Goal: Task Accomplishment & Management: Manage account settings

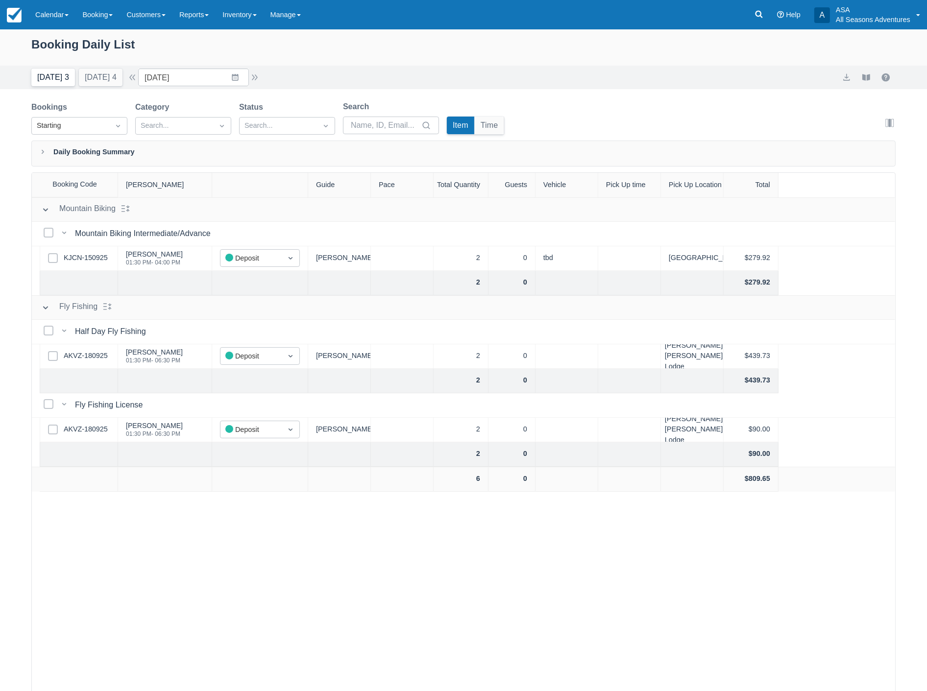
click at [45, 82] on button "Today 3" at bounding box center [53, 78] width 44 height 18
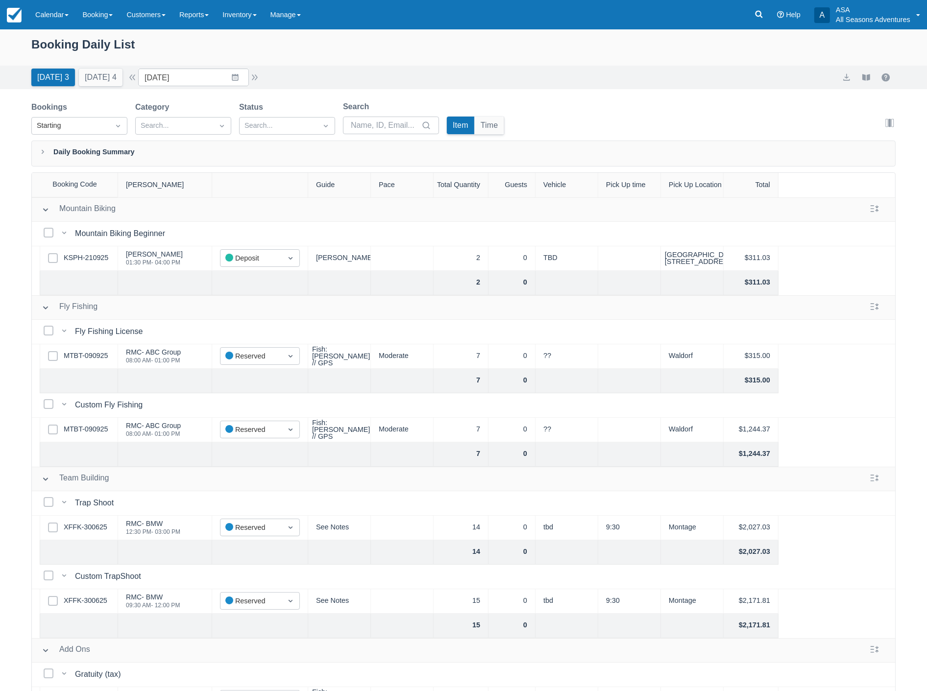
scroll to position [53, 0]
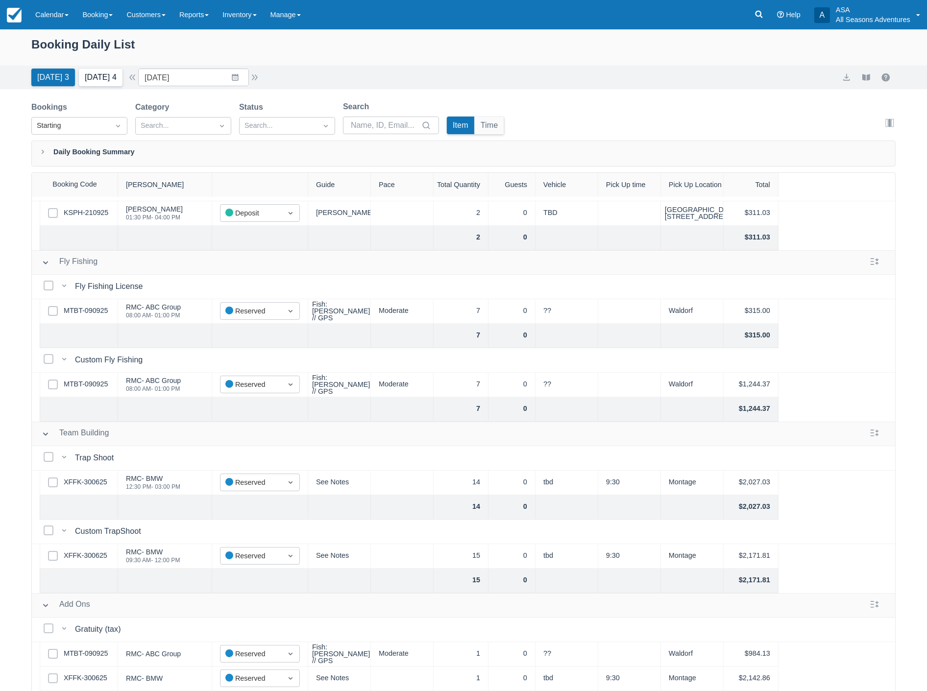
click at [99, 77] on button "Tomorrow 4" at bounding box center [101, 78] width 44 height 18
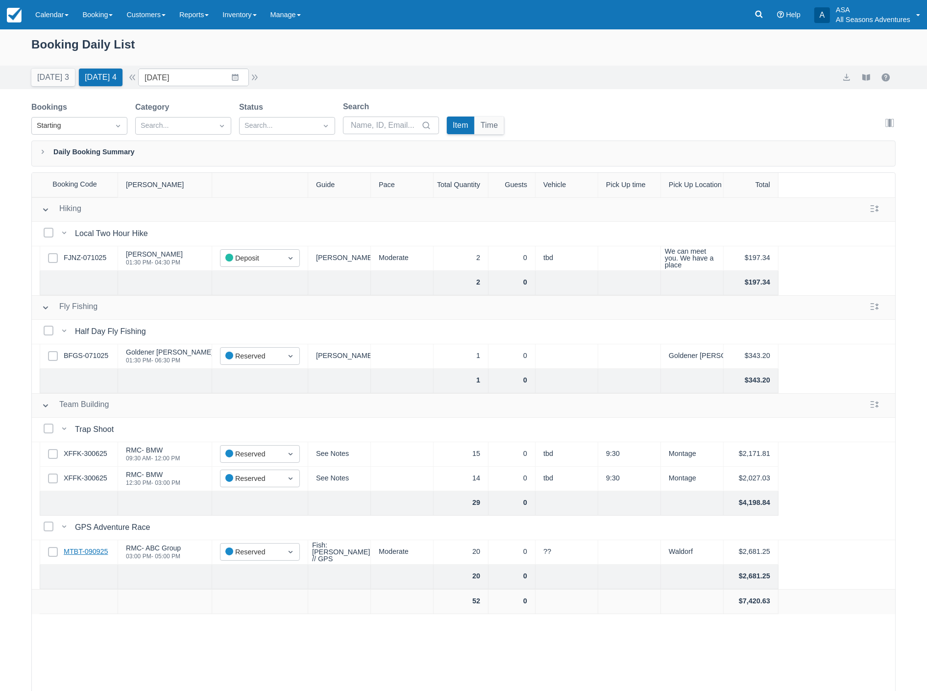
click at [81, 552] on link "MTBT-090925" at bounding box center [86, 552] width 44 height 11
click at [256, 74] on button "button" at bounding box center [255, 78] width 12 height 12
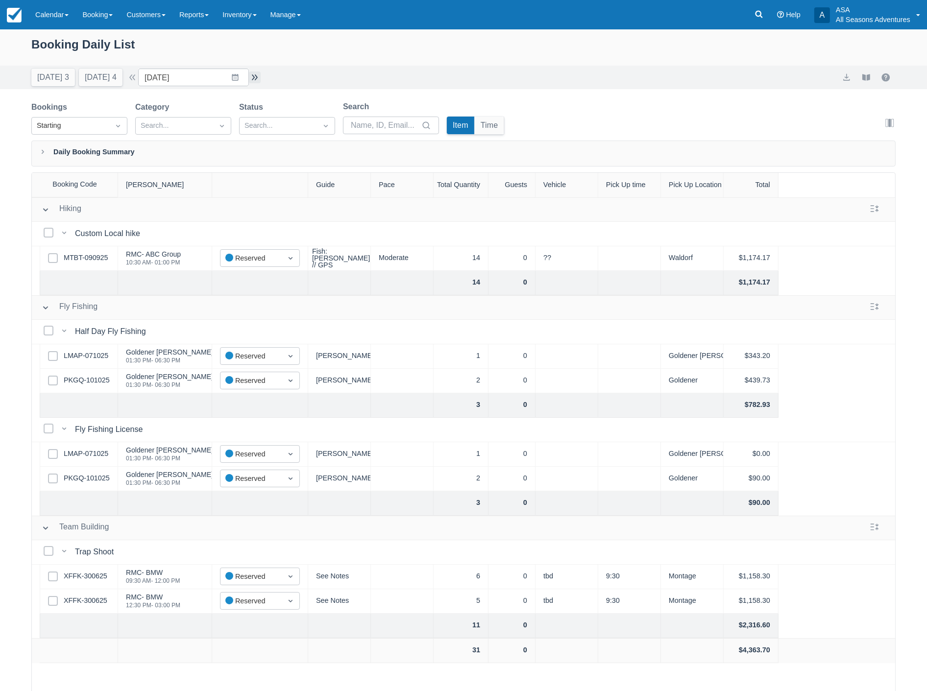
click at [257, 77] on button "button" at bounding box center [255, 78] width 12 height 12
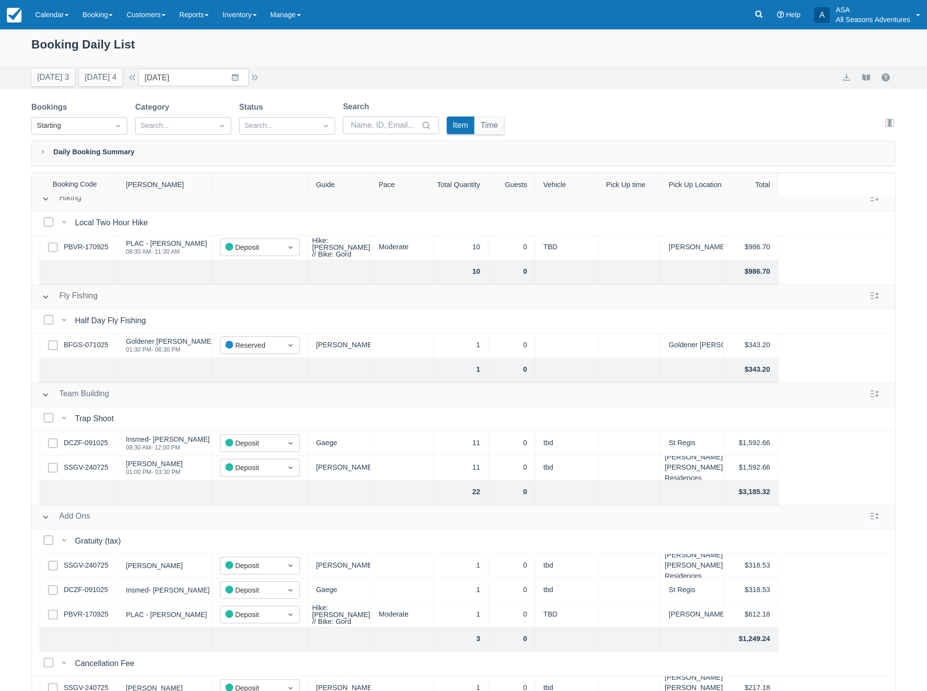
scroll to position [126, 0]
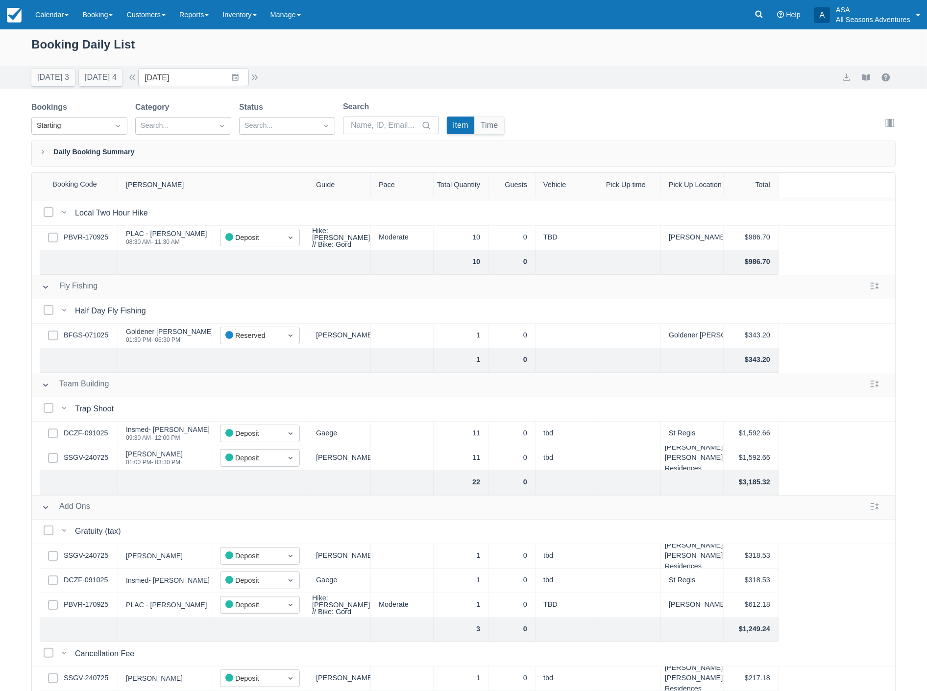
click at [572, 47] on div "Booking Daily List" at bounding box center [463, 49] width 864 height 28
click at [94, 81] on button "[DATE] 4" at bounding box center [101, 78] width 44 height 18
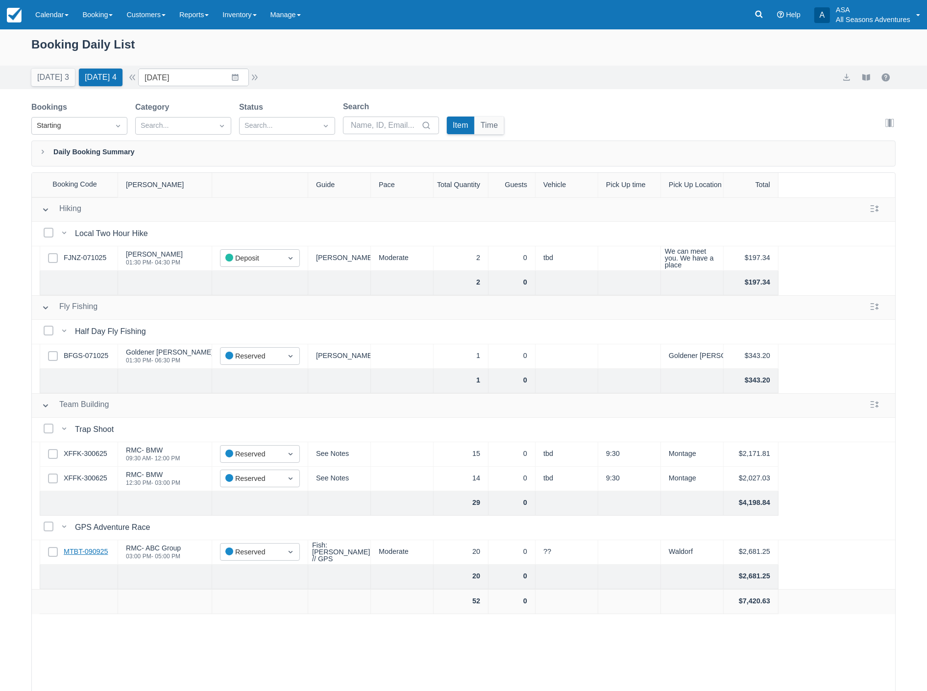
click at [85, 555] on link "MTBT-090925" at bounding box center [86, 552] width 44 height 11
click at [51, 82] on button "[DATE] 3" at bounding box center [53, 78] width 44 height 18
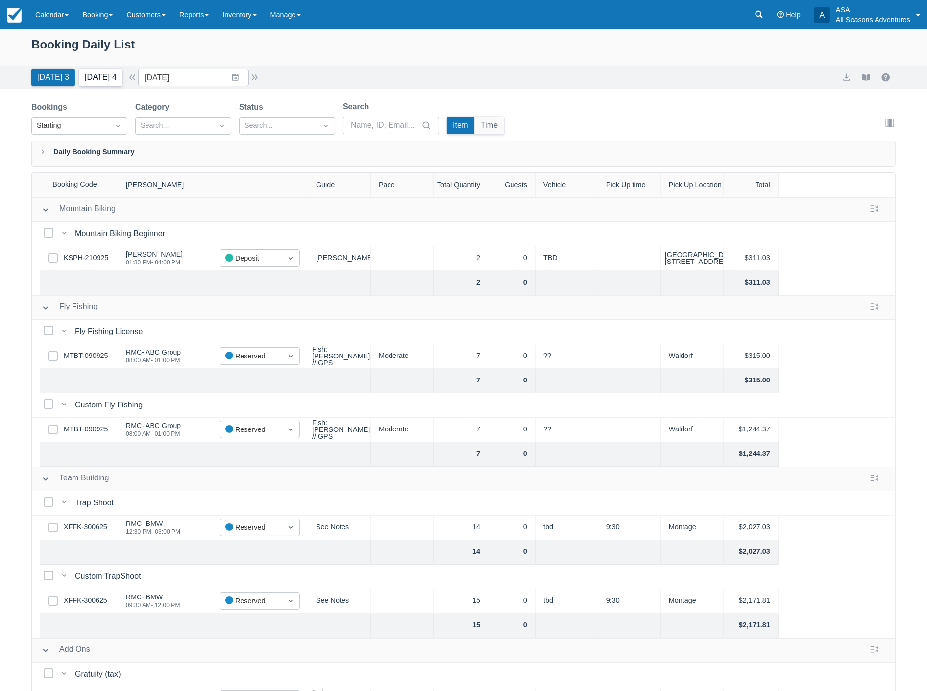
click at [91, 75] on button "[DATE] 4" at bounding box center [101, 78] width 44 height 18
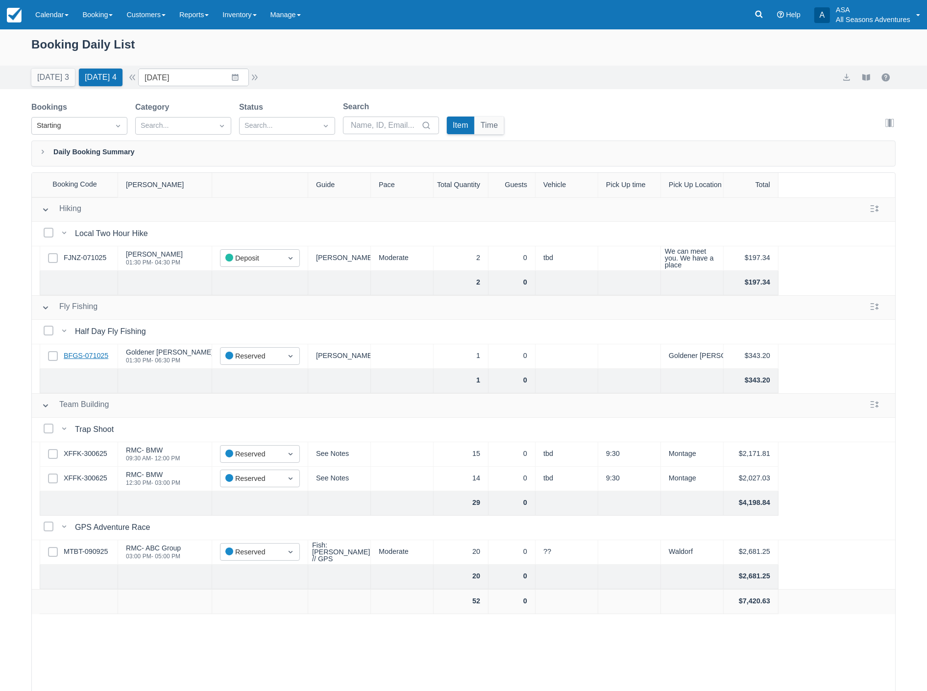
click at [84, 354] on link "BFGS-071025" at bounding box center [86, 356] width 45 height 11
click at [52, 76] on button "[DATE] 3" at bounding box center [53, 78] width 44 height 18
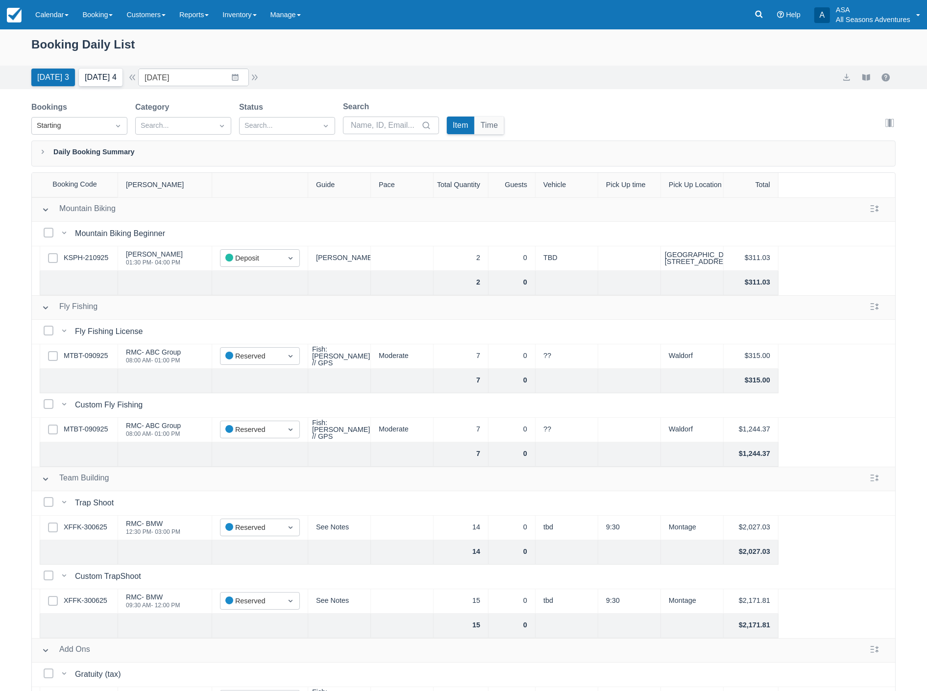
click at [86, 77] on button "[DATE] 4" at bounding box center [101, 78] width 44 height 18
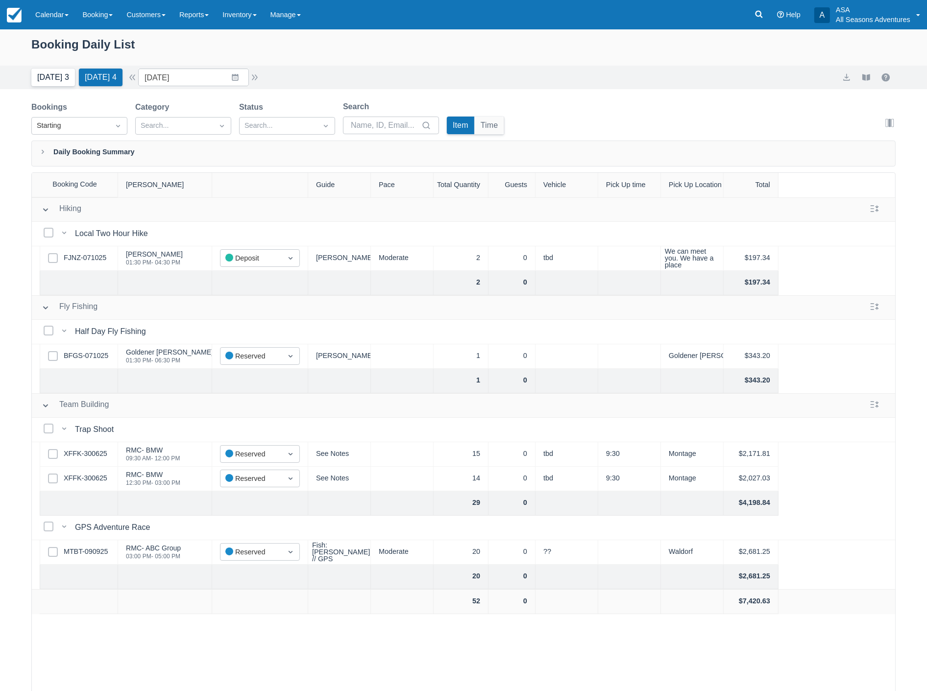
click at [46, 78] on button "Today 3" at bounding box center [53, 78] width 44 height 18
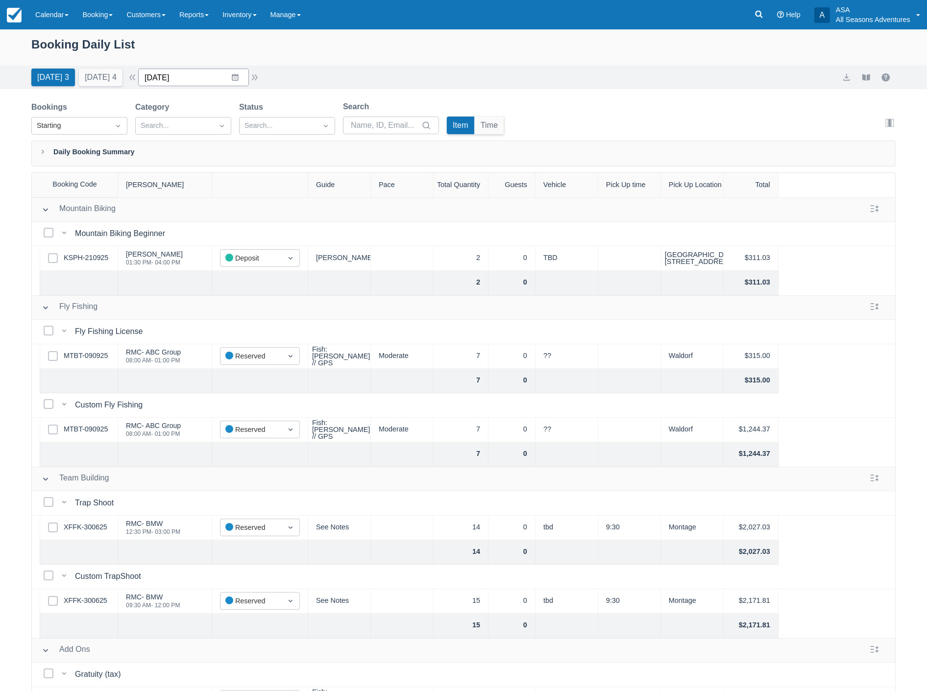
click at [194, 77] on input "10/12/25" at bounding box center [193, 78] width 111 height 18
click at [207, 192] on td "14" at bounding box center [197, 190] width 19 height 19
type input "10/14/25"
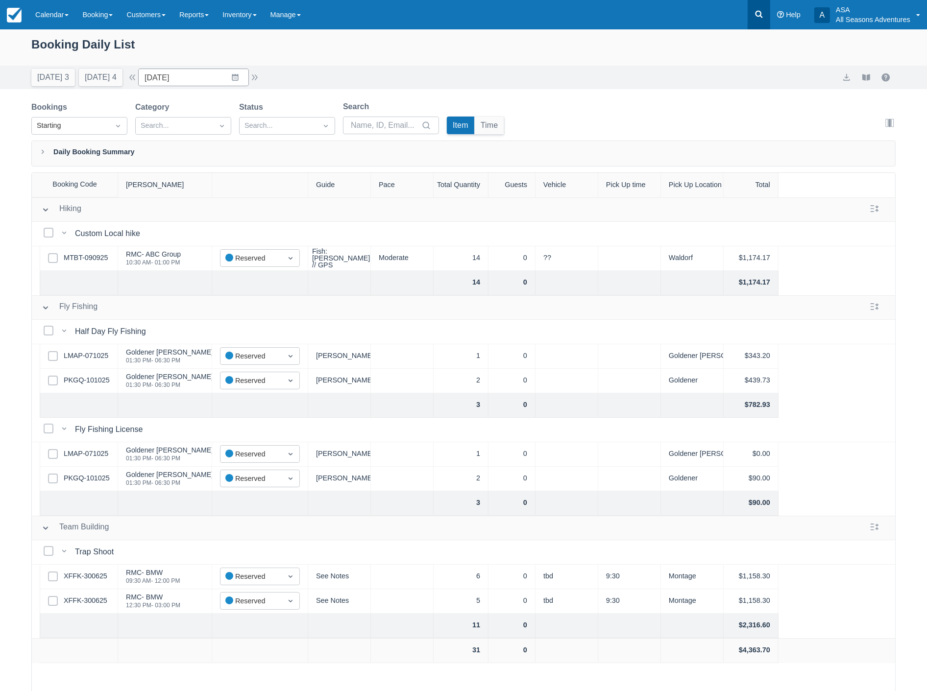
click at [758, 13] on icon at bounding box center [759, 14] width 10 height 10
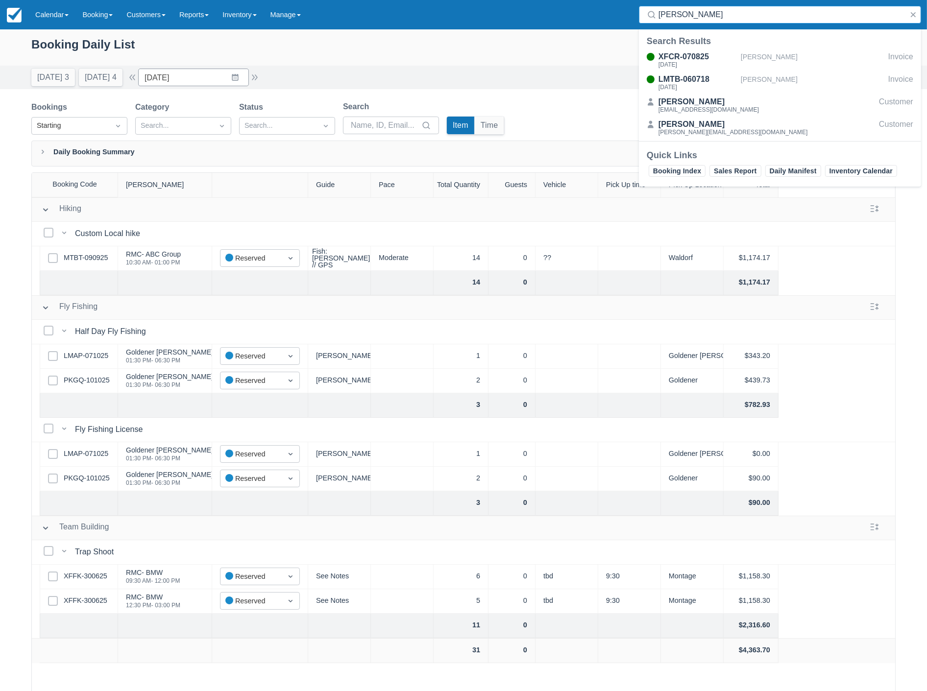
type input "demore"
click at [497, 17] on div "Menu Calendar Customer Inventory Month Week Day Booking Daily Manifest Daily Li…" at bounding box center [463, 14] width 927 height 29
drag, startPoint x: 687, startPoint y: 13, endPoint x: 658, endPoint y: 8, distance: 29.7
click at [658, 8] on input "demore" at bounding box center [781, 15] width 247 height 18
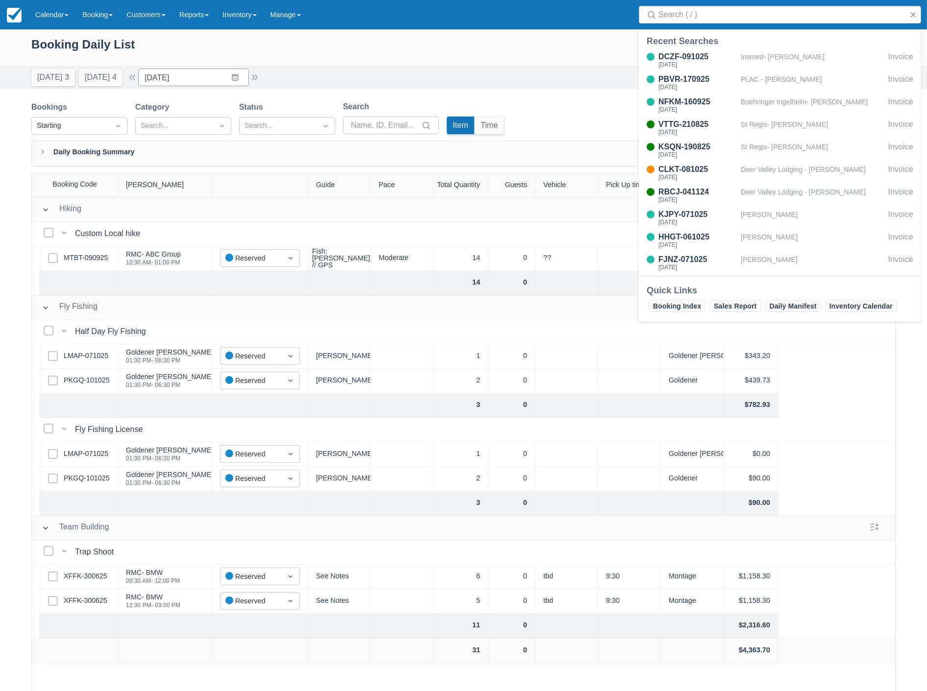
click at [420, 43] on div "Booking Daily List" at bounding box center [463, 49] width 864 height 28
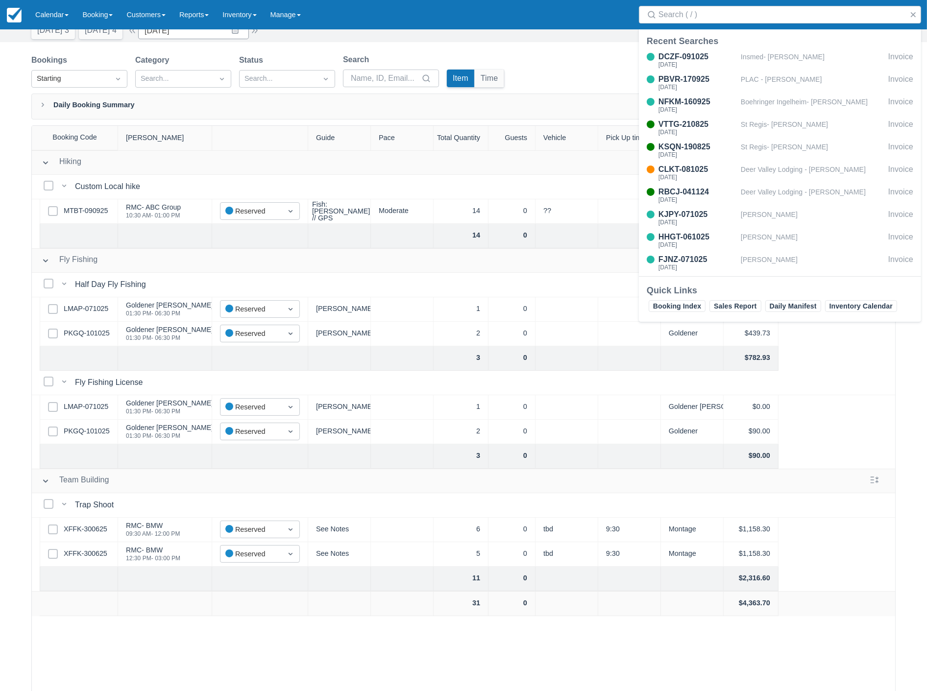
scroll to position [49, 0]
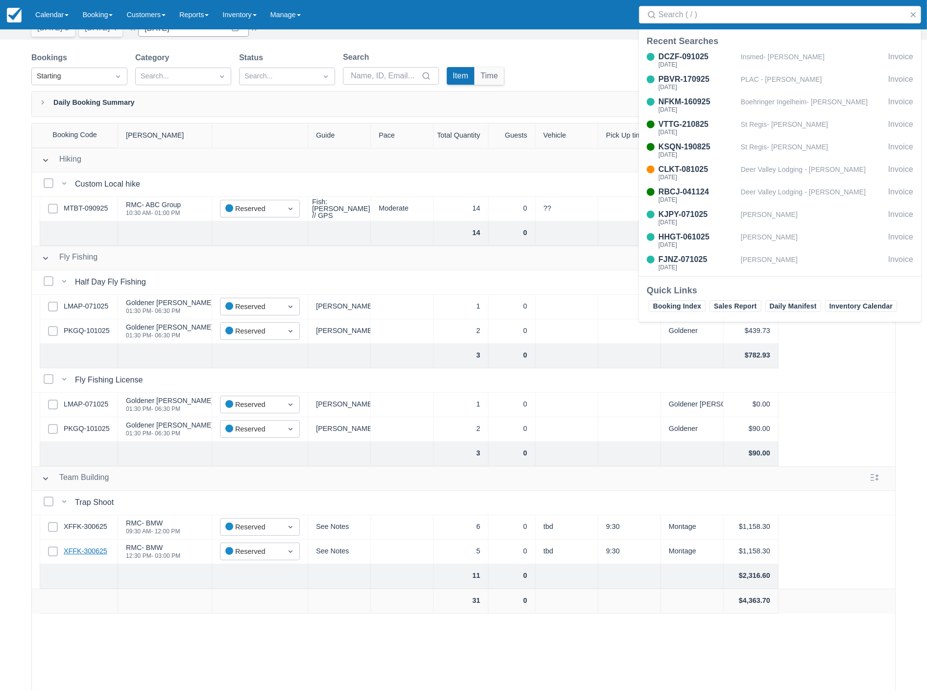
click at [87, 551] on link "XFFK-300625" at bounding box center [86, 551] width 44 height 11
click at [99, 13] on link "Booking" at bounding box center [97, 14] width 44 height 29
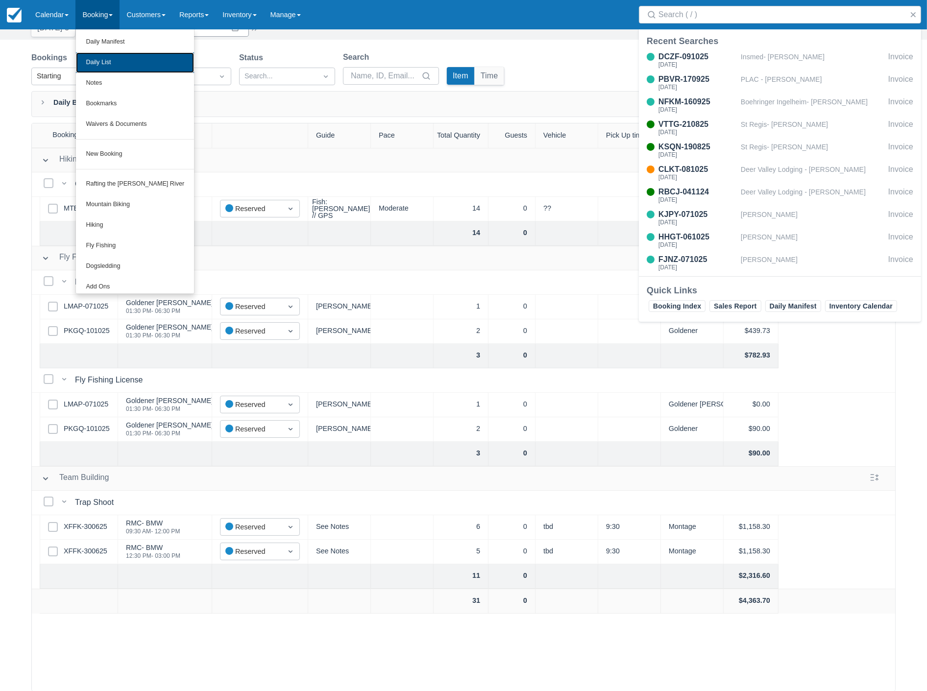
click at [98, 59] on link "Daily List" at bounding box center [135, 62] width 118 height 21
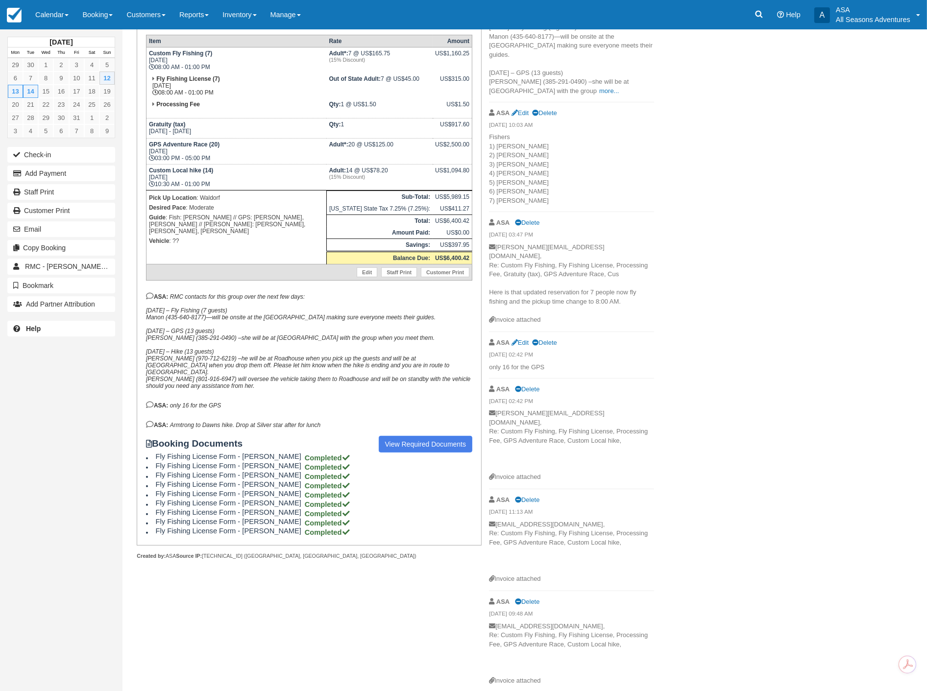
scroll to position [208, 0]
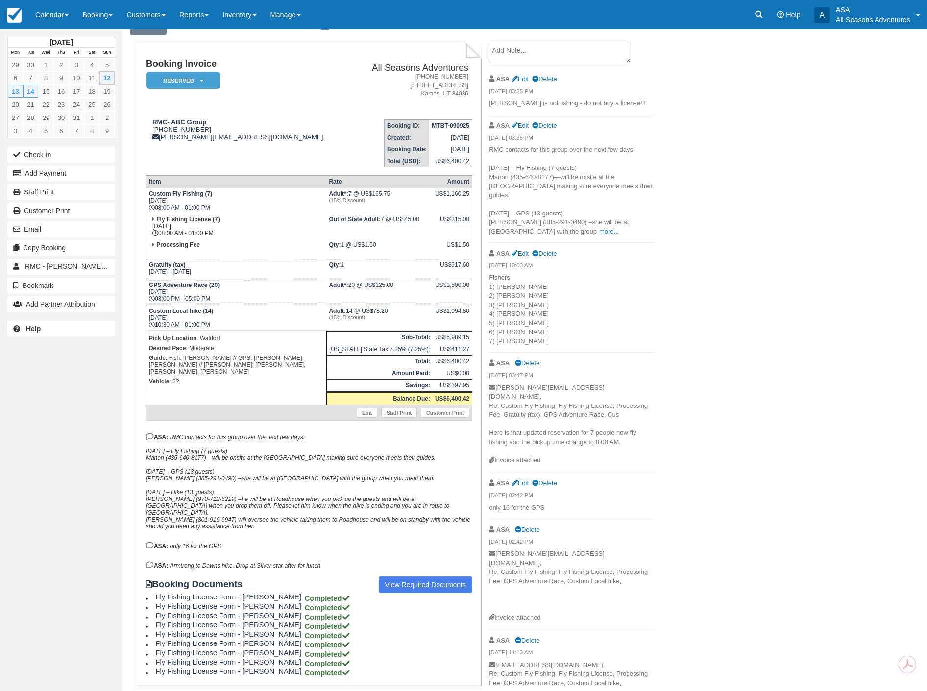
scroll to position [45, 0]
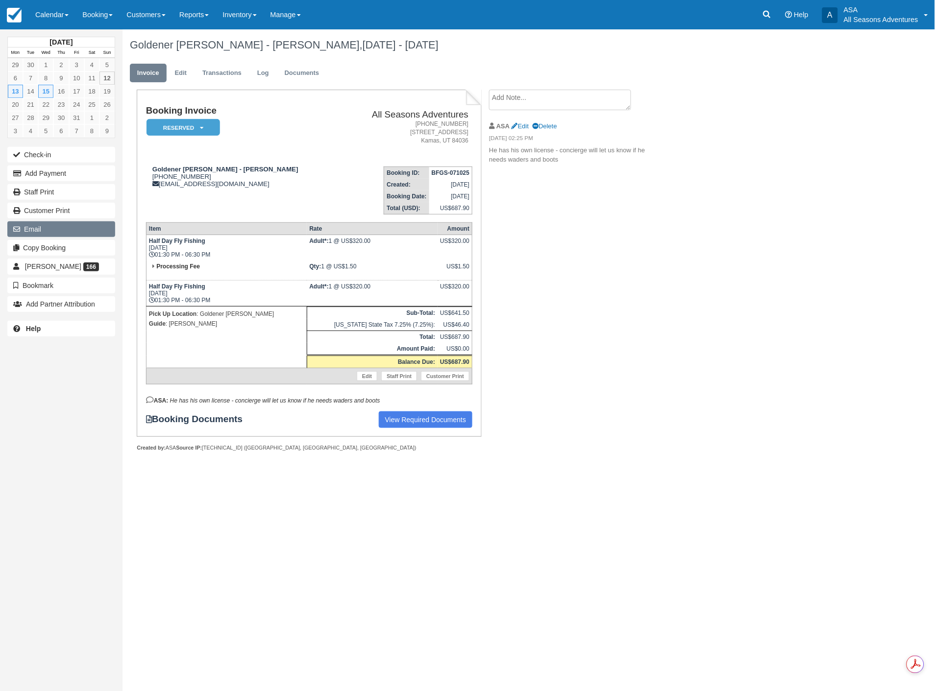
click at [41, 230] on button "Email" at bounding box center [61, 229] width 108 height 16
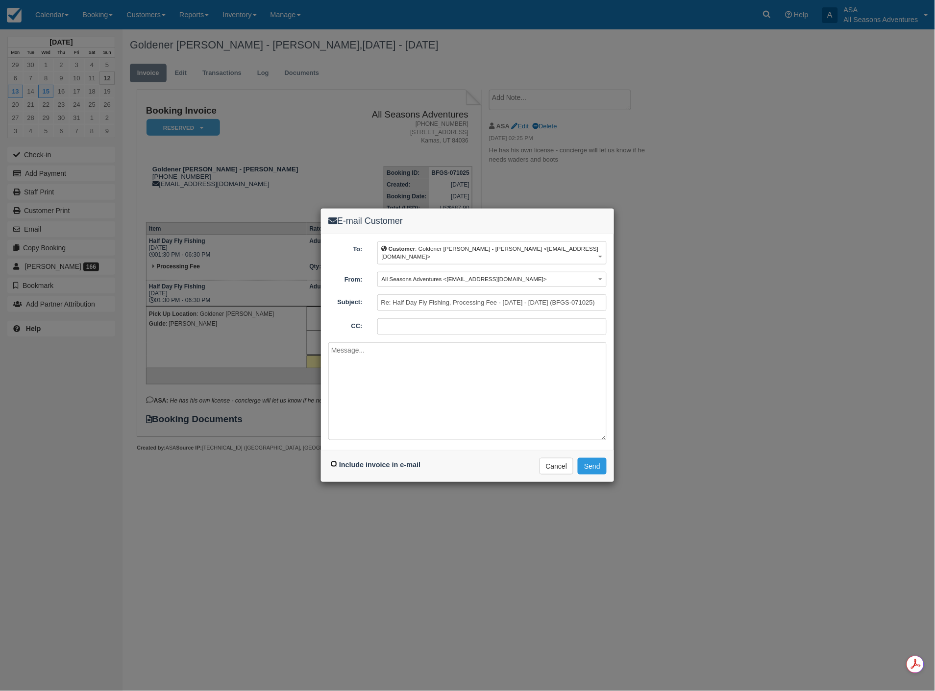
click at [335, 463] on input "Include invoice in e-mail" at bounding box center [334, 464] width 6 height 6
checkbox input "true"
click at [415, 359] on textarea at bounding box center [467, 391] width 278 height 98
type textarea "G"
click at [555, 469] on button "Cancel" at bounding box center [556, 466] width 34 height 17
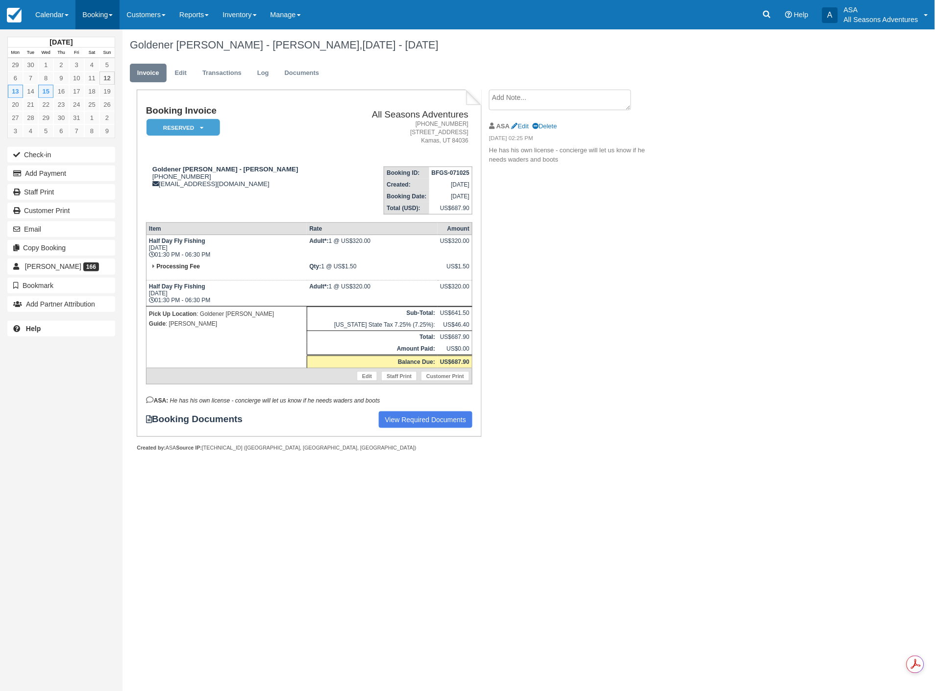
click at [106, 11] on link "Booking" at bounding box center [97, 14] width 44 height 29
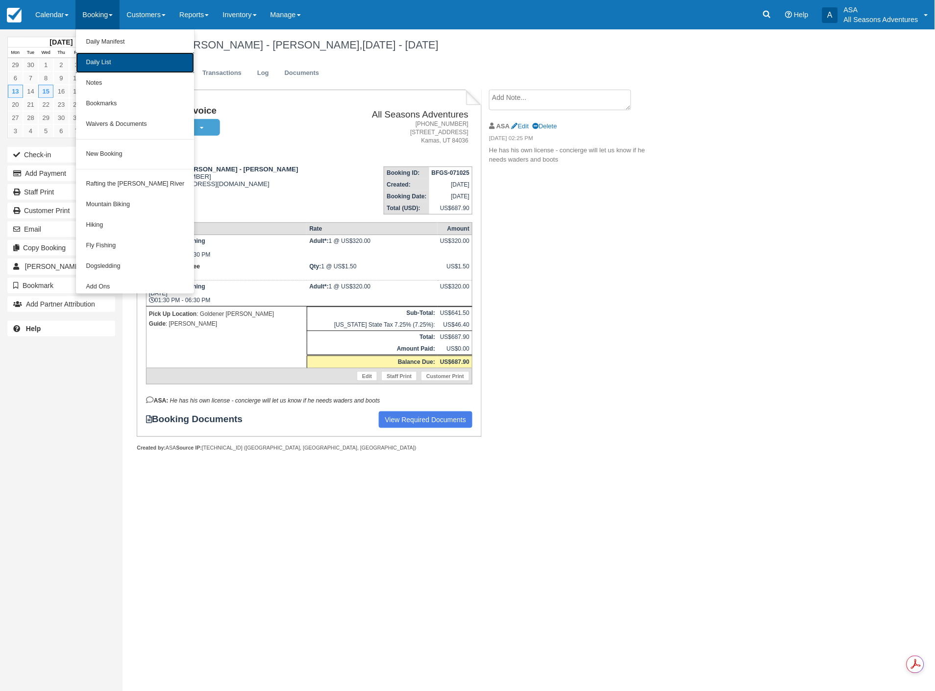
click at [102, 67] on link "Daily List" at bounding box center [135, 62] width 118 height 21
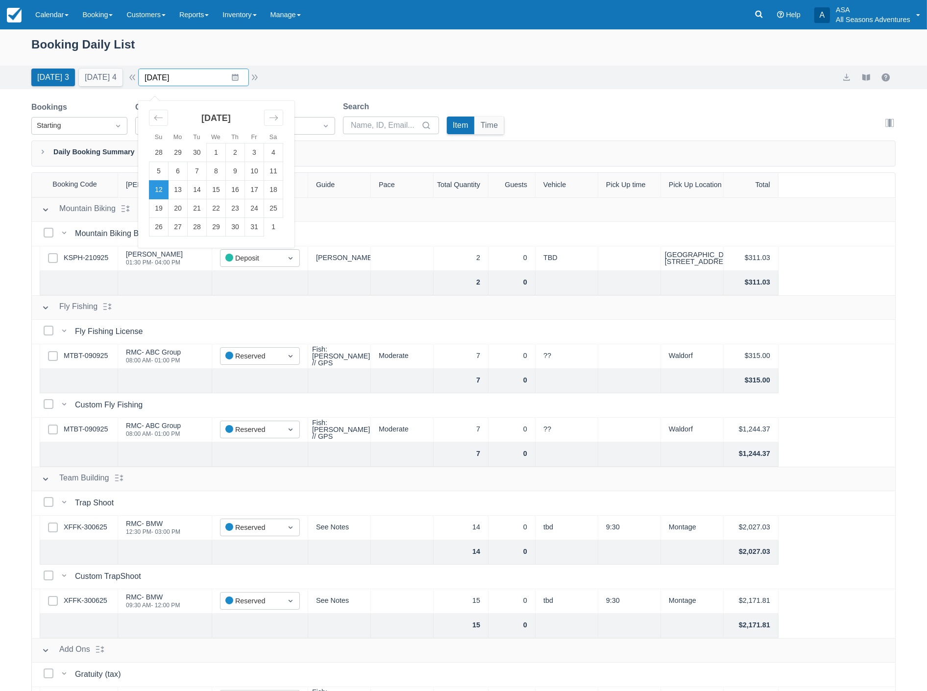
click at [190, 79] on input "10/12/25" at bounding box center [193, 78] width 111 height 18
click at [219, 188] on td "15" at bounding box center [216, 190] width 19 height 19
type input "10/15/25"
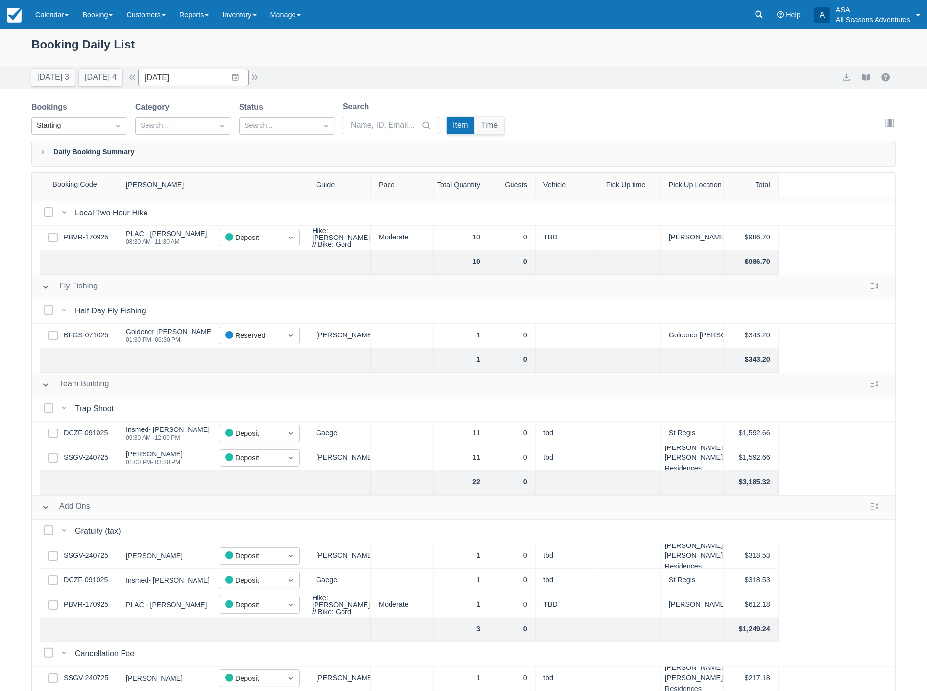
scroll to position [49, 0]
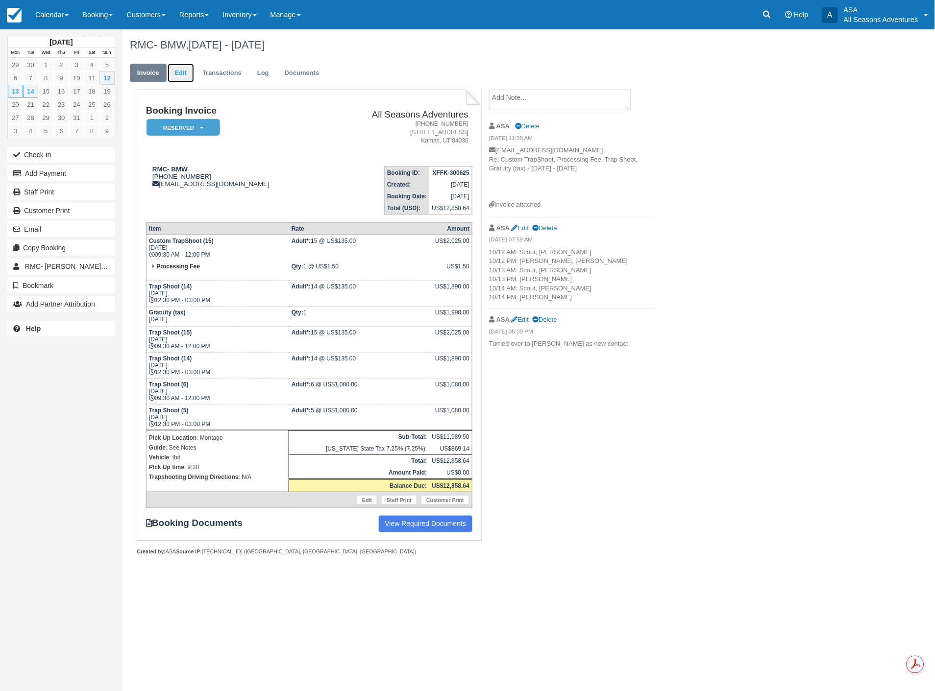
click at [183, 73] on link "Edit" at bounding box center [181, 73] width 26 height 19
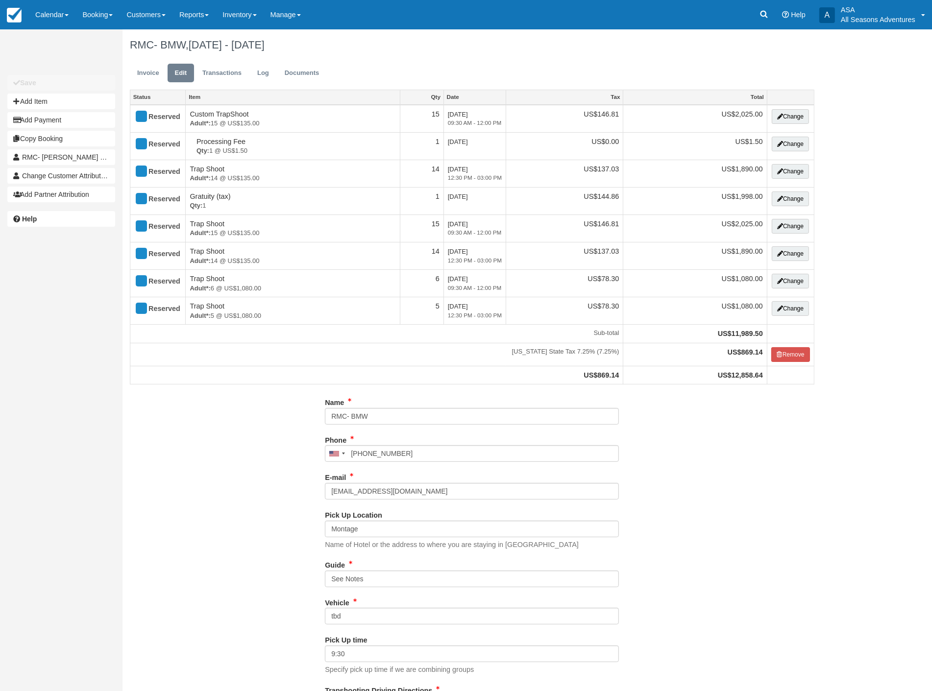
type input "[PHONE_NUMBER]"
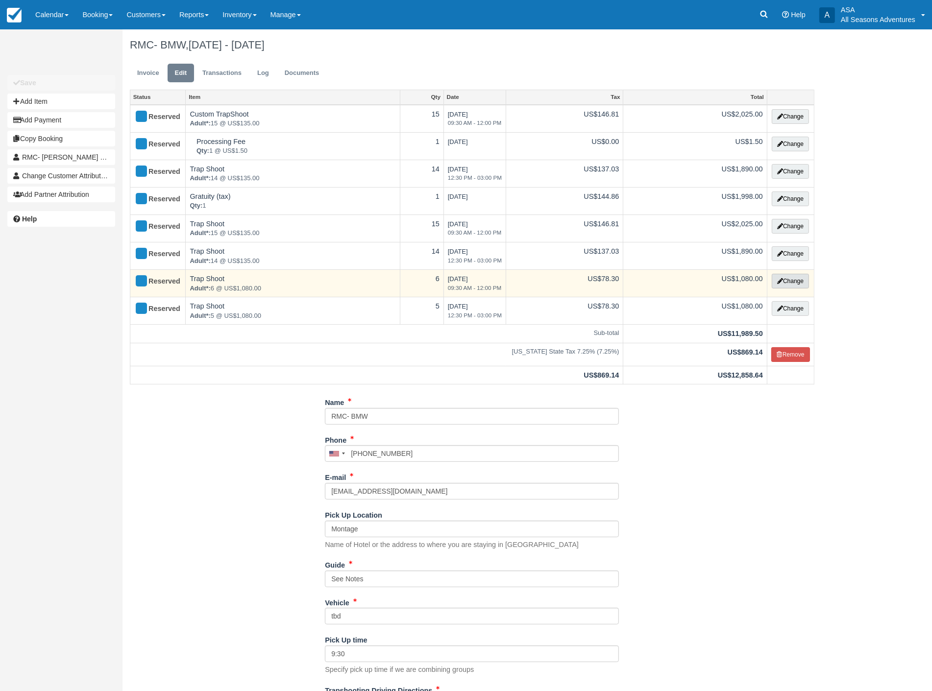
click at [797, 280] on button "Change" at bounding box center [790, 281] width 37 height 15
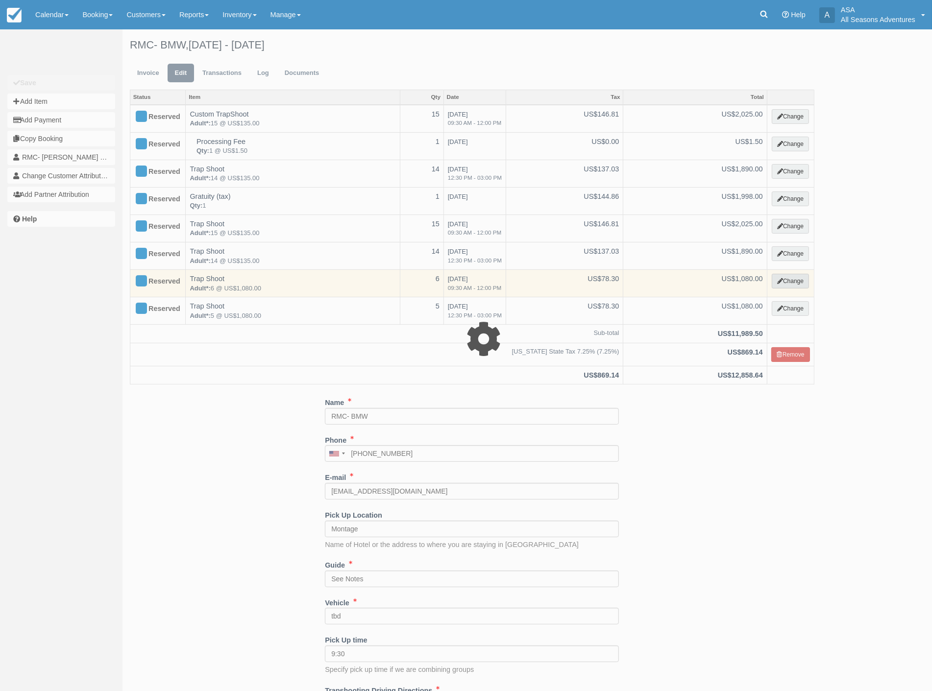
select select "3"
type input "1080.00"
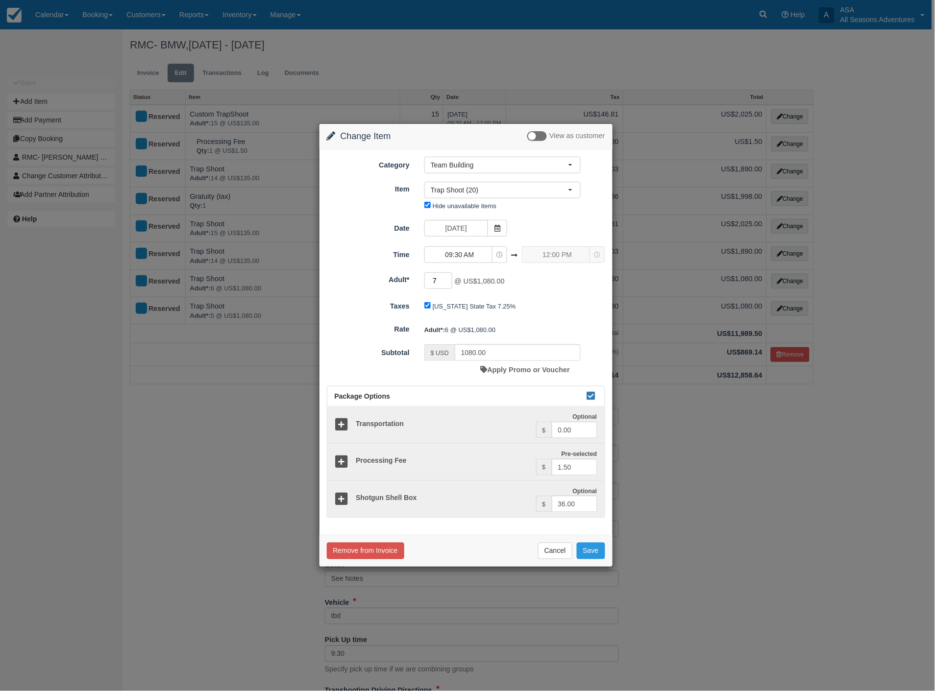
click at [448, 278] on input "7" at bounding box center [438, 280] width 28 height 17
click at [448, 278] on input "8" at bounding box center [438, 280] width 28 height 17
click at [448, 278] on input "9" at bounding box center [438, 280] width 28 height 17
click at [448, 278] on input "10" at bounding box center [438, 280] width 28 height 17
type input "11"
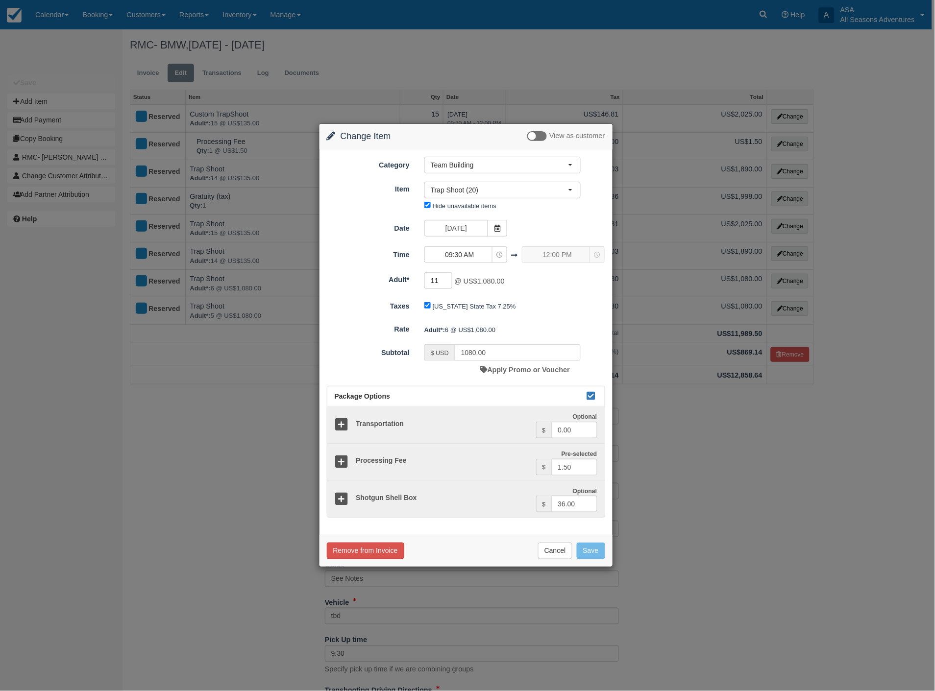
click at [448, 278] on input "11" at bounding box center [438, 280] width 28 height 17
type input "1485.00"
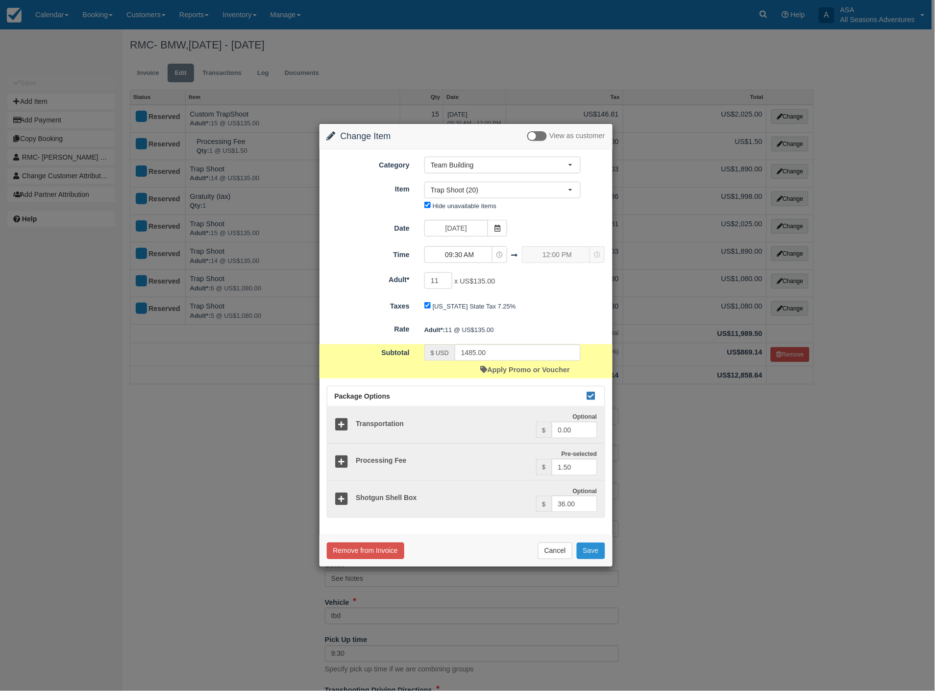
click at [592, 550] on button "Save" at bounding box center [591, 551] width 28 height 17
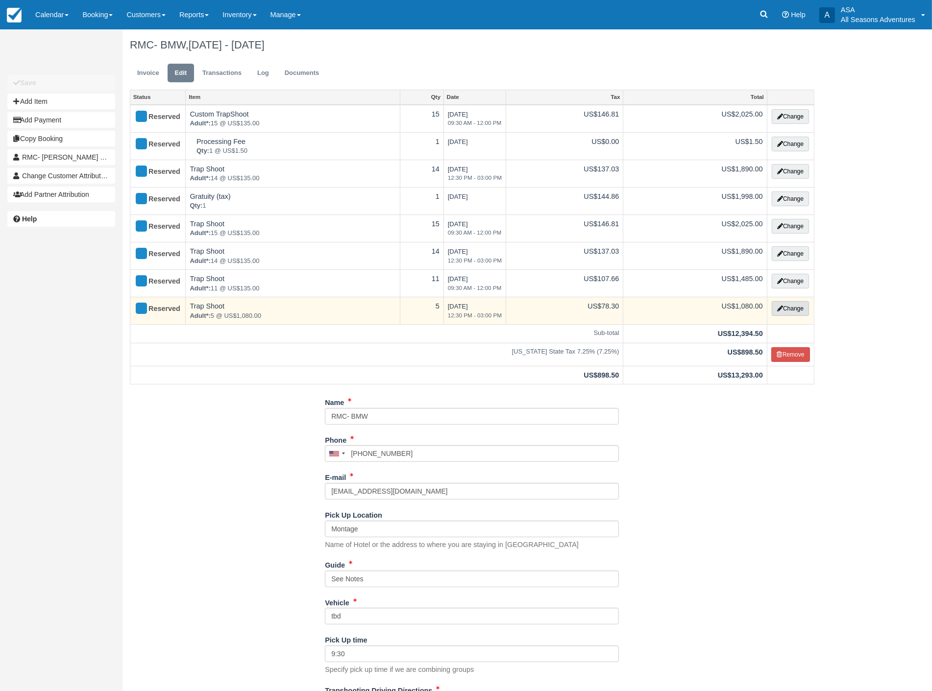
click at [799, 310] on button "Change" at bounding box center [790, 308] width 37 height 15
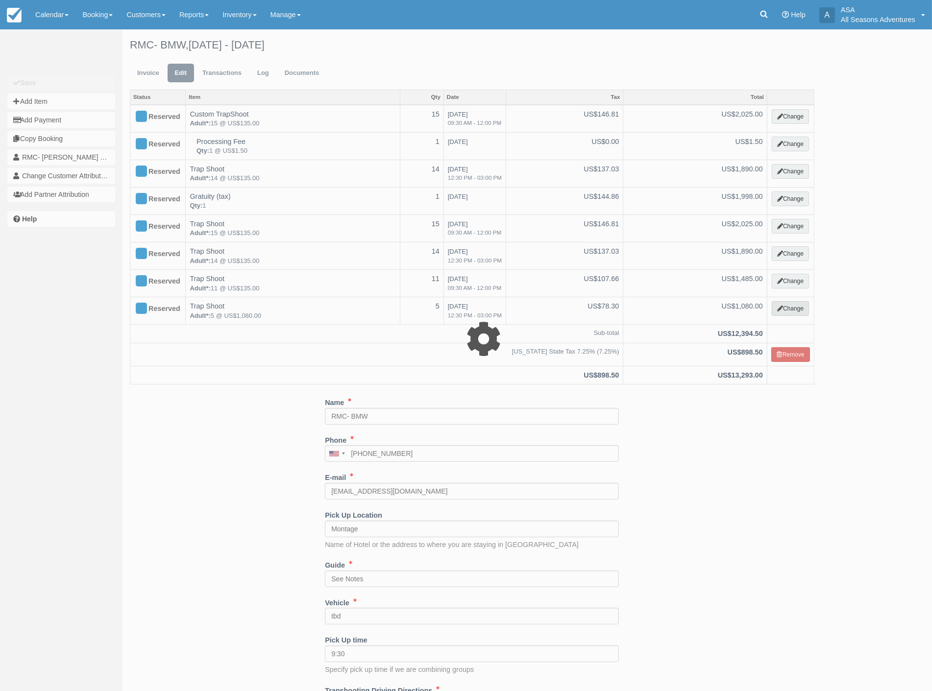
select select "3"
type input "1080.00"
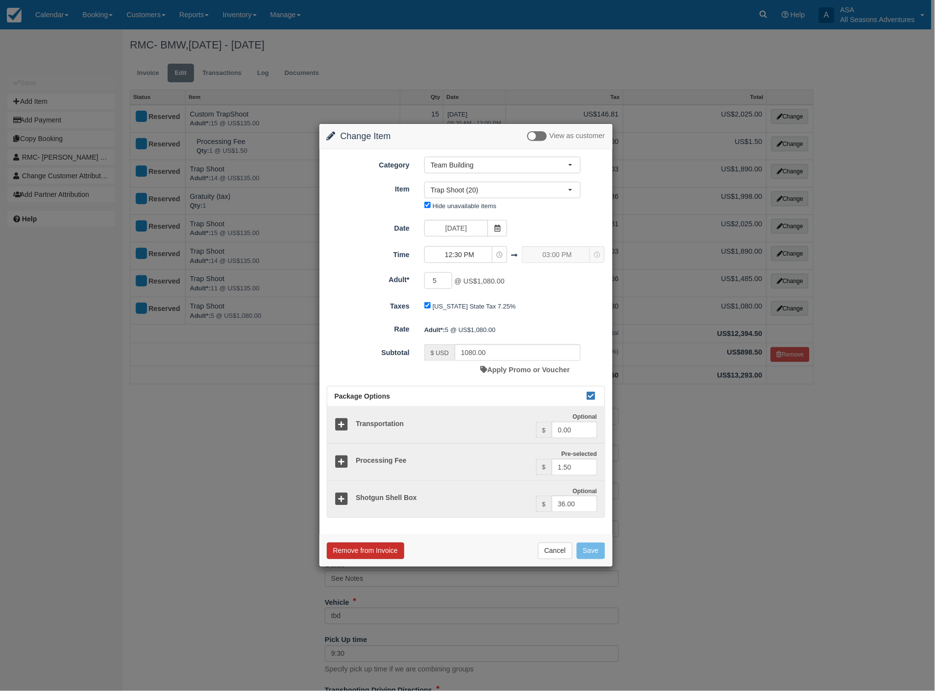
click at [371, 550] on button "Remove from Invoice" at bounding box center [365, 551] width 77 height 17
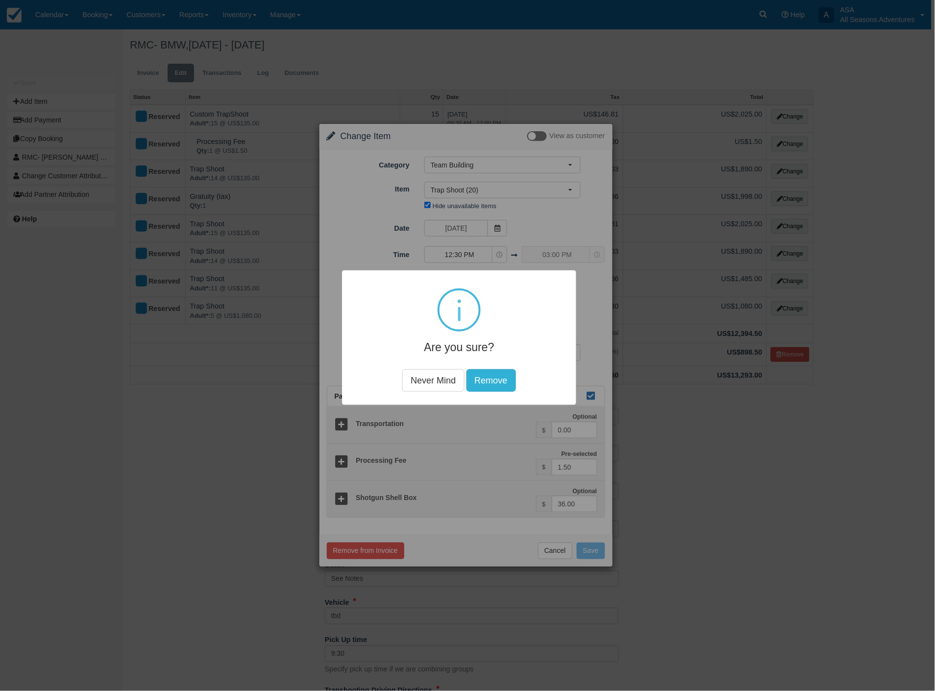
click at [500, 379] on button "Remove" at bounding box center [490, 380] width 49 height 23
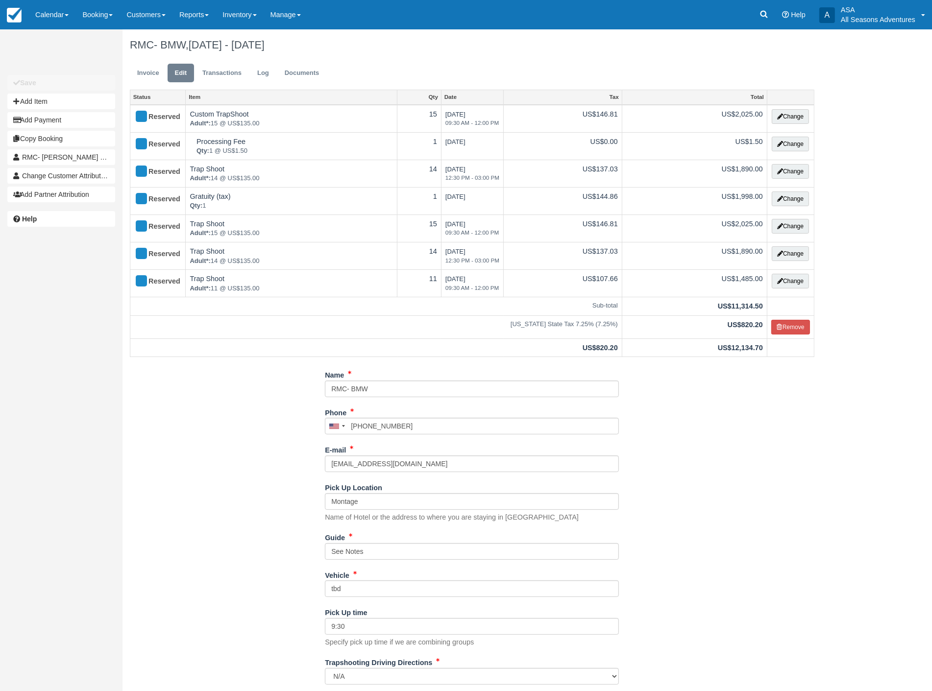
scroll to position [25, 0]
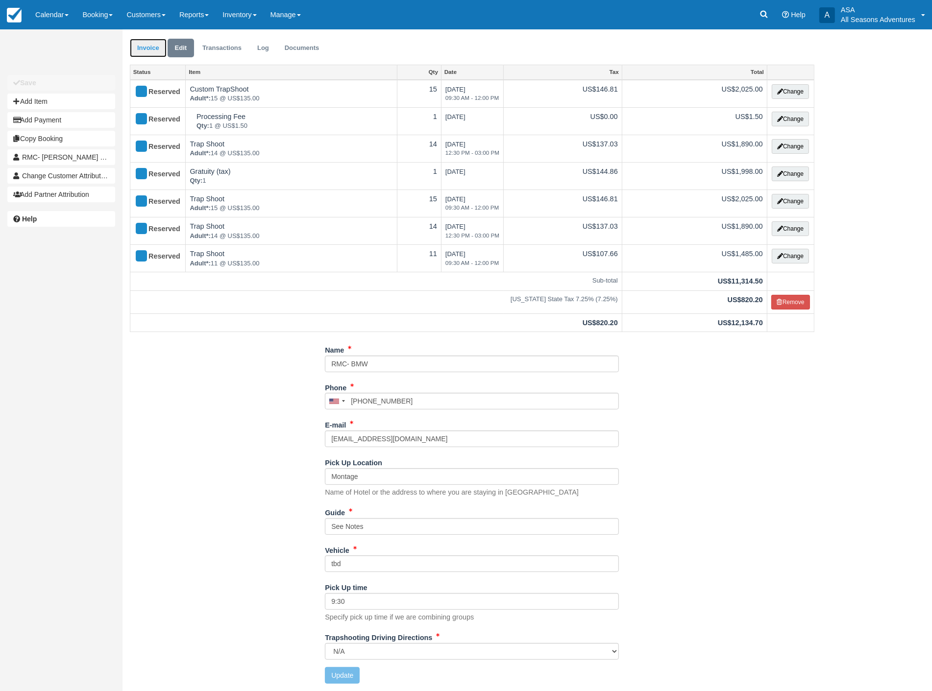
click at [146, 49] on link "Invoice" at bounding box center [148, 48] width 37 height 19
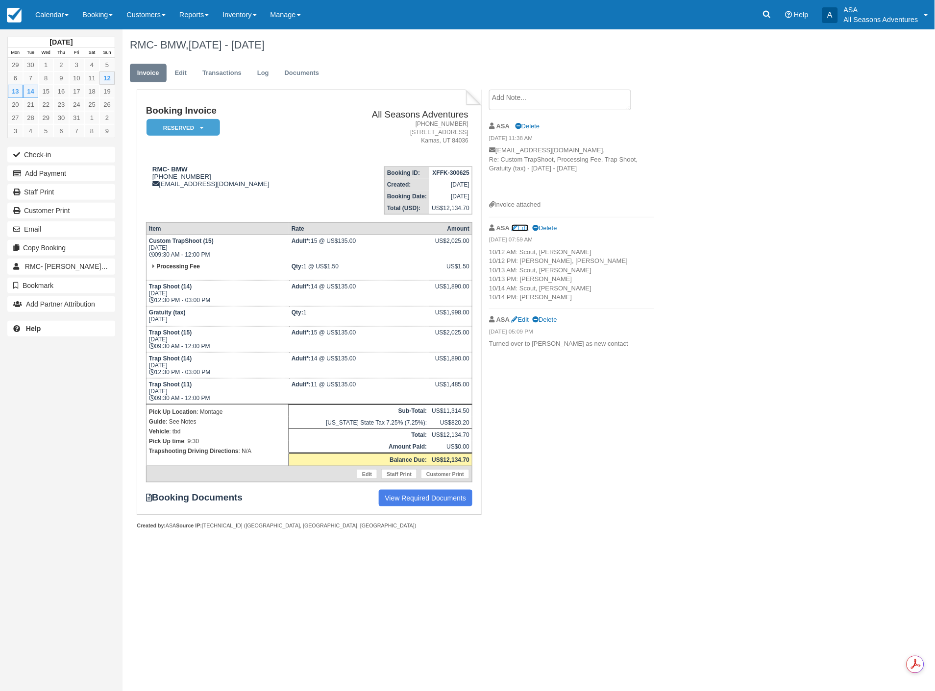
click at [521, 227] on link "Edit" at bounding box center [519, 227] width 17 height 7
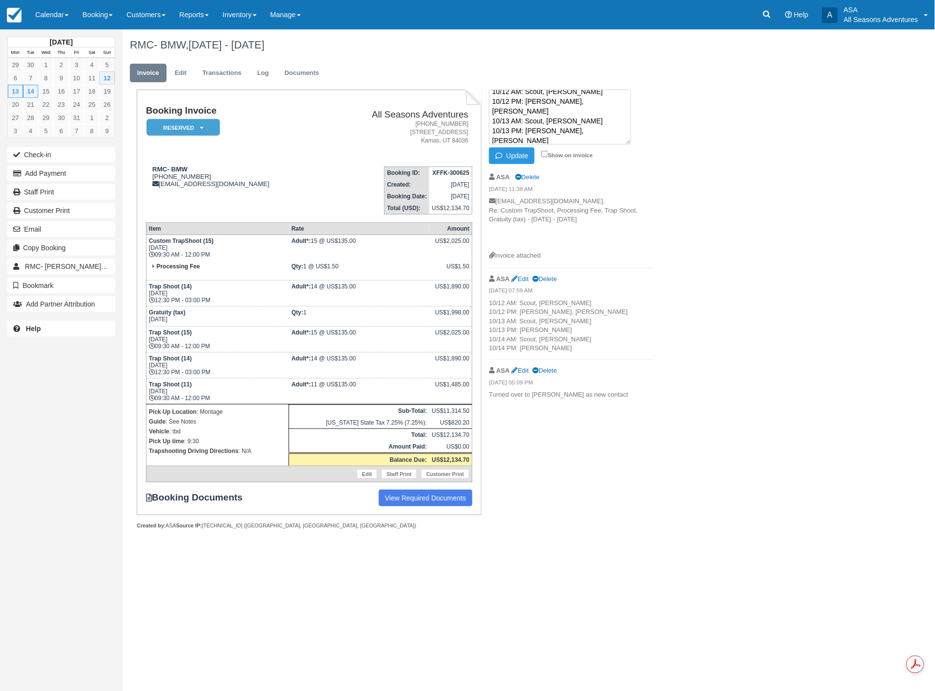
scroll to position [10, 0]
drag, startPoint x: 581, startPoint y: 140, endPoint x: 525, endPoint y: 147, distance: 56.9
click at [525, 147] on li "10/12 AM: Scout, Logan 10/12 PM: Noah, Shakira 10/13 AM: Scout, Logan 10/13 PM:…" at bounding box center [571, 128] width 165 height 77
type textarea "10/12 AM: Scout, Logan 10/12 PM: Noah, Shakira 10/13 AM: Scout, Logan 10/13 PM:…"
click at [509, 157] on button "Update" at bounding box center [512, 155] width 46 height 17
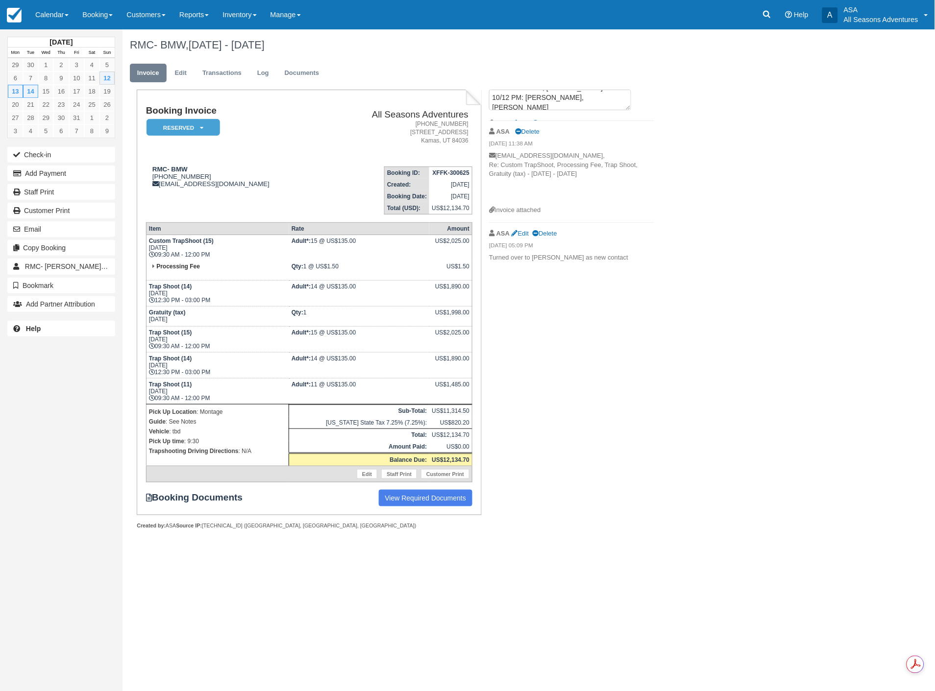
scroll to position [0, 0]
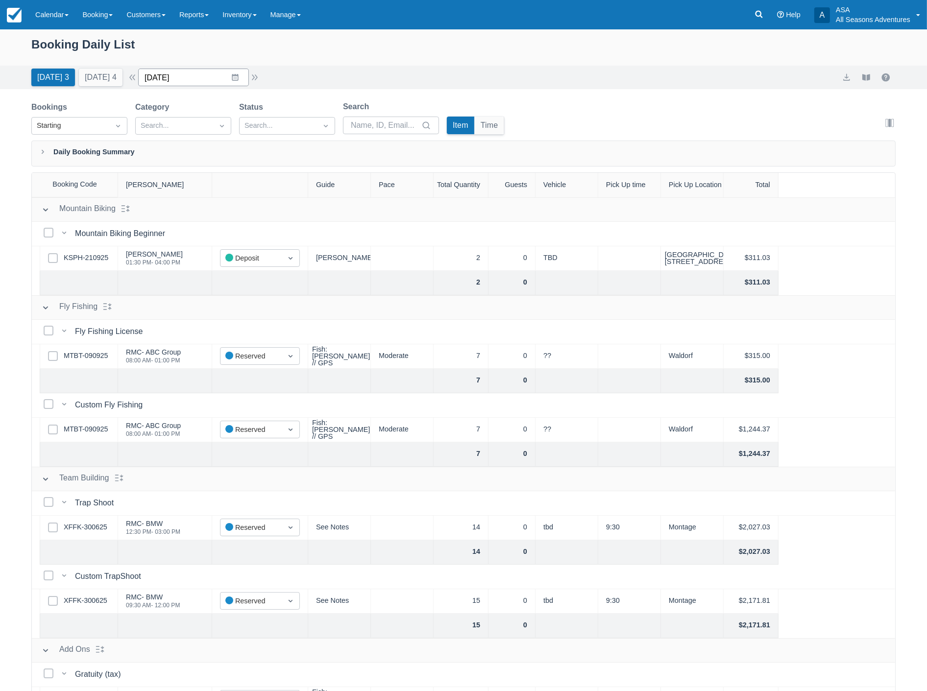
click at [223, 76] on input "[DATE]" at bounding box center [193, 78] width 111 height 18
click at [274, 123] on div "Move forward to switch to the next month." at bounding box center [273, 118] width 19 height 16
click at [275, 120] on icon "Move forward to switch to the next month." at bounding box center [273, 117] width 9 height 9
click at [276, 151] on td "3" at bounding box center [273, 153] width 19 height 19
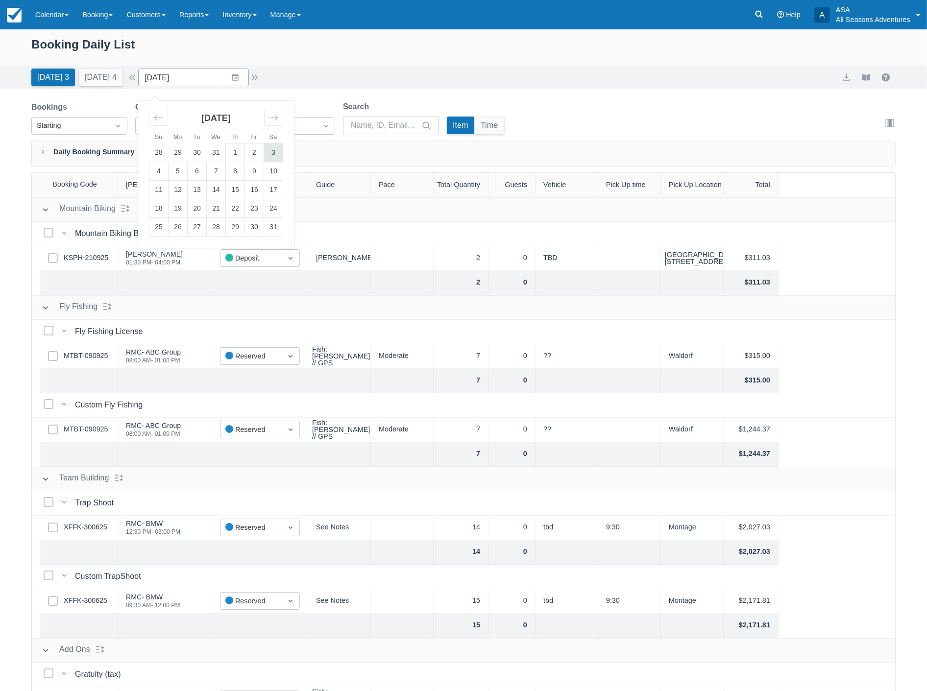
type input "01/03/26"
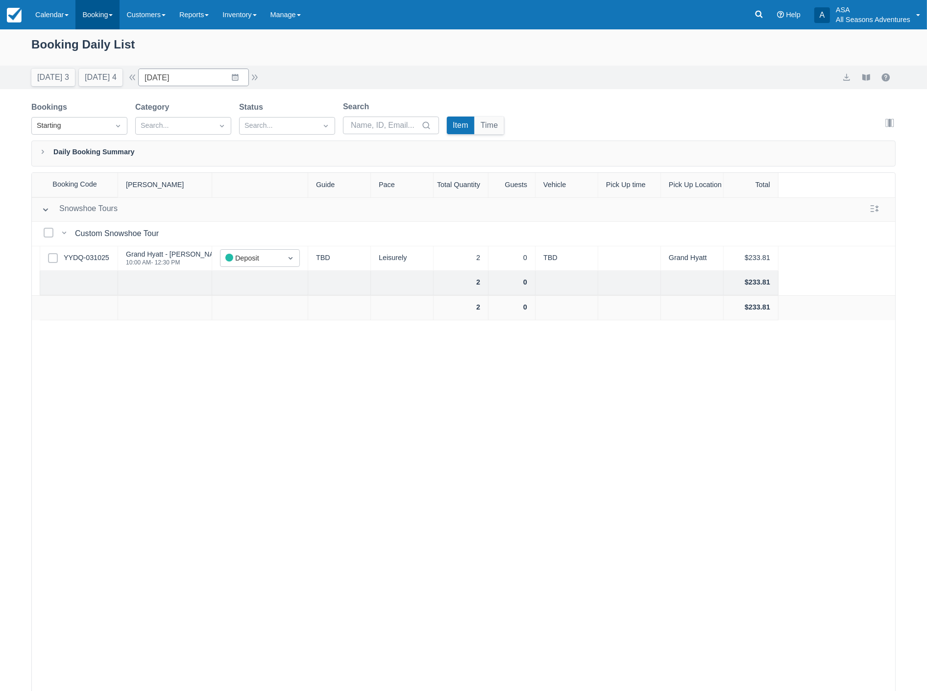
click at [106, 16] on link "Booking" at bounding box center [97, 14] width 44 height 29
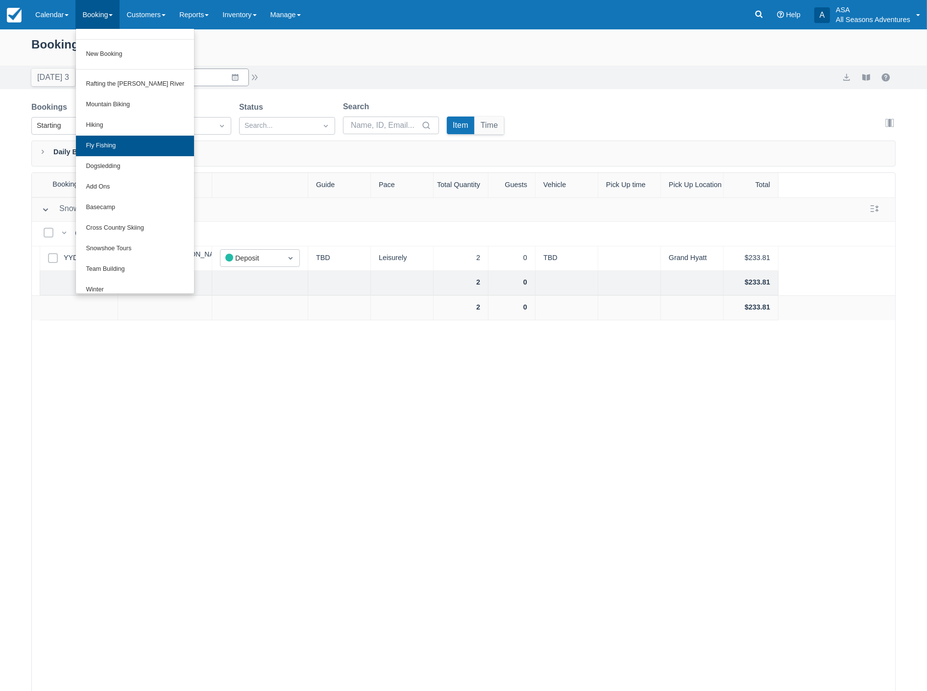
scroll to position [109, 0]
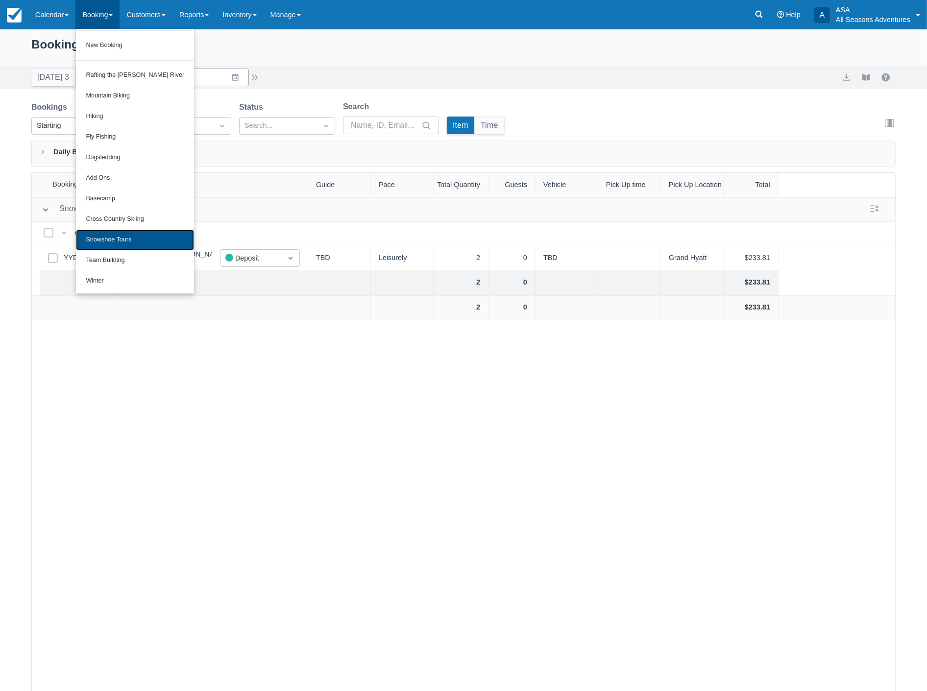
click at [109, 241] on link "Snowshoe Tours" at bounding box center [135, 240] width 118 height 21
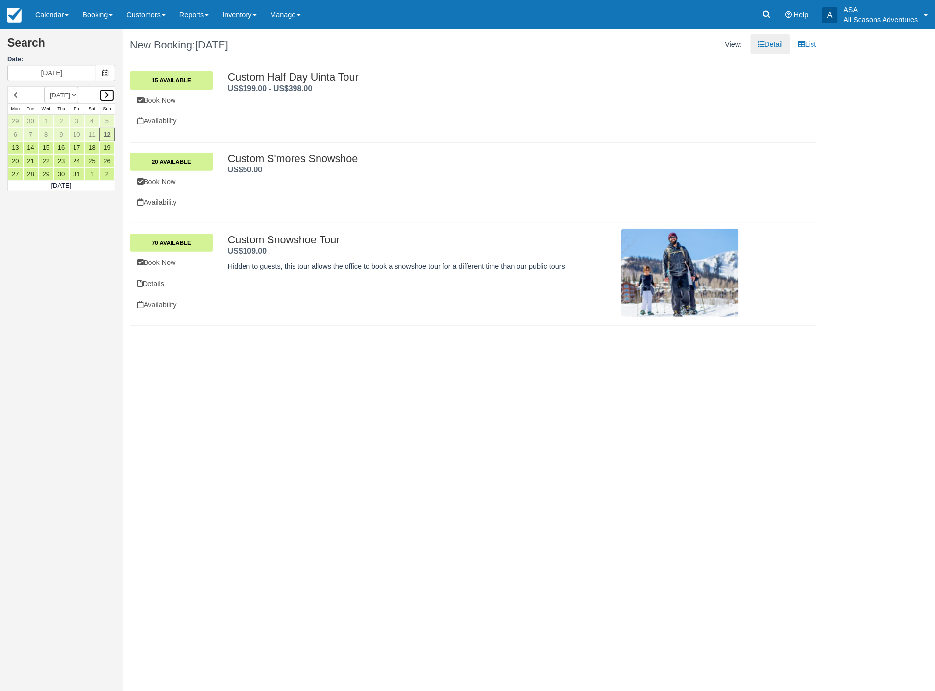
click at [106, 95] on icon at bounding box center [107, 95] width 4 height 7
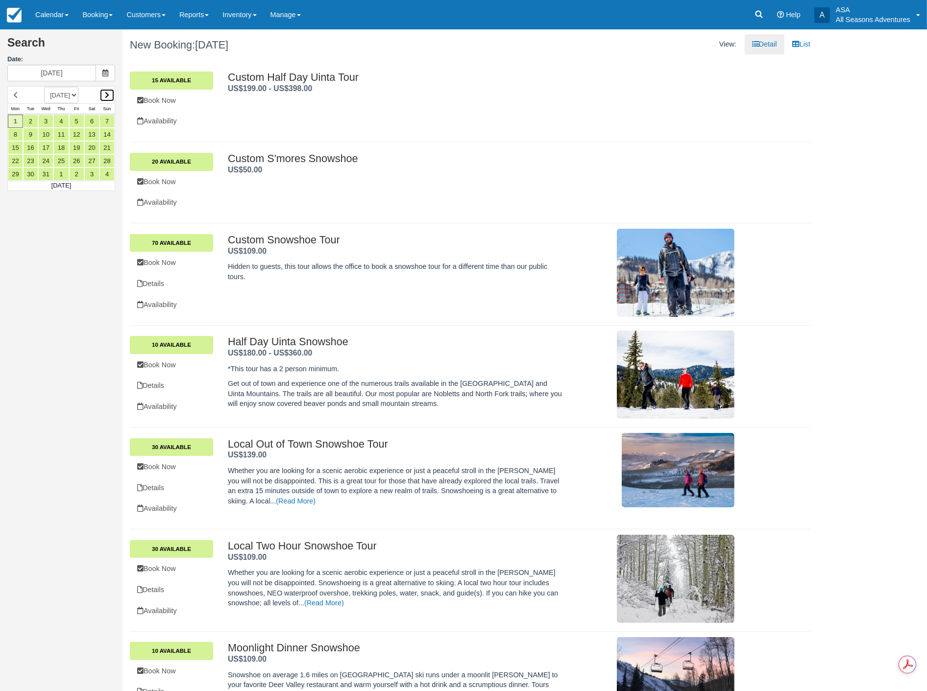
click at [109, 97] on link at bounding box center [106, 95] width 15 height 13
click at [93, 118] on link "3" at bounding box center [91, 121] width 15 height 13
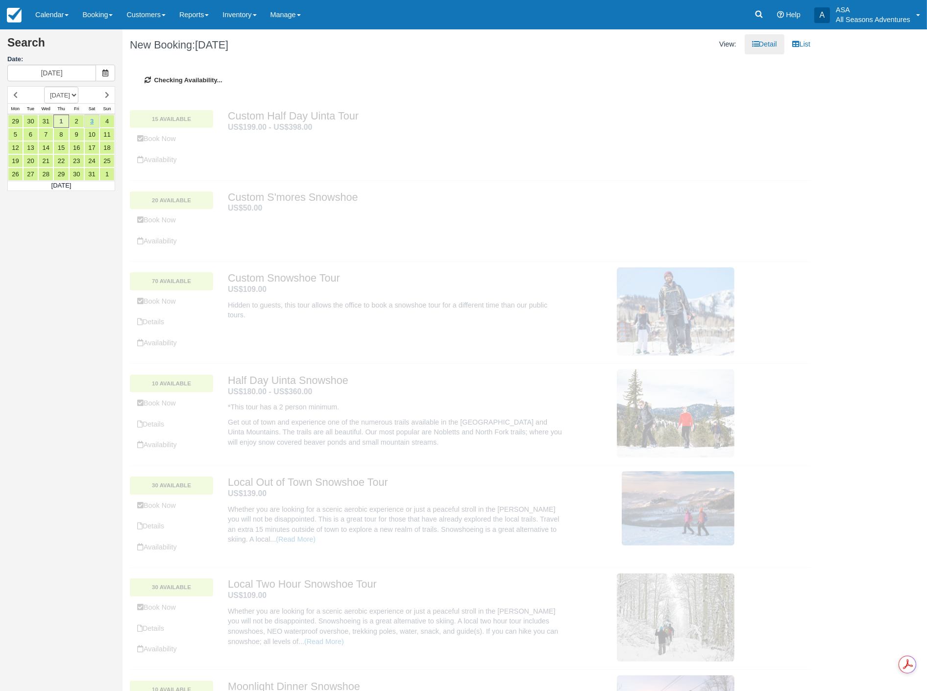
type input "01/03/26"
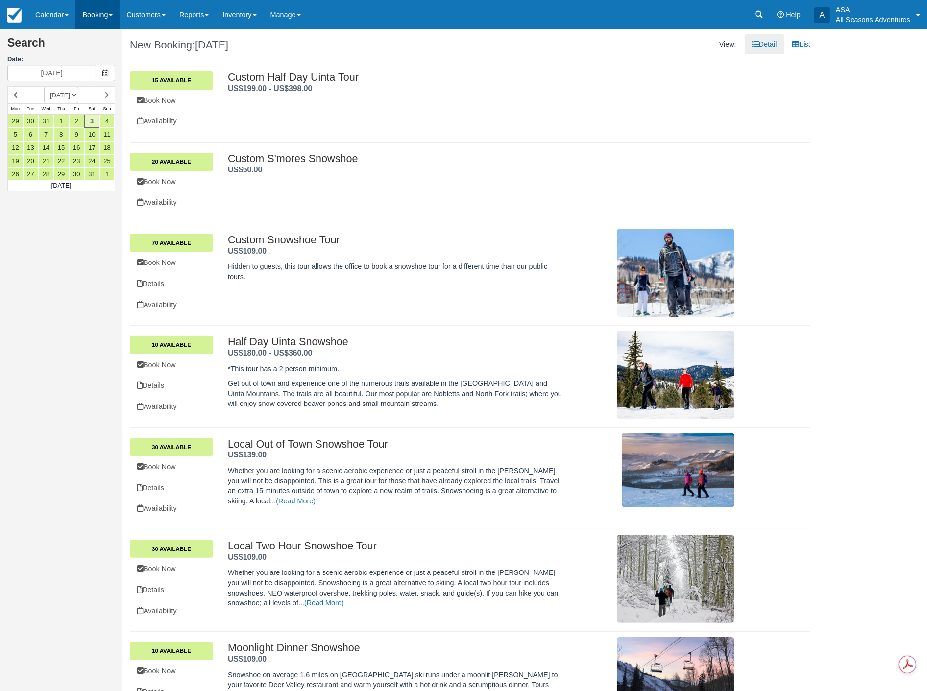
click at [106, 18] on link "Booking" at bounding box center [97, 14] width 44 height 29
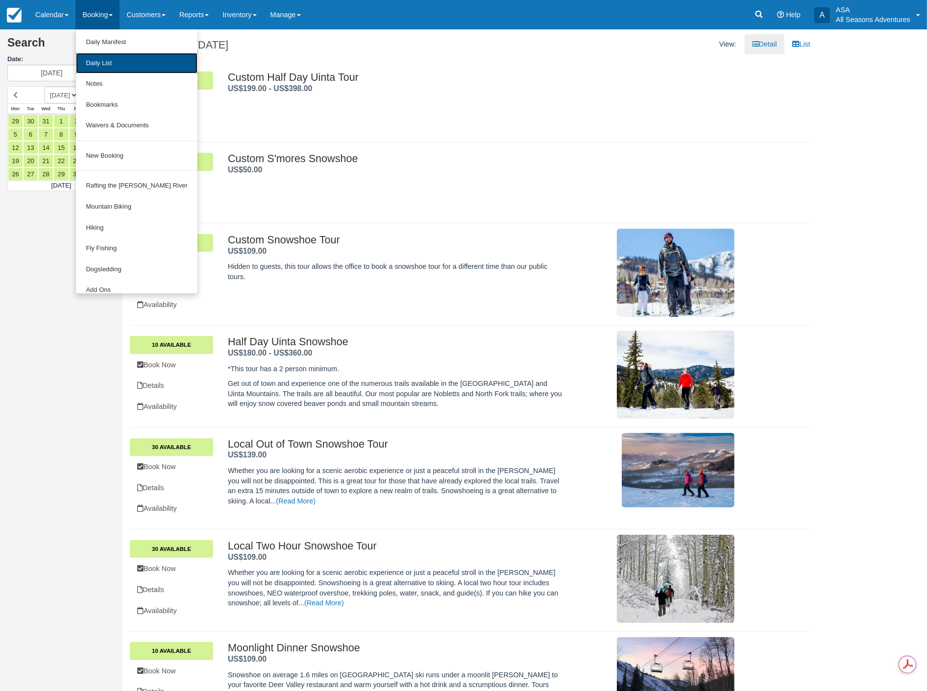
click at [119, 64] on link "Daily List" at bounding box center [136, 63] width 121 height 21
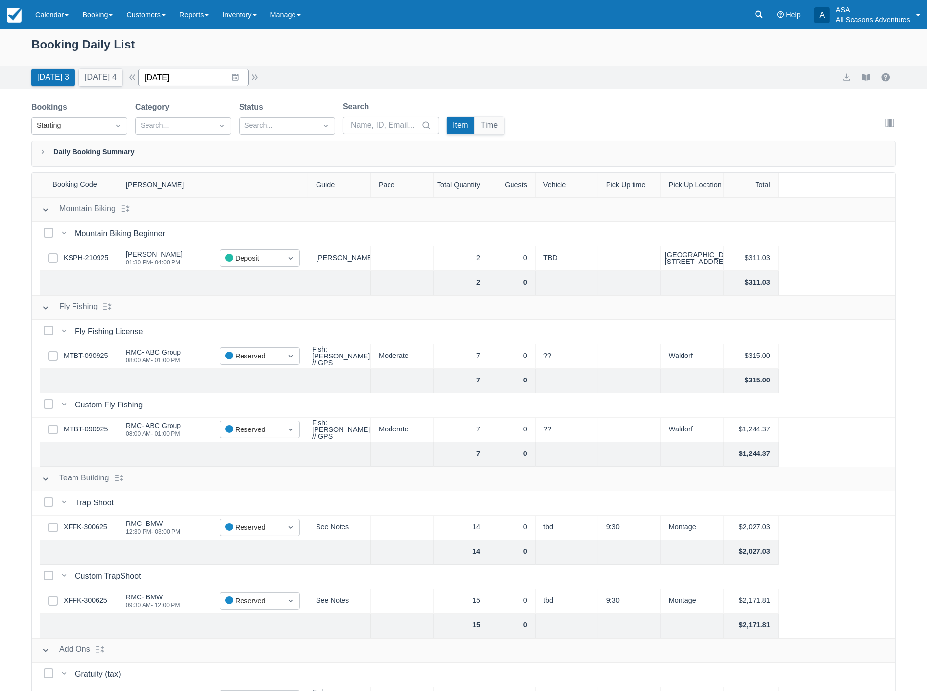
click at [196, 79] on input "[DATE]" at bounding box center [193, 78] width 111 height 18
click at [185, 207] on td "20" at bounding box center [178, 208] width 19 height 19
type input "[DATE]"
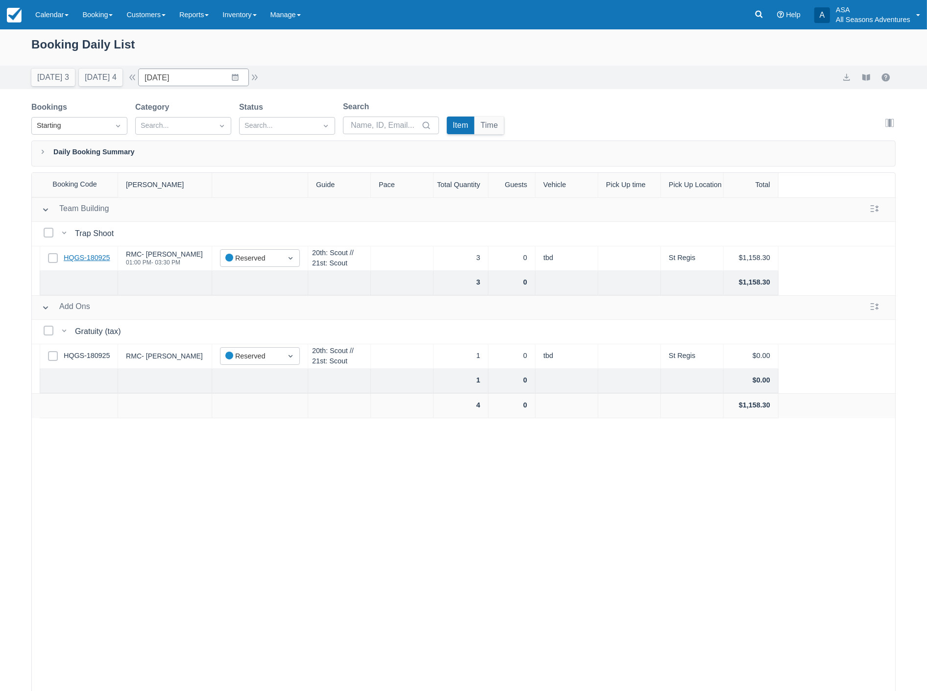
click at [96, 257] on link "HQGS-180925" at bounding box center [87, 258] width 46 height 11
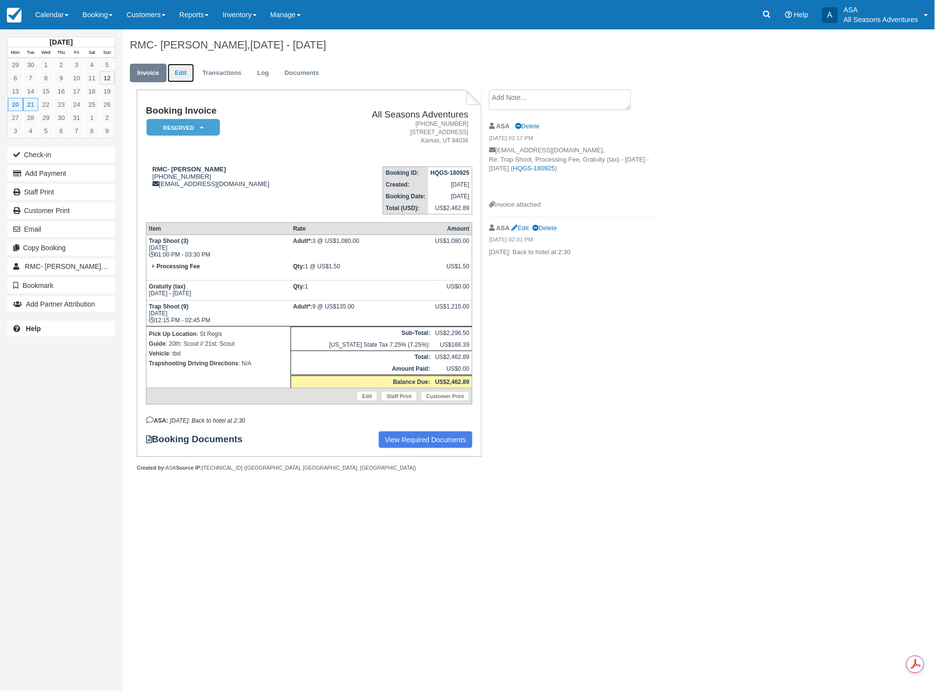
click at [186, 75] on link "Edit" at bounding box center [181, 73] width 26 height 19
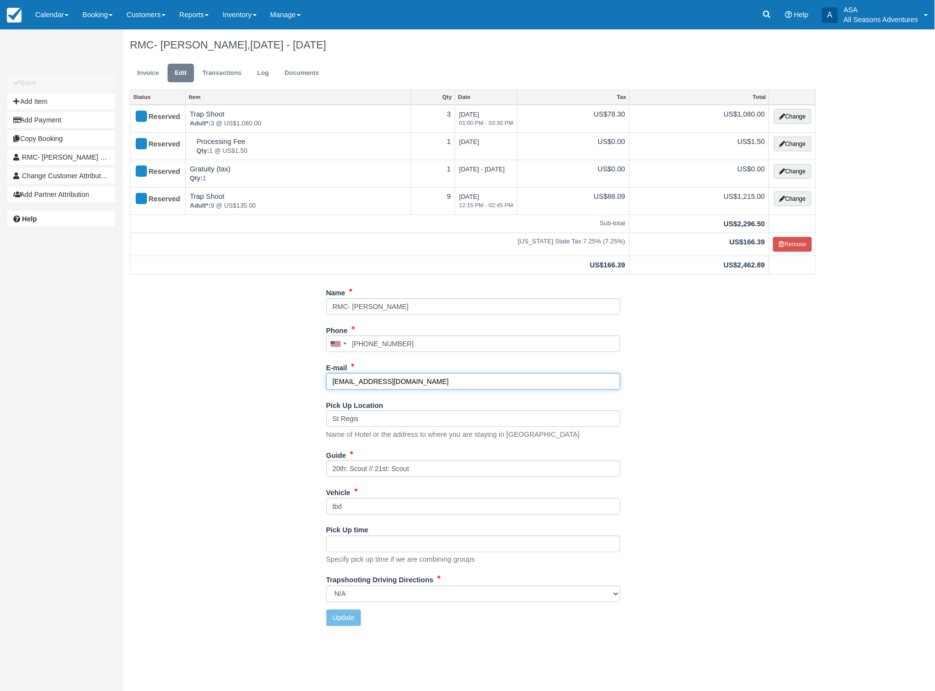
drag, startPoint x: 431, startPoint y: 383, endPoint x: 314, endPoint y: 379, distance: 117.2
click at [314, 379] on div "Name RMC- [PERSON_NAME] Phone [GEOGRAPHIC_DATA] +1 [GEOGRAPHIC_DATA] +1 [GEOGRA…" at bounding box center [472, 459] width 701 height 349
paste input "[EMAIL_ADDRESS][DOMAIN_NAME]"
type input "[EMAIL_ADDRESS][DOMAIN_NAME]"
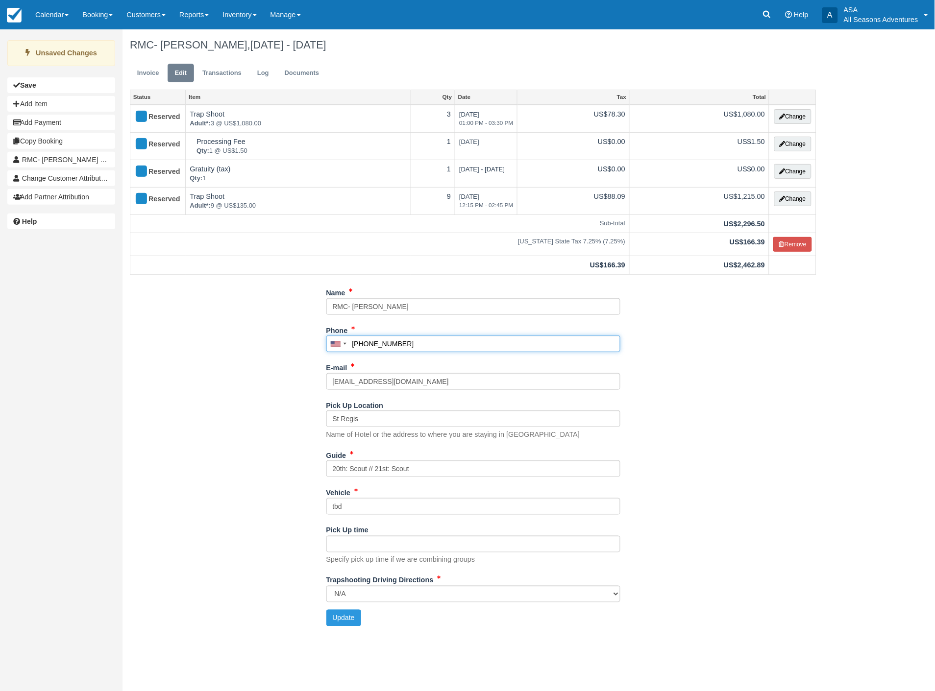
drag, startPoint x: 410, startPoint y: 344, endPoint x: 349, endPoint y: 344, distance: 60.3
click at [349, 344] on input "[PHONE_NUMBER]" at bounding box center [473, 344] width 294 height 17
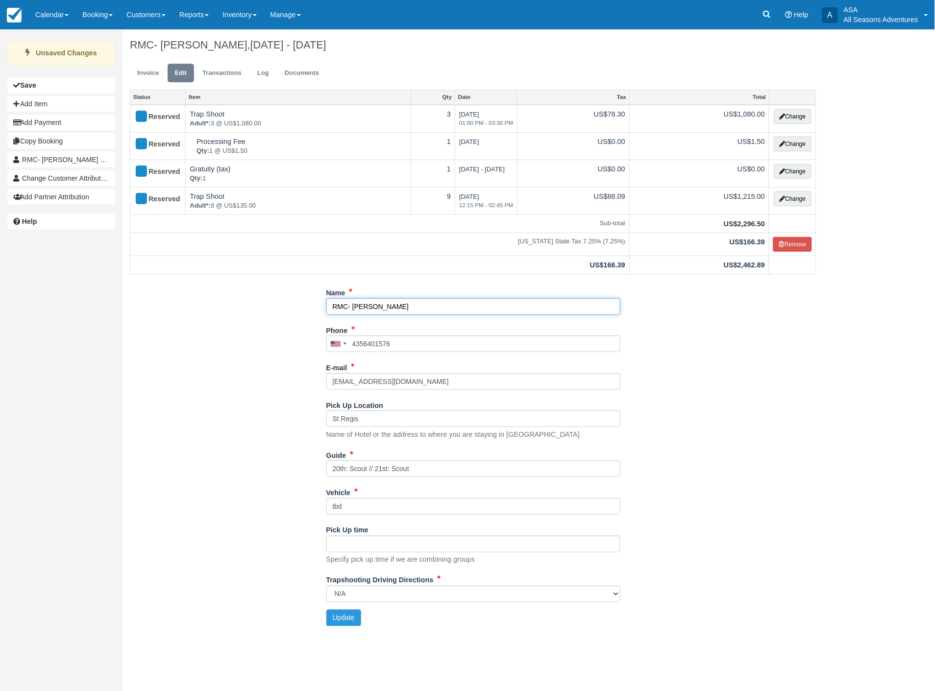
type input "[PHONE_NUMBER]"
click at [415, 303] on input "RMC- [PERSON_NAME]" at bounding box center [473, 306] width 294 height 17
type input "RMC- [PERSON_NAME]"
click at [345, 620] on button "Update" at bounding box center [343, 618] width 35 height 17
type input "[PHONE_NUMBER]"
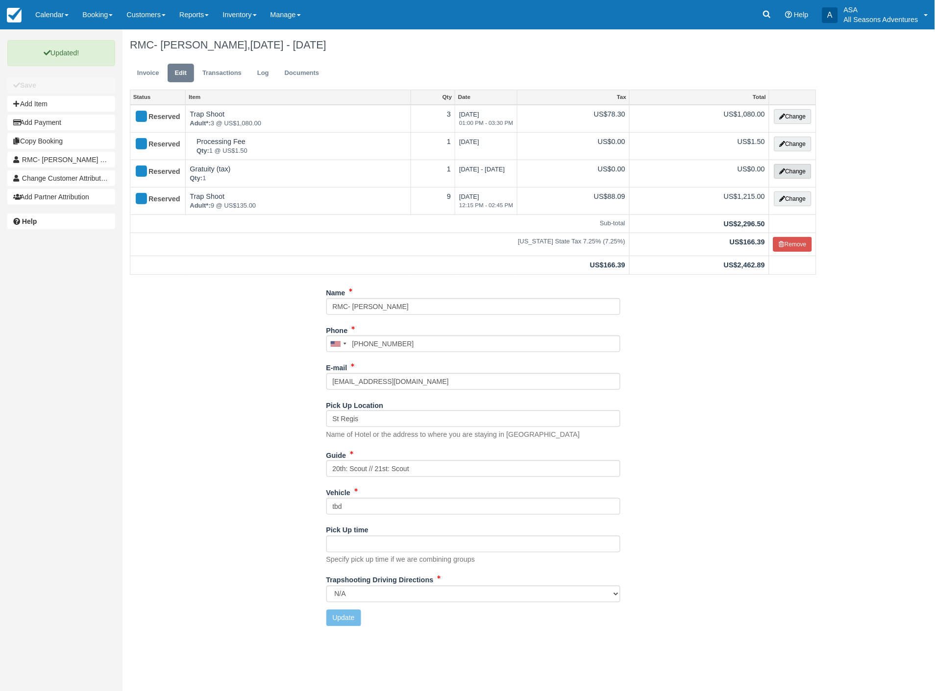
click at [791, 172] on button "Change" at bounding box center [792, 171] width 37 height 15
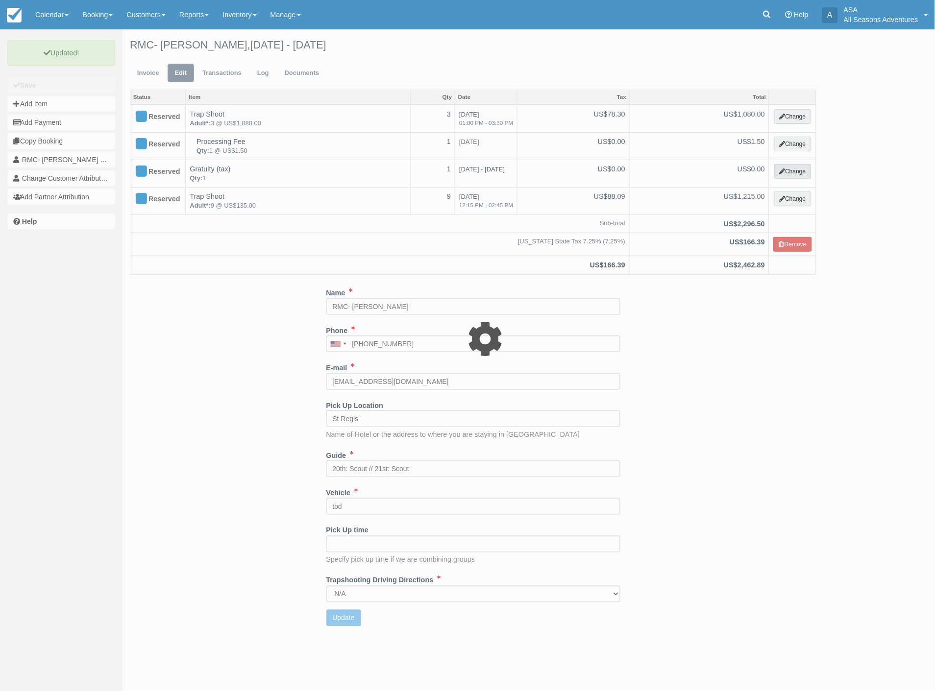
select select "13"
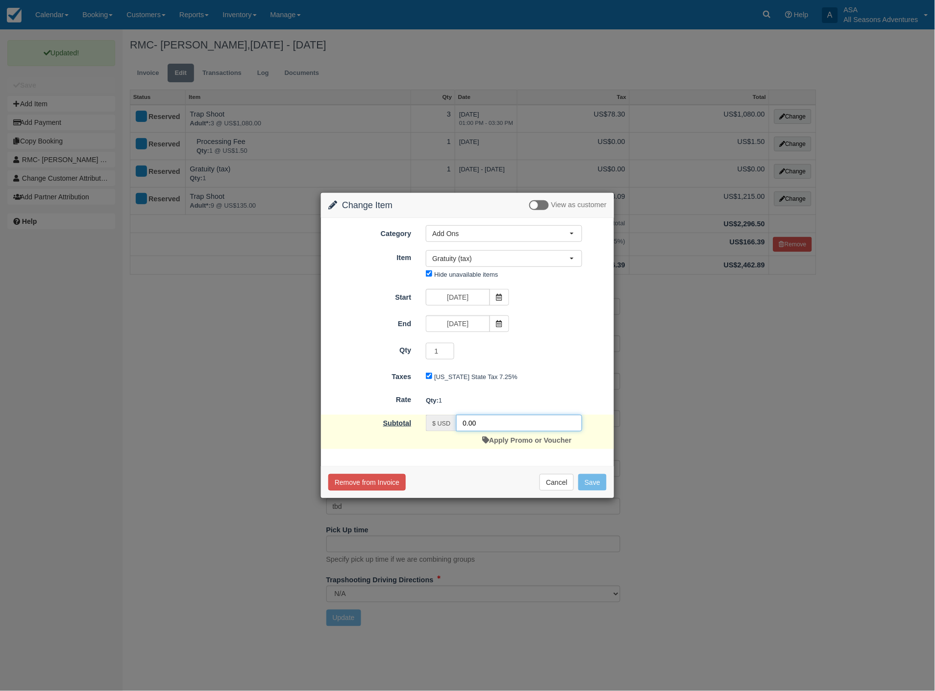
drag, startPoint x: 509, startPoint y: 427, endPoint x: 397, endPoint y: 424, distance: 111.3
click at [399, 424] on div "Subtotal $ USD 0.00 Apply Promo or Voucher" at bounding box center [467, 432] width 293 height 34
type input "459"
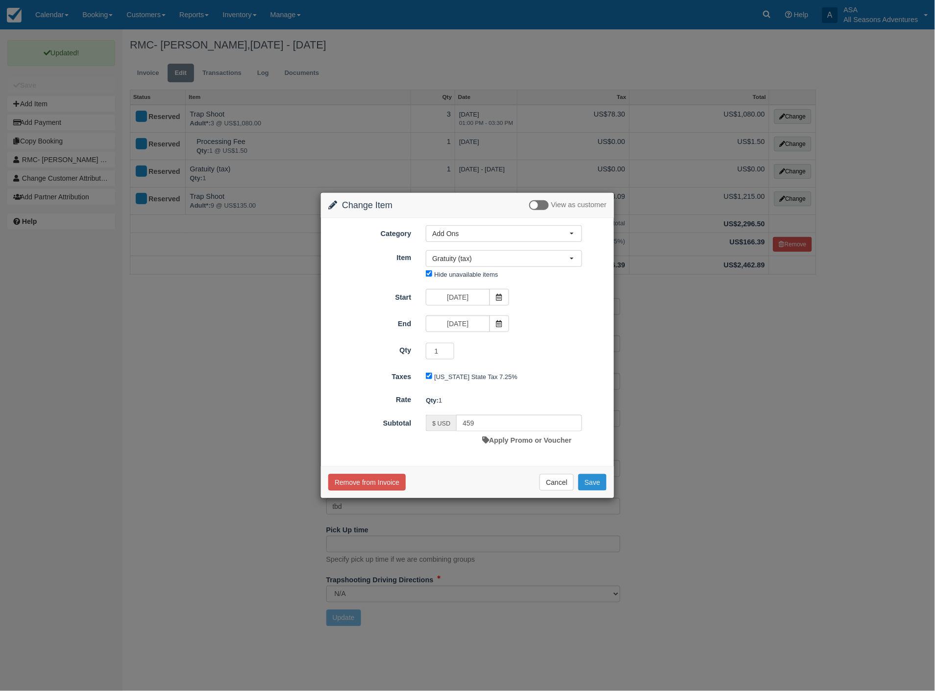
click at [590, 480] on button "Save" at bounding box center [592, 482] width 28 height 17
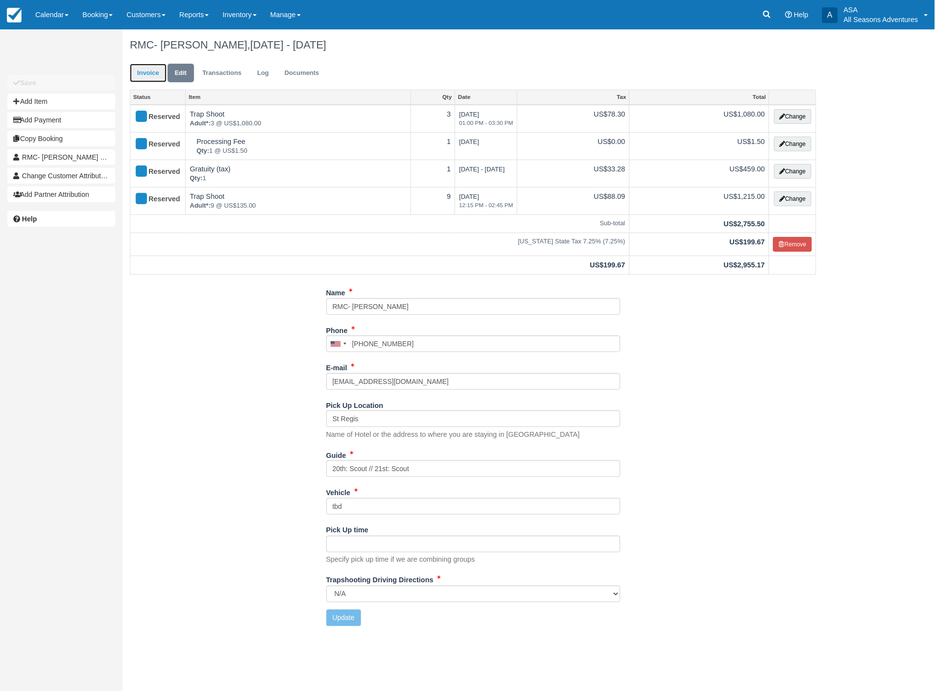
click at [143, 71] on link "Invoice" at bounding box center [148, 73] width 37 height 19
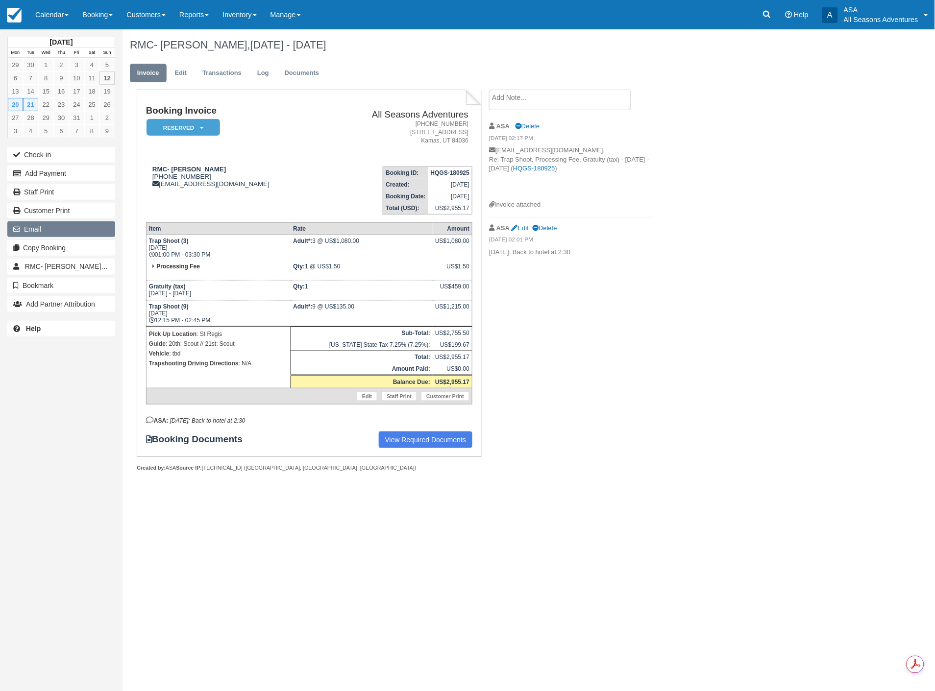
click at [35, 224] on button "Email" at bounding box center [61, 229] width 108 height 16
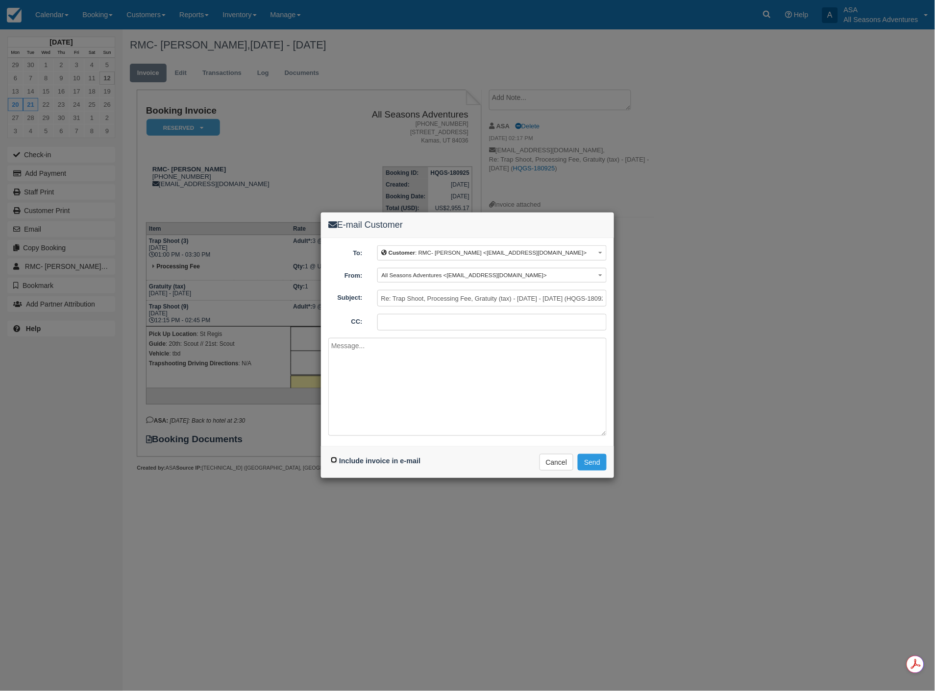
click at [332, 460] on input "Include invoice in e-mail" at bounding box center [334, 460] width 6 height 6
checkbox input "true"
click at [590, 464] on button "Send" at bounding box center [592, 462] width 29 height 17
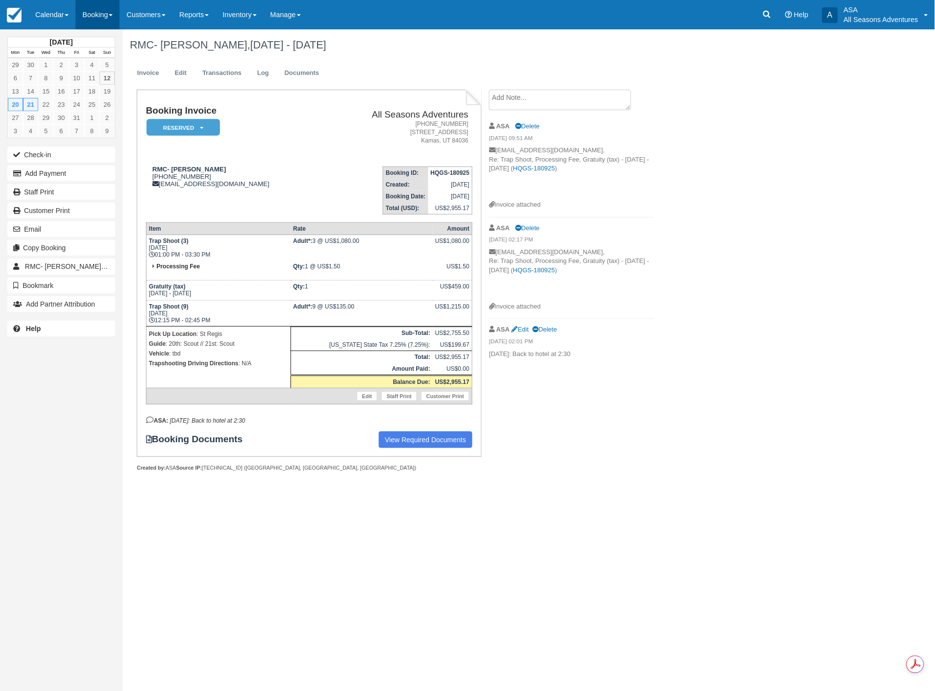
click at [105, 15] on link "Booking" at bounding box center [97, 14] width 44 height 29
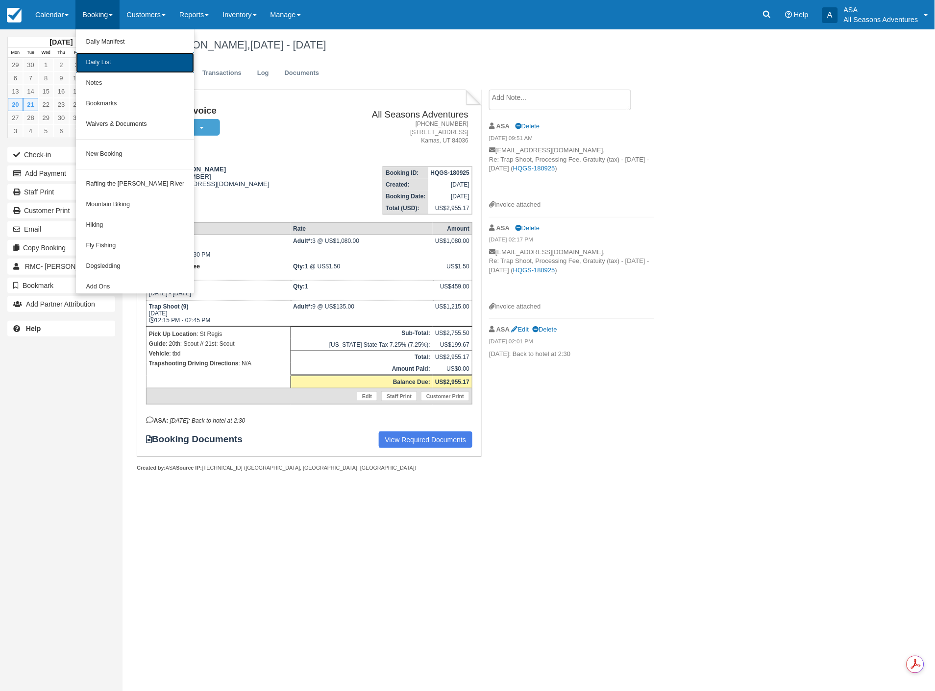
click at [122, 57] on link "Daily List" at bounding box center [135, 62] width 118 height 21
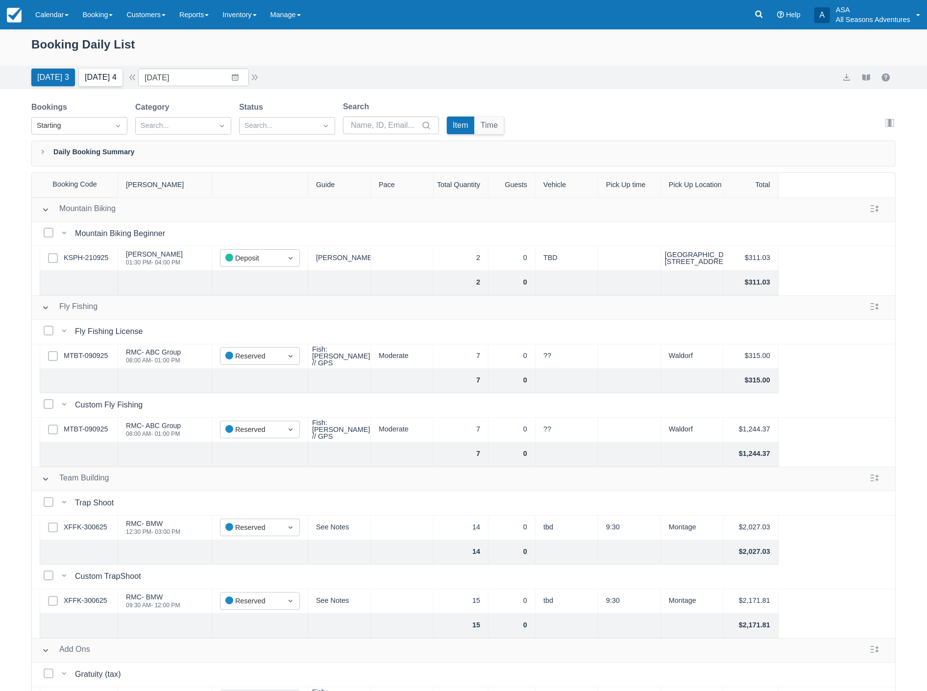
click at [82, 79] on button "Tomorrow 4" at bounding box center [101, 78] width 44 height 18
type input "10/13/25"
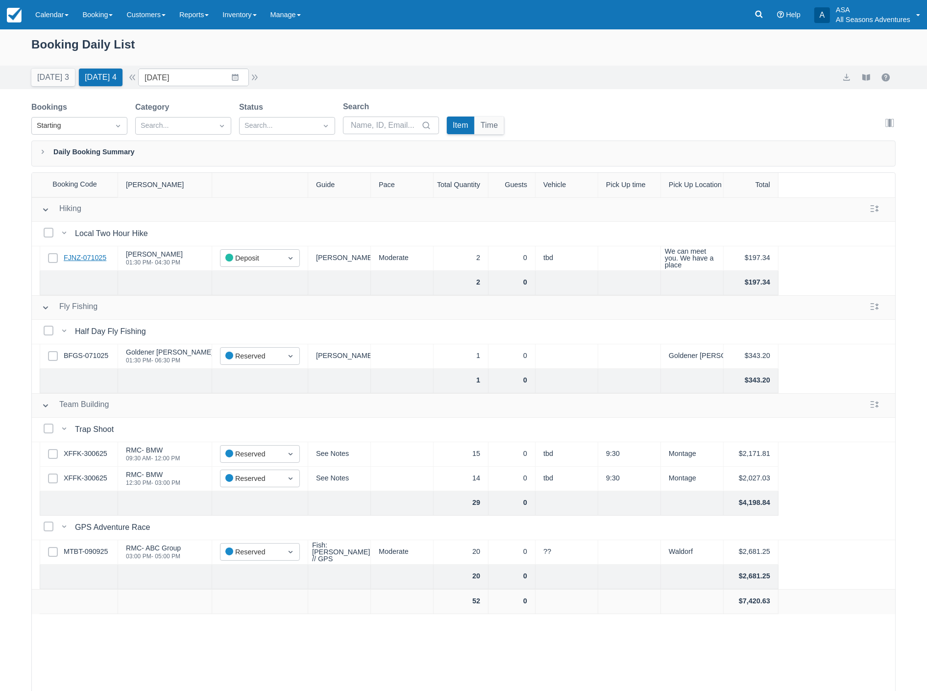
click at [87, 256] on link "FJNZ-071025" at bounding box center [85, 258] width 43 height 11
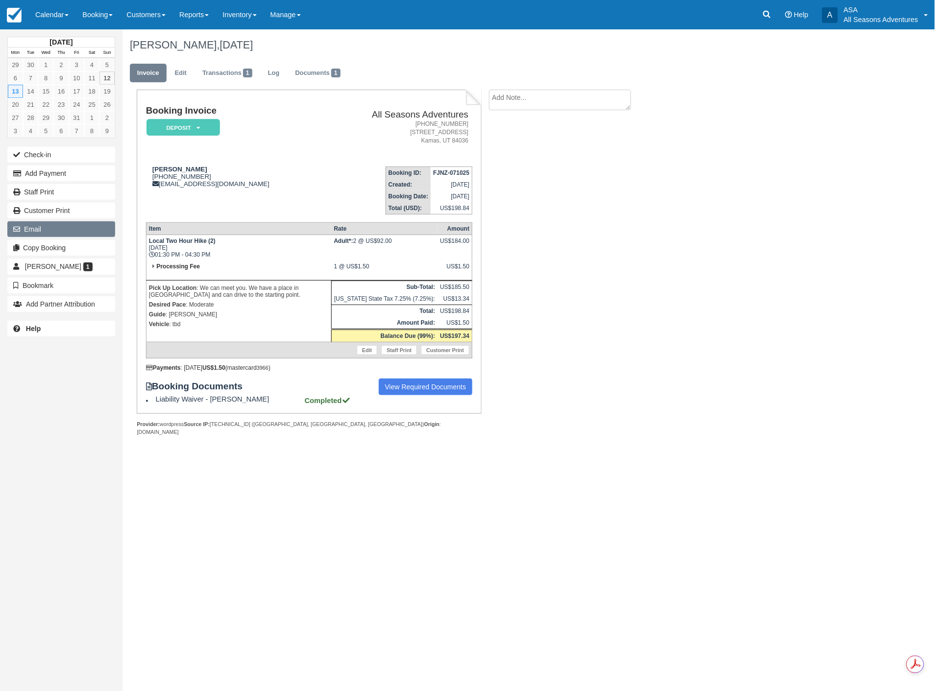
click at [38, 228] on button "Email" at bounding box center [61, 229] width 108 height 16
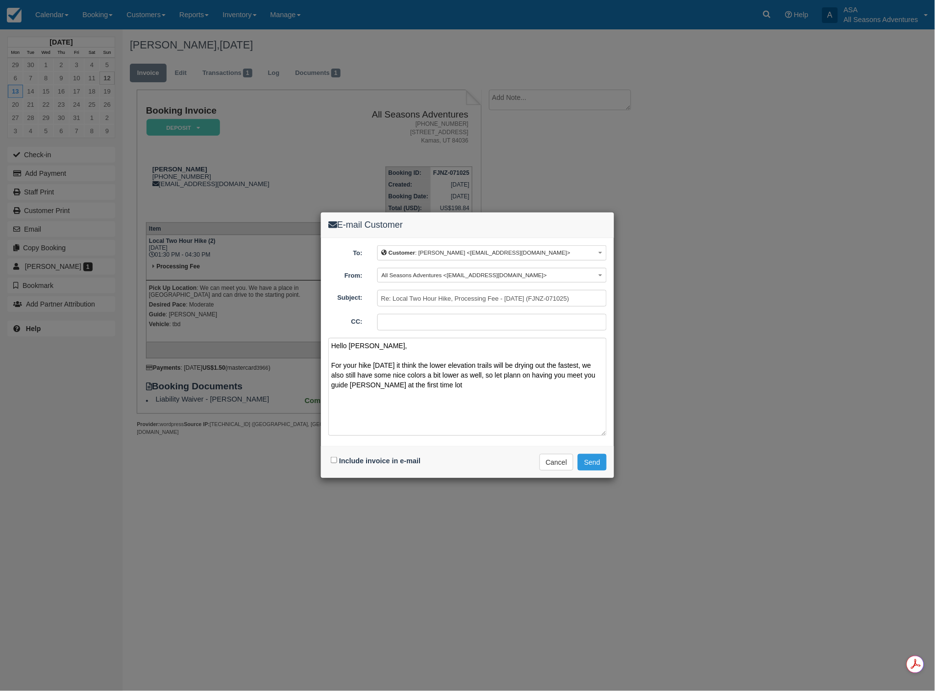
click at [520, 375] on textarea "Hello Steve, For your hike tomorrow it think the lower elevation trails will be…" at bounding box center [467, 387] width 278 height 98
click at [590, 375] on textarea "Hello Steve, For your hike tomorrow it think the lower elevation trails will be…" at bounding box center [467, 387] width 278 height 98
click at [423, 385] on textarea "Hello Steve, For your hike tomorrow it think the lower elevation trails will be…" at bounding box center [467, 387] width 278 height 98
paste textarea "https://maps.app.goo.gl/EJ5sNwA5XKe59fSx9"
click at [362, 393] on textarea "Hello Steve, For your hike tomorrow it think the lower elevation trails will be…" at bounding box center [467, 387] width 278 height 98
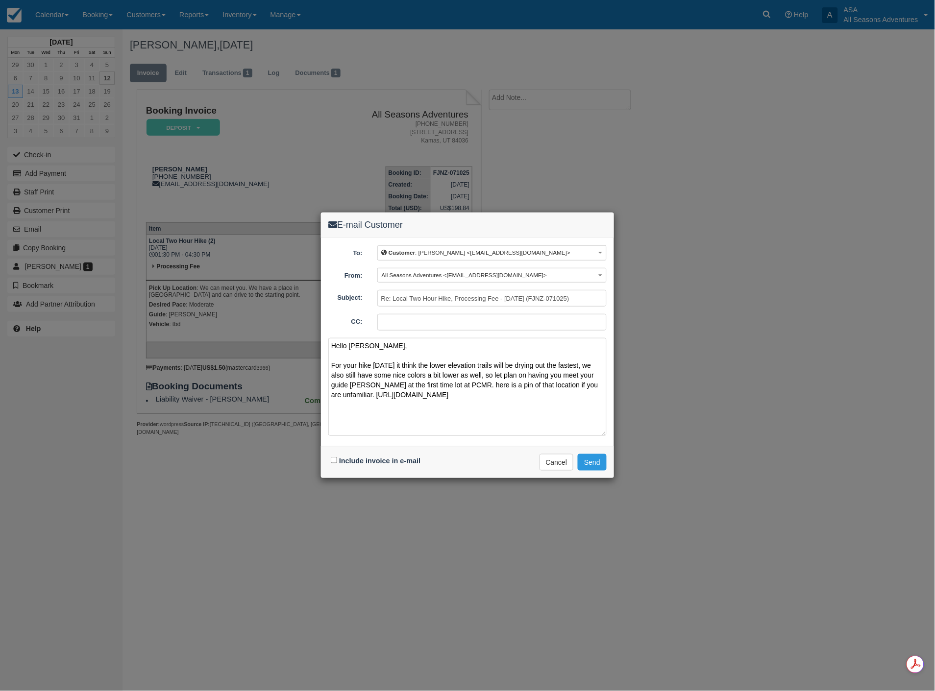
click at [528, 396] on textarea "Hello Steve, For your hike tomorrow it think the lower elevation trails will be…" at bounding box center [467, 387] width 278 height 98
click at [409, 361] on textarea "Hello Steve, For your hike tomorrow it think the lower elevation trails will be…" at bounding box center [467, 387] width 278 height 98
click at [462, 385] on textarea "Hello Steve, For your hike tomorrow I think the lower elevation trails will be …" at bounding box center [467, 387] width 278 height 98
type textarea "Hello Steve, For your hike tomorrow I think the lower elevation trails will be …"
click at [597, 461] on button "Send" at bounding box center [592, 462] width 29 height 17
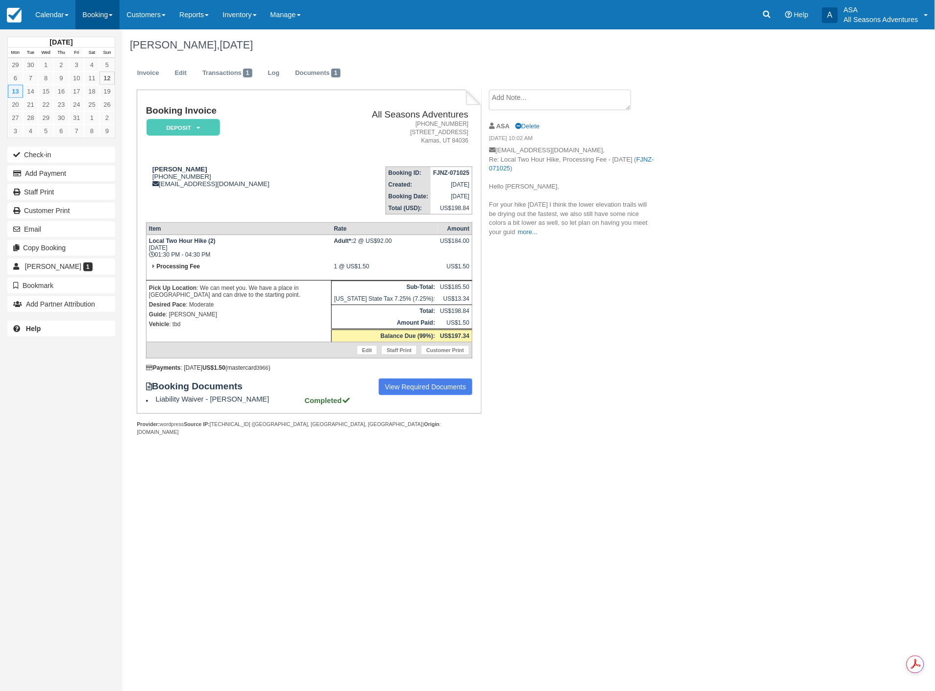
click at [100, 13] on link "Booking" at bounding box center [97, 14] width 44 height 29
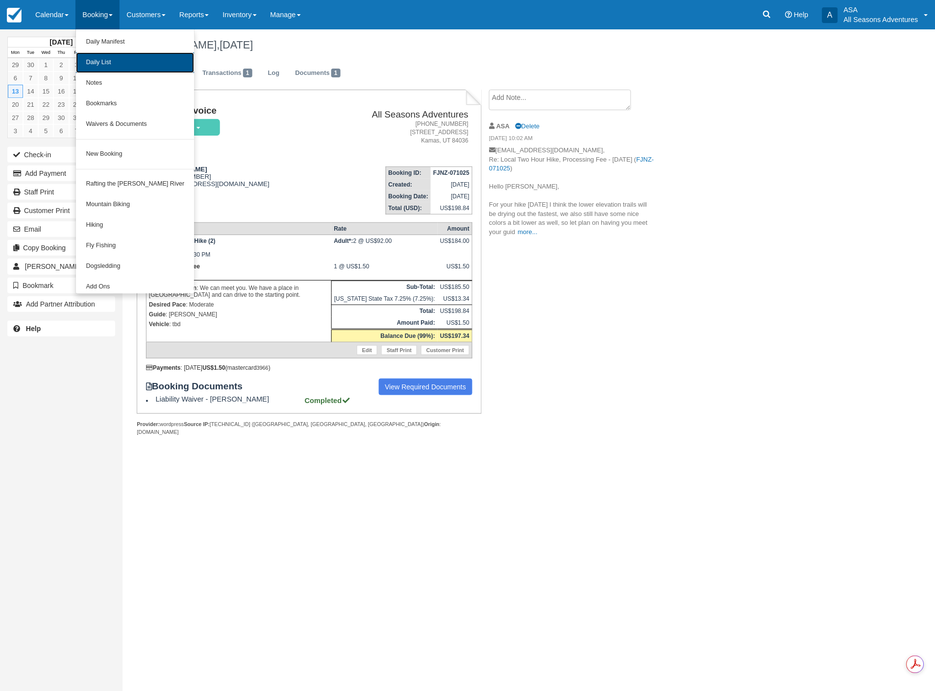
click at [114, 65] on link "Daily List" at bounding box center [135, 62] width 118 height 21
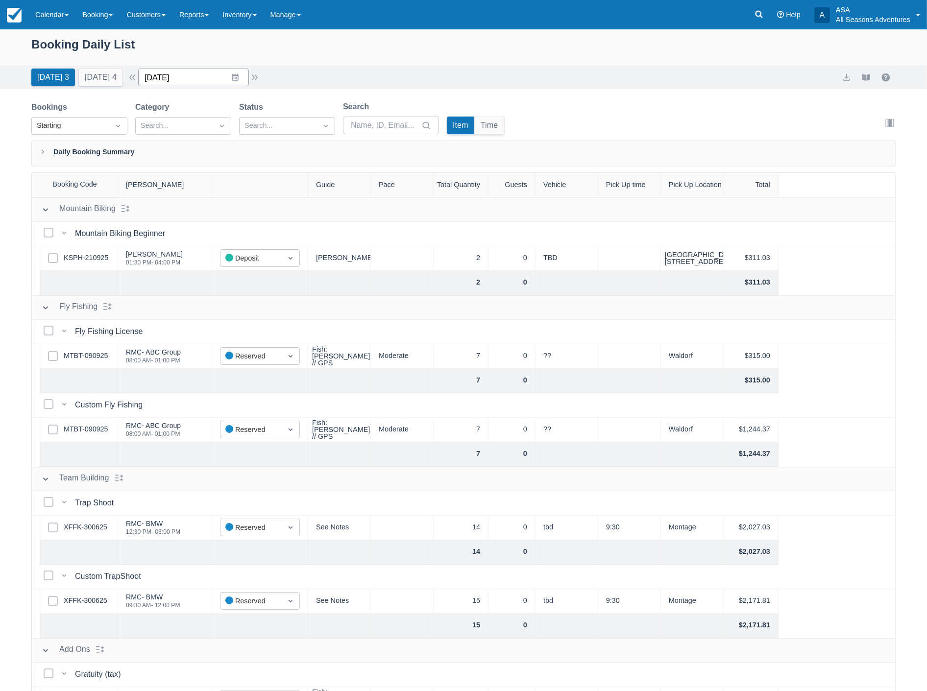
click at [184, 75] on input "10/12/25" at bounding box center [193, 78] width 111 height 18
click at [239, 206] on td "23" at bounding box center [235, 208] width 19 height 19
type input "10/23/25"
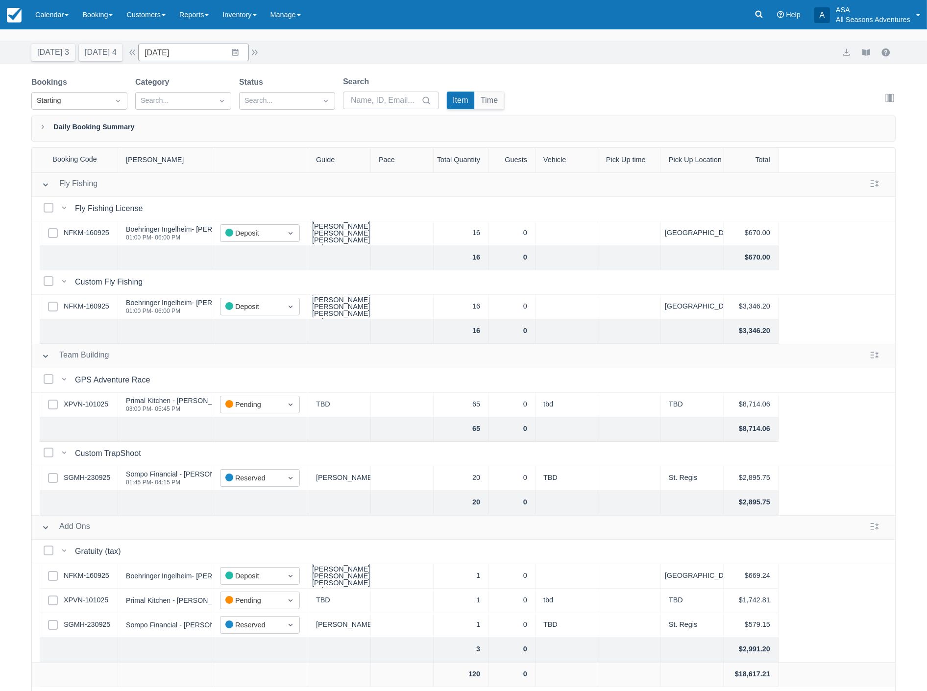
scroll to position [49, 0]
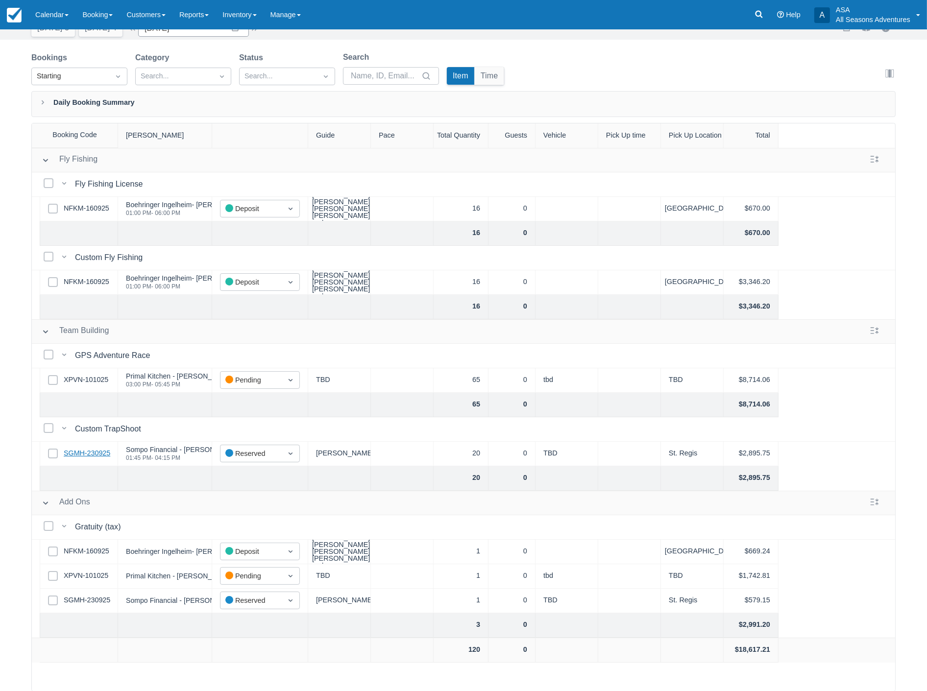
click at [87, 457] on link "SGMH-230925" at bounding box center [87, 453] width 47 height 11
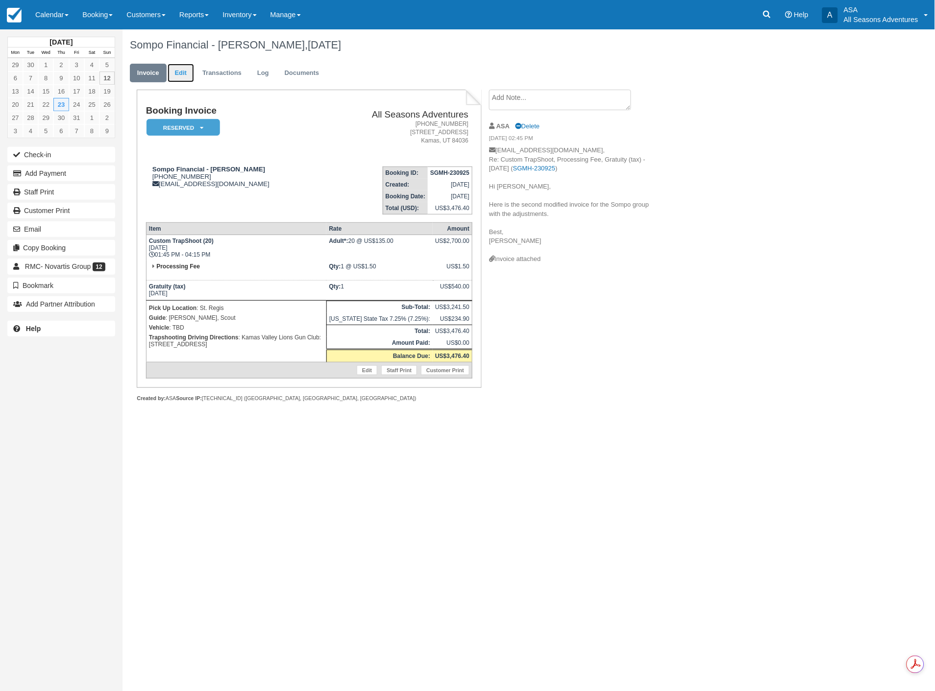
click at [180, 71] on link "Edit" at bounding box center [181, 73] width 26 height 19
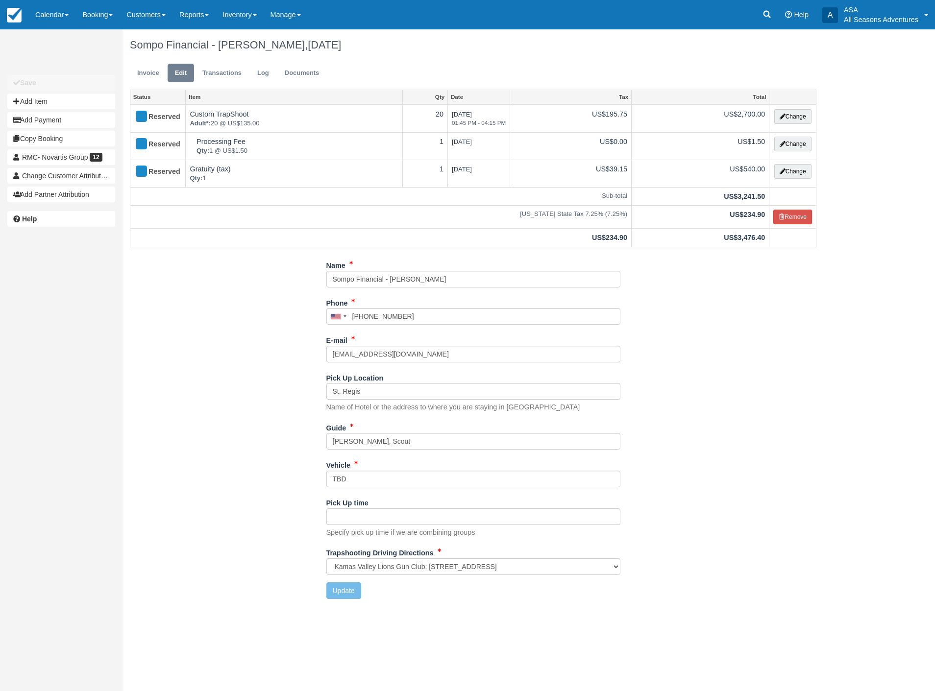
select select "Kamas Valley Lions Gun Club: [STREET_ADDRESS]"
drag, startPoint x: 459, startPoint y: 280, endPoint x: 388, endPoint y: 276, distance: 70.6
click at [388, 276] on input "Sompo Financial - [PERSON_NAME]" at bounding box center [473, 279] width 294 height 17
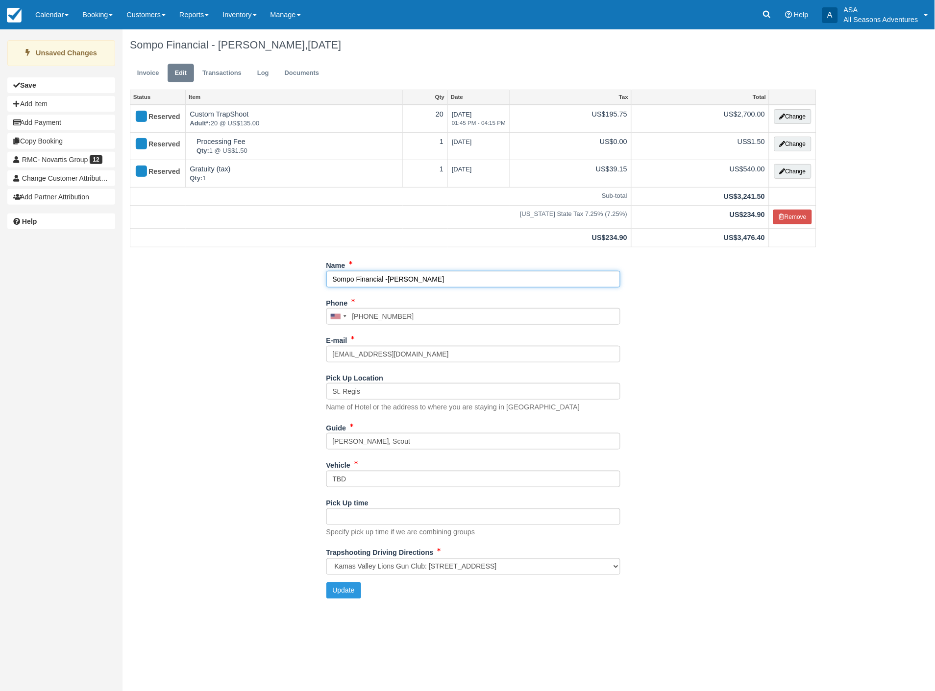
type input "Sompo Financial -[PERSON_NAME]"
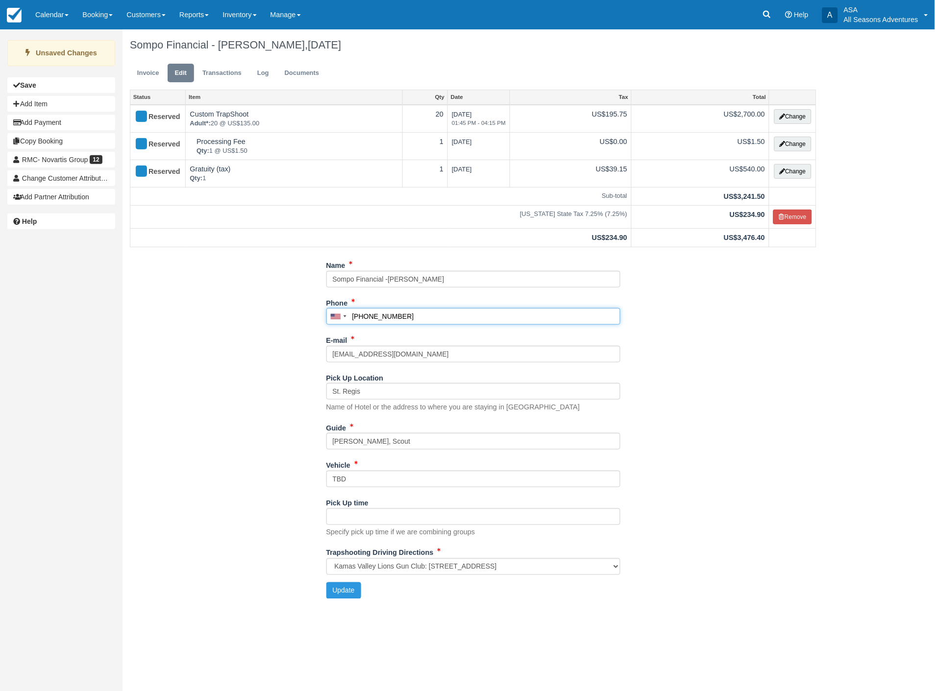
drag, startPoint x: 414, startPoint y: 315, endPoint x: 372, endPoint y: 315, distance: 42.1
click at [372, 315] on input "[PHONE_NUMBER]" at bounding box center [473, 316] width 294 height 17
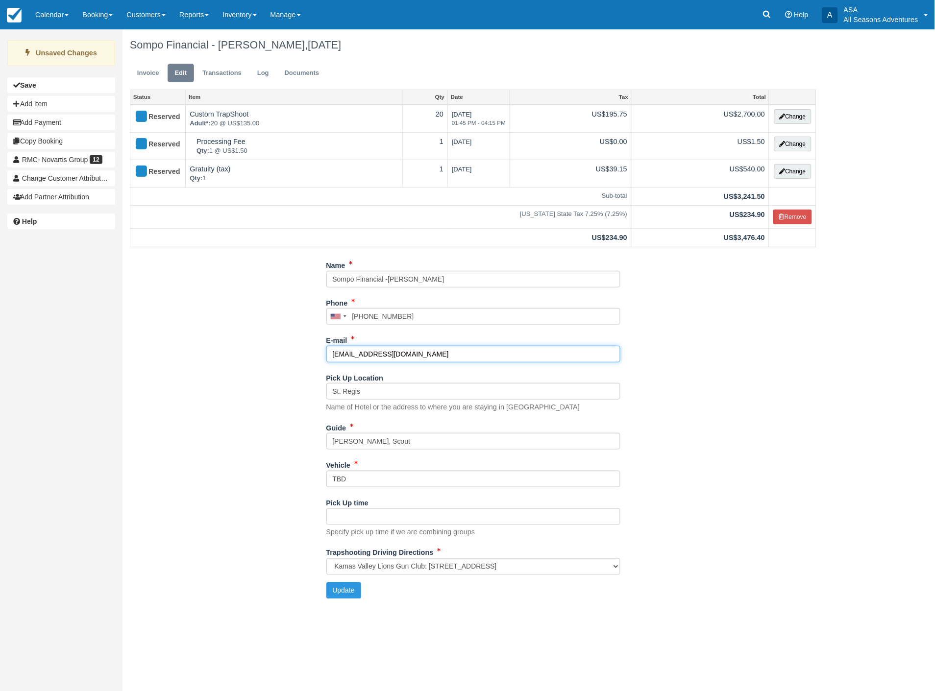
type input "[PHONE_NUMBER]"
drag, startPoint x: 438, startPoint y: 355, endPoint x: 312, endPoint y: 355, distance: 125.9
click at [312, 355] on div "Name Sompo Financial -[PERSON_NAME] Phone [GEOGRAPHIC_DATA] +1 [GEOGRAPHIC_DATA…" at bounding box center [472, 431] width 701 height 349
type input "[EMAIL_ADDRESS][DOMAIN_NAME]"
click at [229, 354] on div "Name Sompo Financial -[PERSON_NAME] Phone [GEOGRAPHIC_DATA] +1 [GEOGRAPHIC_DATA…" at bounding box center [472, 431] width 701 height 349
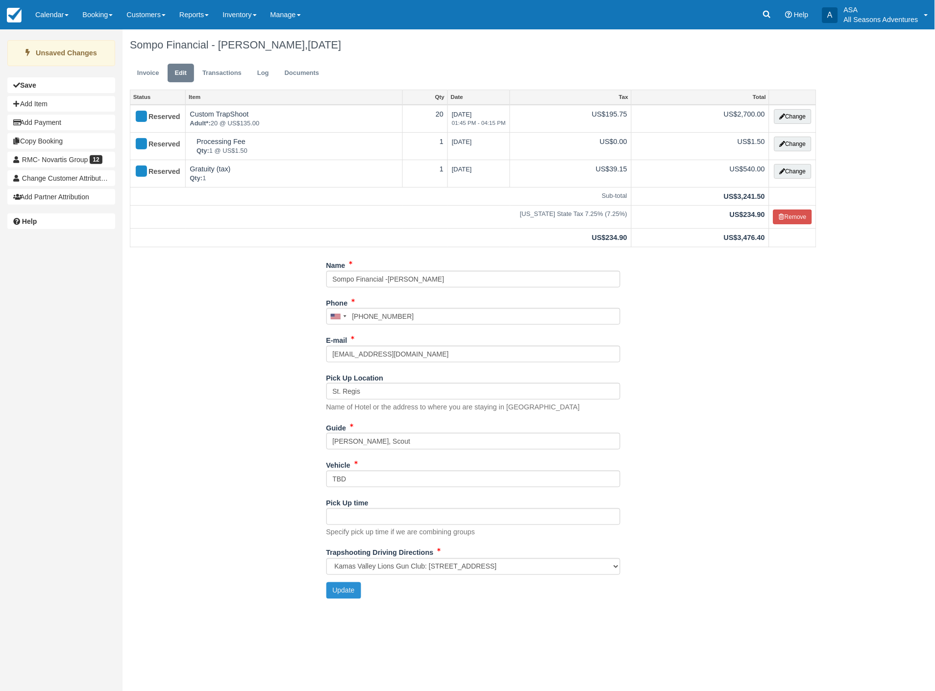
click at [337, 585] on button "Update" at bounding box center [343, 591] width 35 height 17
type input "+14356401576"
click at [149, 72] on link "Invoice" at bounding box center [148, 73] width 37 height 19
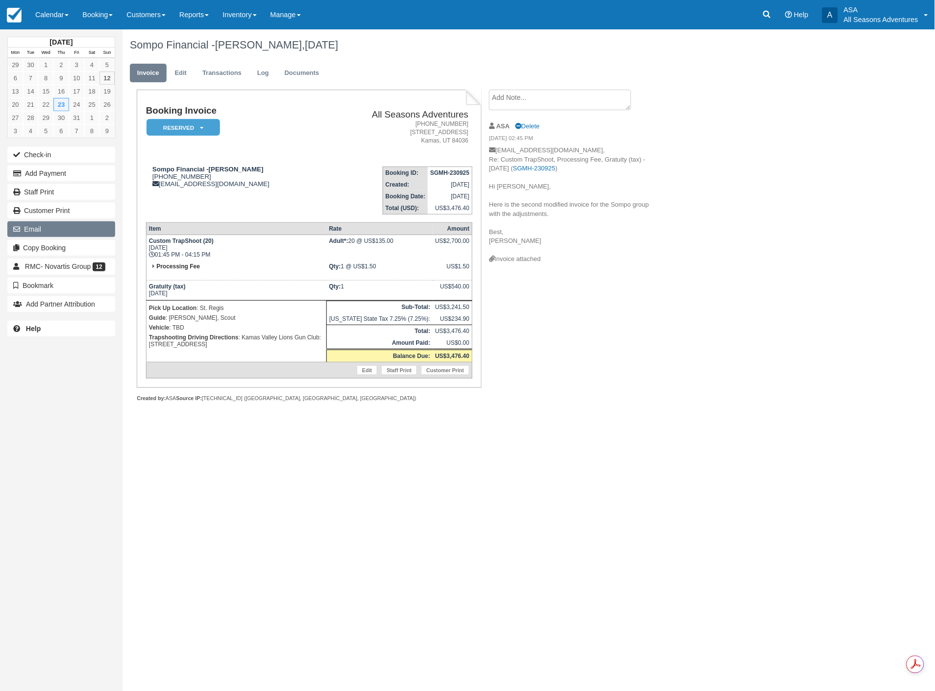
click at [51, 224] on button "Email" at bounding box center [61, 229] width 108 height 16
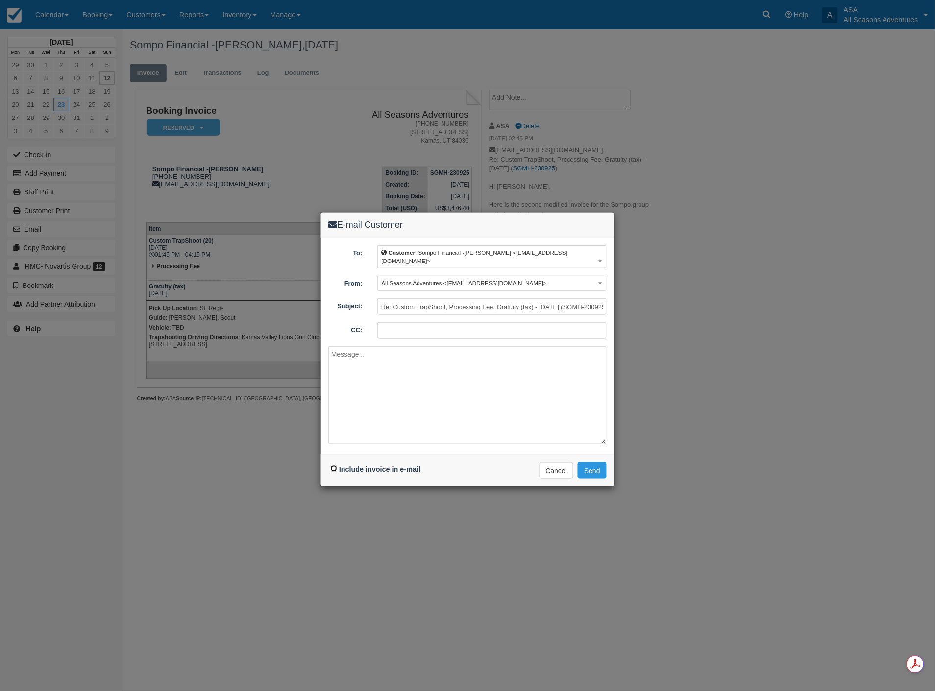
click at [333, 465] on input "Include invoice in e-mail" at bounding box center [334, 468] width 6 height 6
checkbox input "true"
click at [588, 462] on button "Send" at bounding box center [592, 470] width 29 height 17
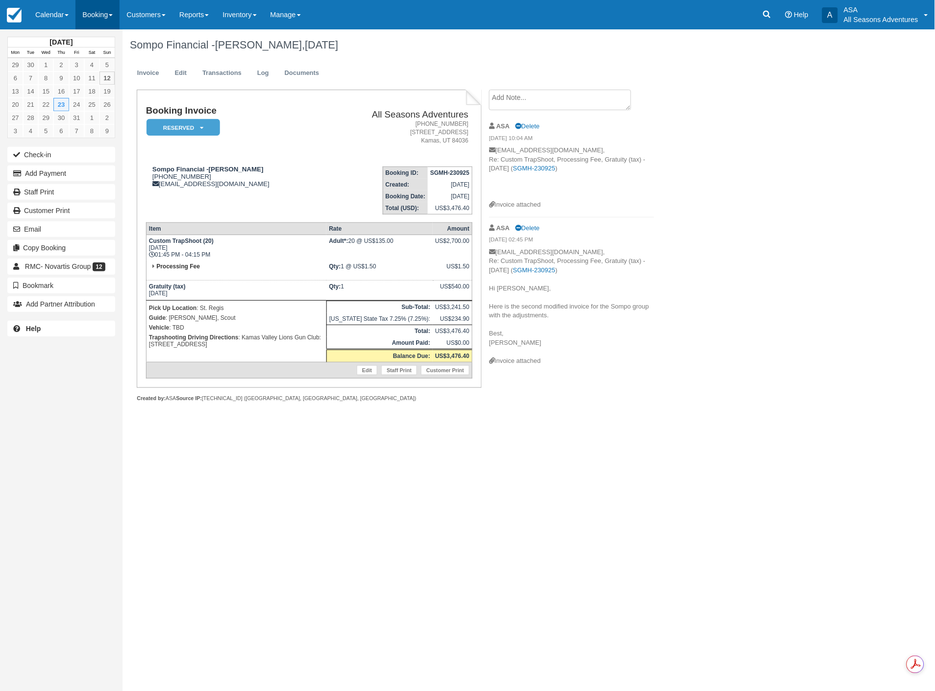
click at [107, 19] on link "Booking" at bounding box center [97, 14] width 44 height 29
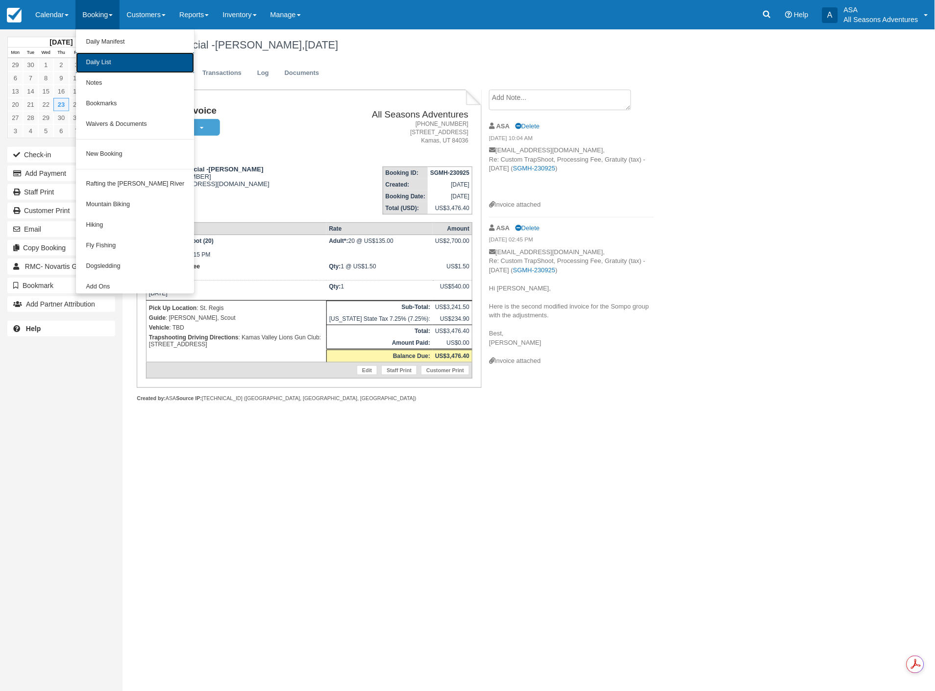
click at [107, 65] on link "Daily List" at bounding box center [135, 62] width 118 height 21
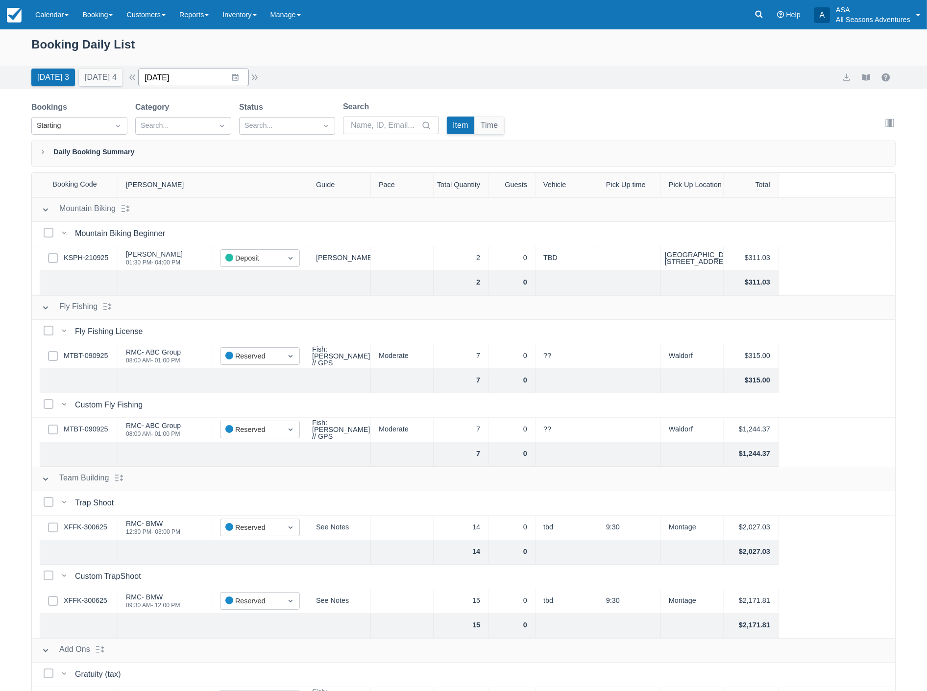
click at [212, 79] on input "10/12/25" at bounding box center [193, 78] width 111 height 18
click at [203, 206] on td "21" at bounding box center [197, 208] width 19 height 19
type input "[DATE]"
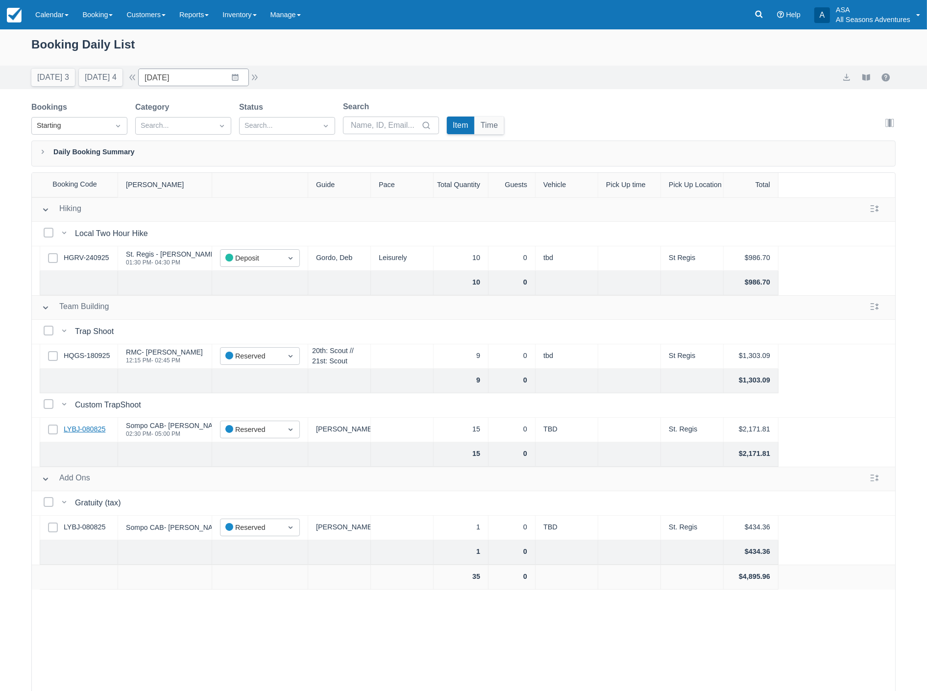
click at [81, 427] on link "LYBJ-080825" at bounding box center [85, 429] width 42 height 11
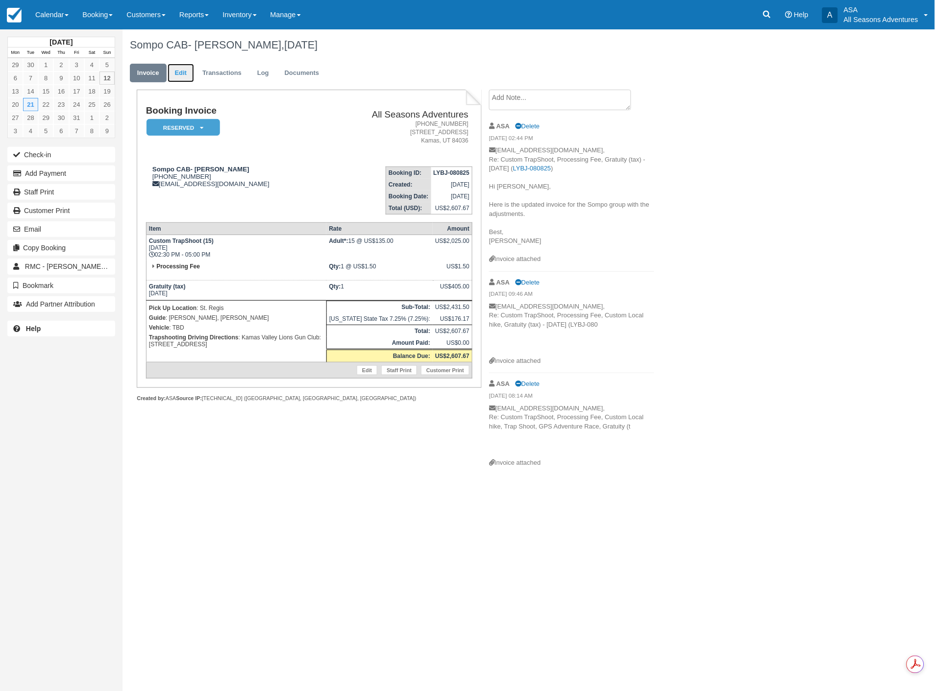
click at [177, 74] on link "Edit" at bounding box center [181, 73] width 26 height 19
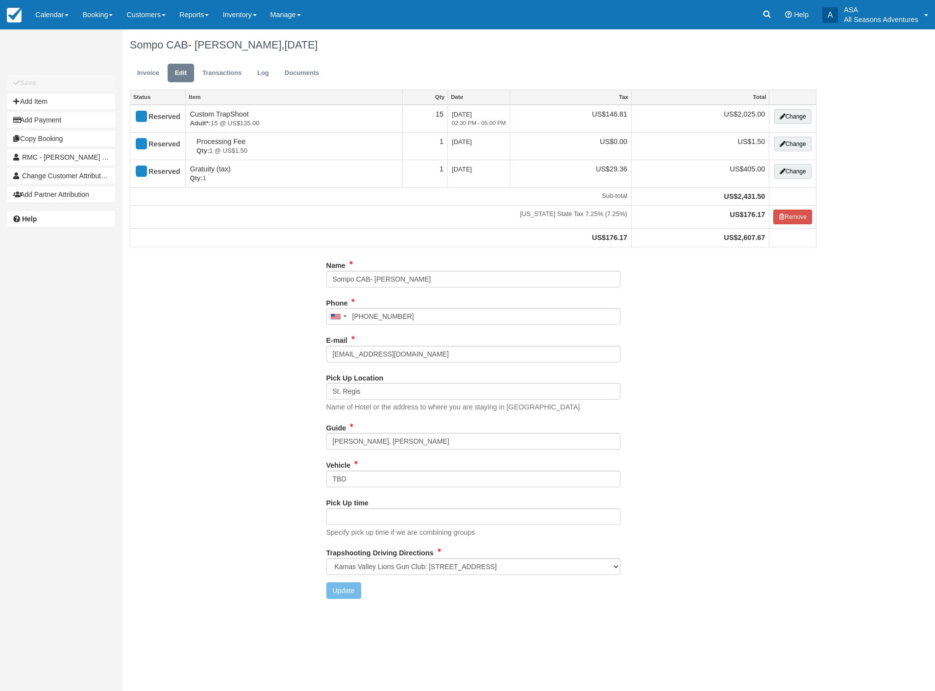
select select "Kamas Valley Lions Gun Club: 3050 W 200S, Kamas, UT"
drag, startPoint x: 427, startPoint y: 281, endPoint x: 375, endPoint y: 280, distance: 51.9
click at [375, 280] on input "Sompo CAB- [PERSON_NAME]" at bounding box center [473, 279] width 294 height 17
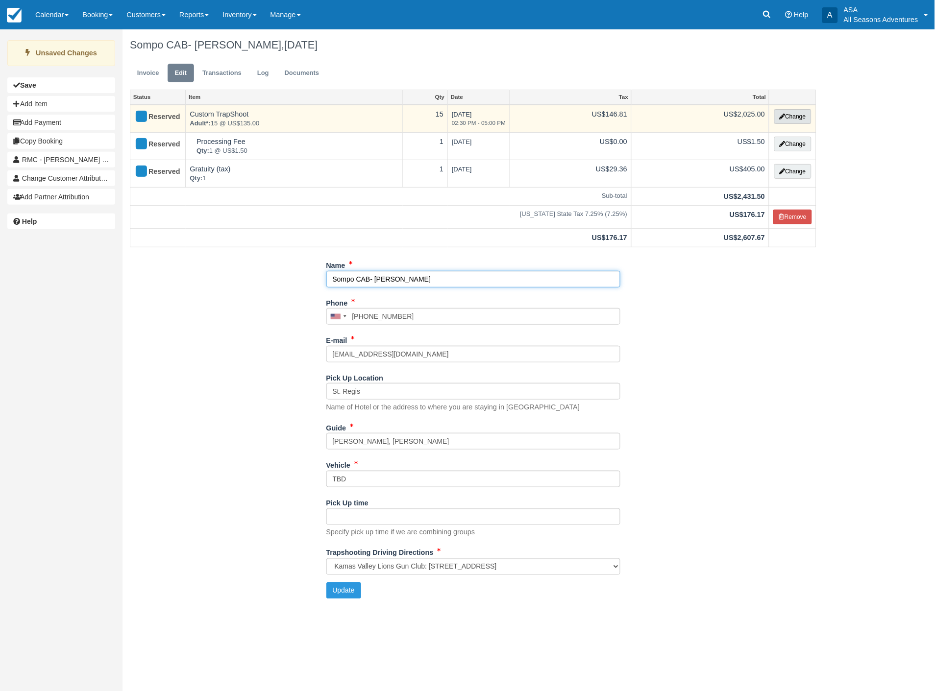
type input "Sompo CAB- Chelsea Steinbach"
click at [800, 115] on button "Change" at bounding box center [792, 116] width 37 height 15
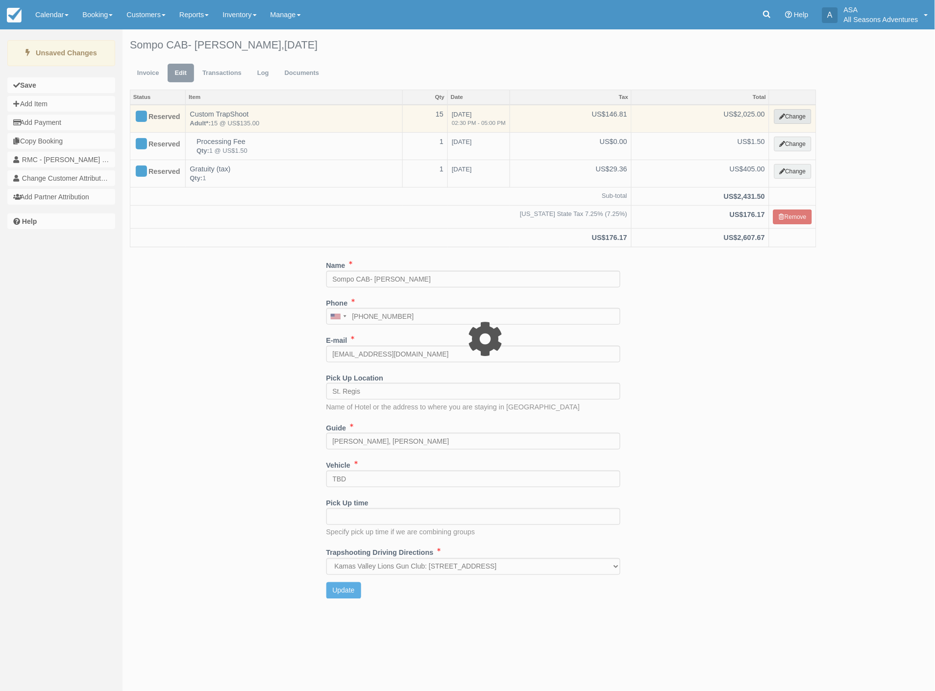
select select "3"
type input "2025.00"
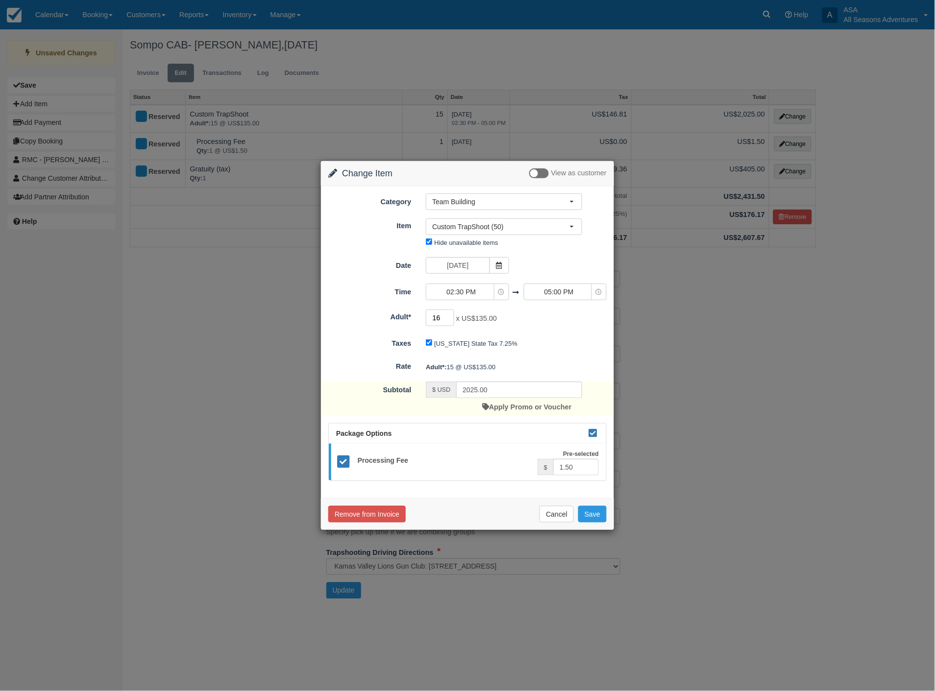
type input "16"
click at [449, 316] on input "16" at bounding box center [440, 318] width 28 height 17
type input "2160.00"
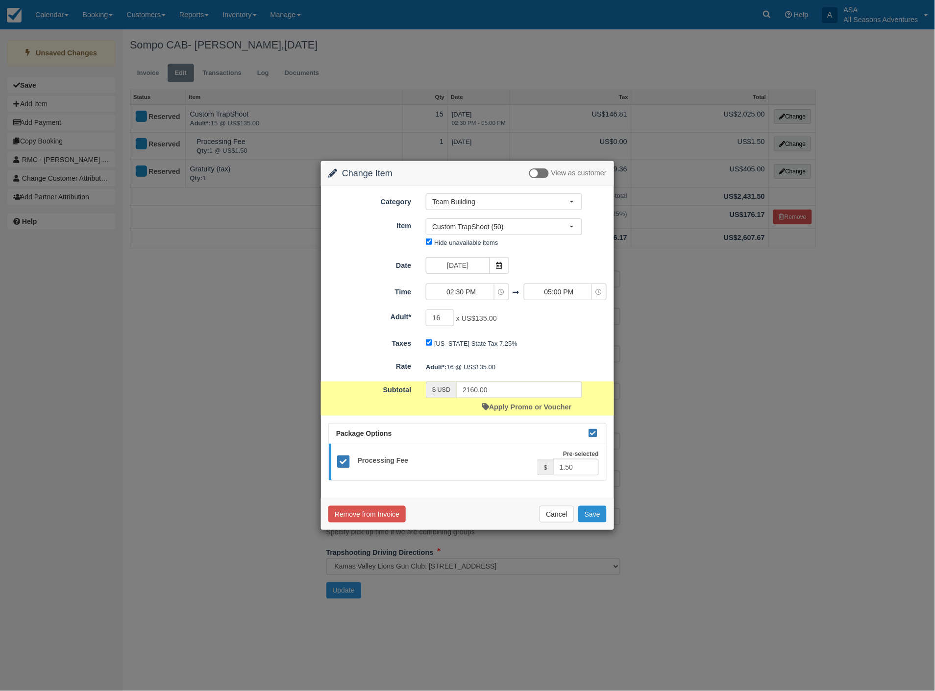
click at [594, 518] on button "Save" at bounding box center [592, 514] width 28 height 17
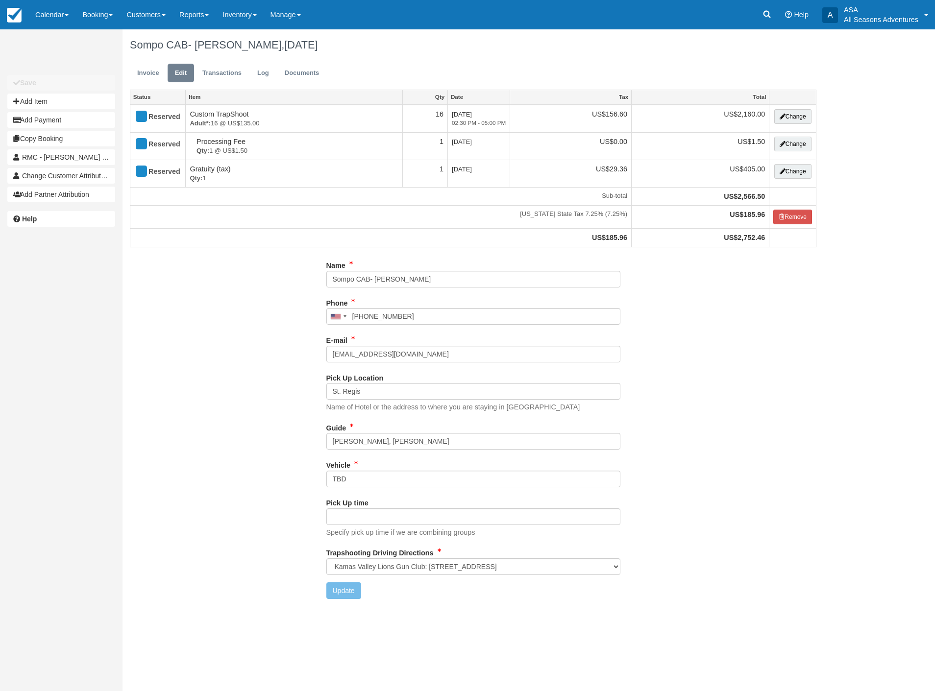
select select "Kamas Valley Lions Gun Club: [STREET_ADDRESS]"
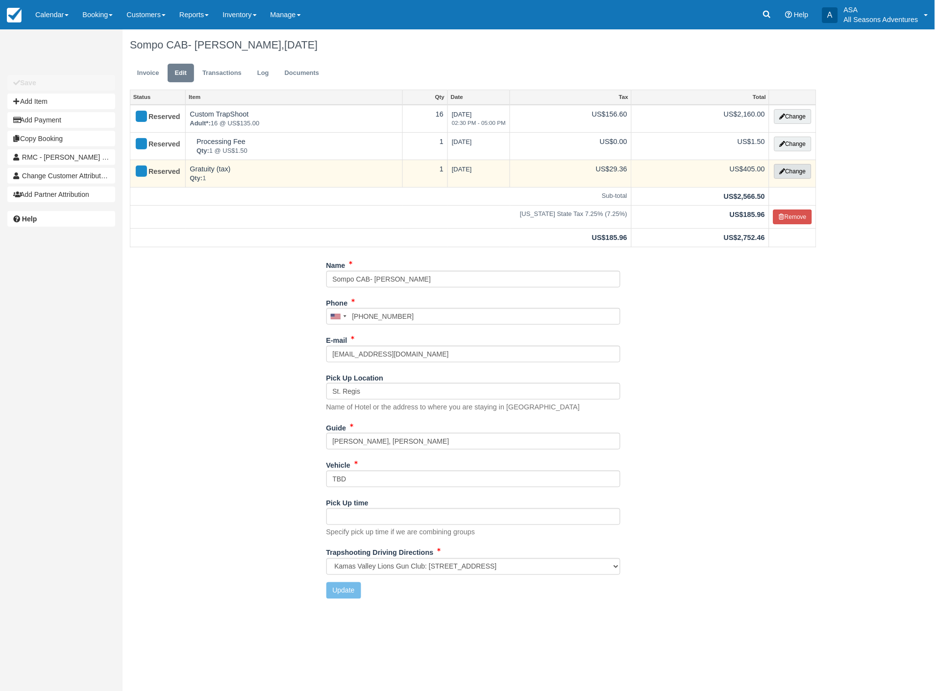
click at [801, 169] on button "Change" at bounding box center [792, 171] width 37 height 15
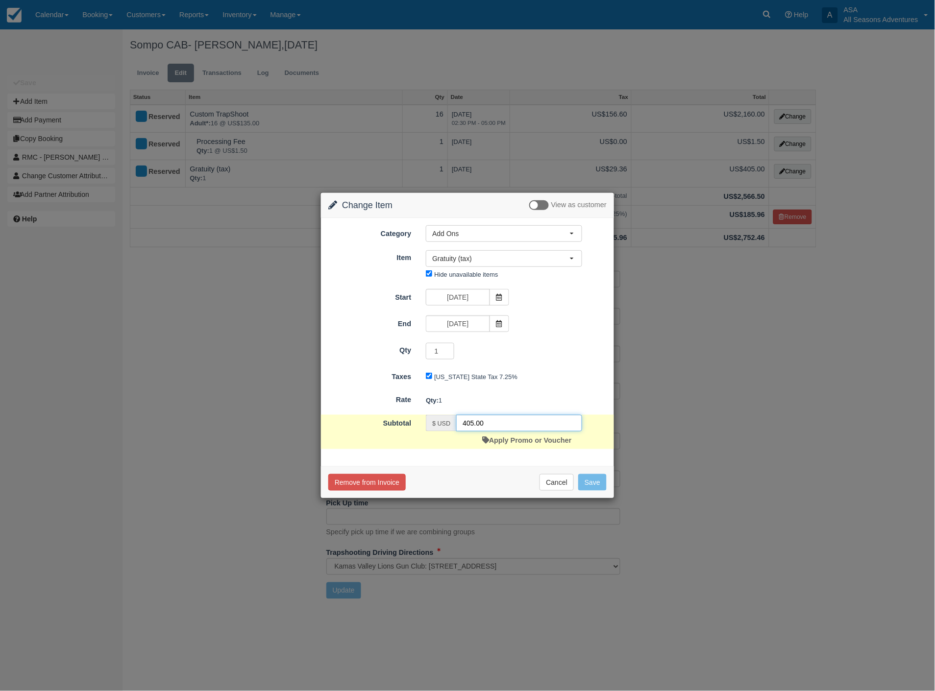
drag, startPoint x: 513, startPoint y: 420, endPoint x: 518, endPoint y: 413, distance: 8.7
click at [411, 428] on div "Subtotal $ USD 405.00 Apply Promo or Voucher" at bounding box center [467, 432] width 293 height 34
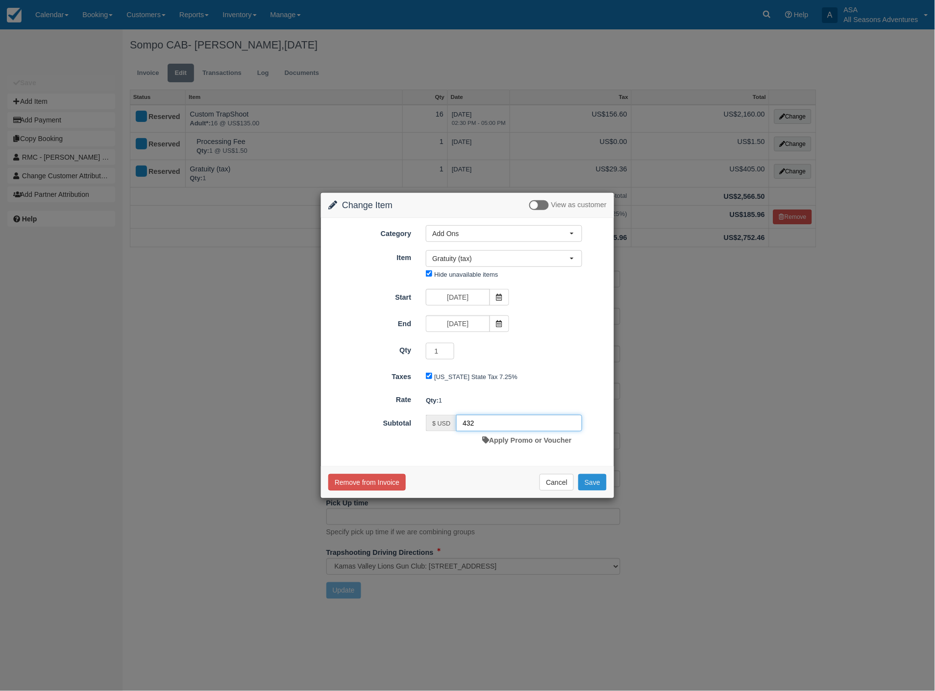
type input "432"
click at [598, 483] on button "Save" at bounding box center [592, 482] width 28 height 17
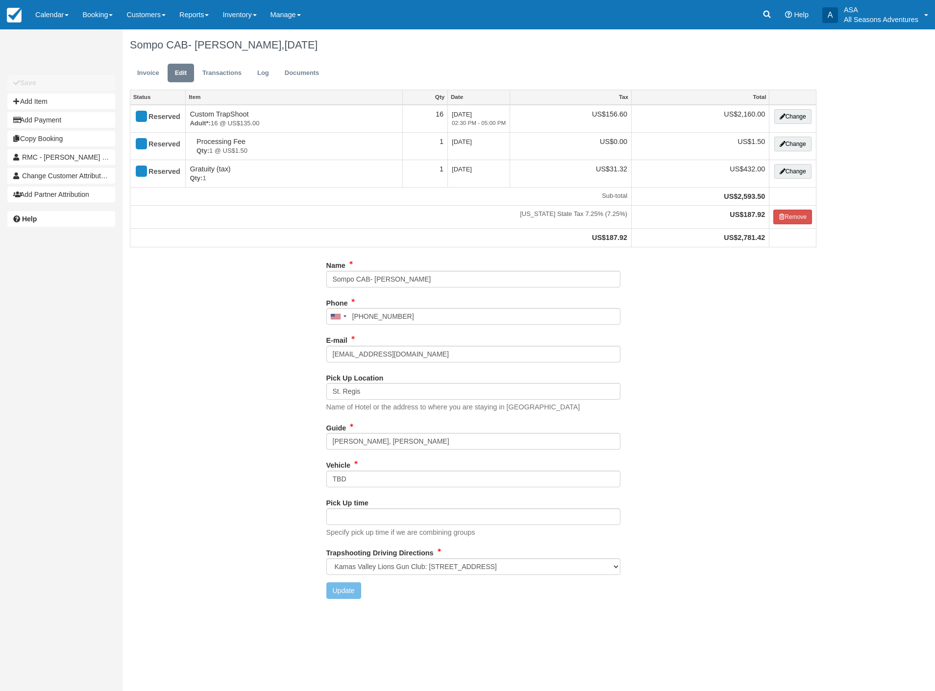
select select "Kamas Valley Lions Gun Club: [STREET_ADDRESS]"
drag, startPoint x: 447, startPoint y: 283, endPoint x: 373, endPoint y: 283, distance: 73.5
click at [373, 283] on input "Sompo CAB- [PERSON_NAME]" at bounding box center [473, 279] width 294 height 17
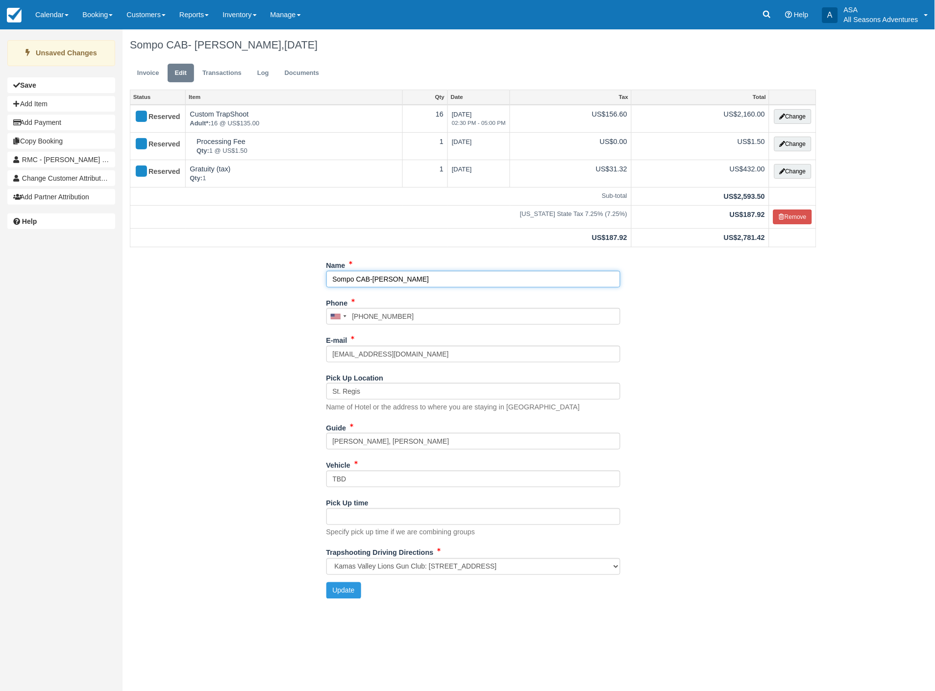
type input "Sompo CAB-[PERSON_NAME]"
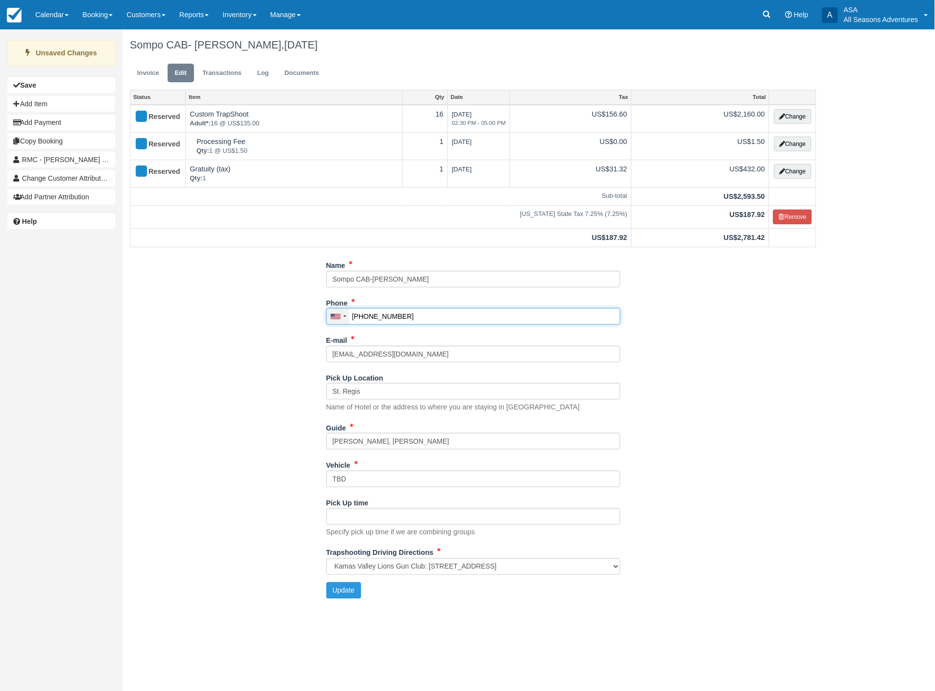
drag, startPoint x: 413, startPoint y: 319, endPoint x: 343, endPoint y: 316, distance: 70.1
click at [343, 316] on div "United States +1 Canada +1 United Kingdom +44 Afghanistan (‫افغانستان‬‎) +93 Al…" at bounding box center [473, 316] width 294 height 17
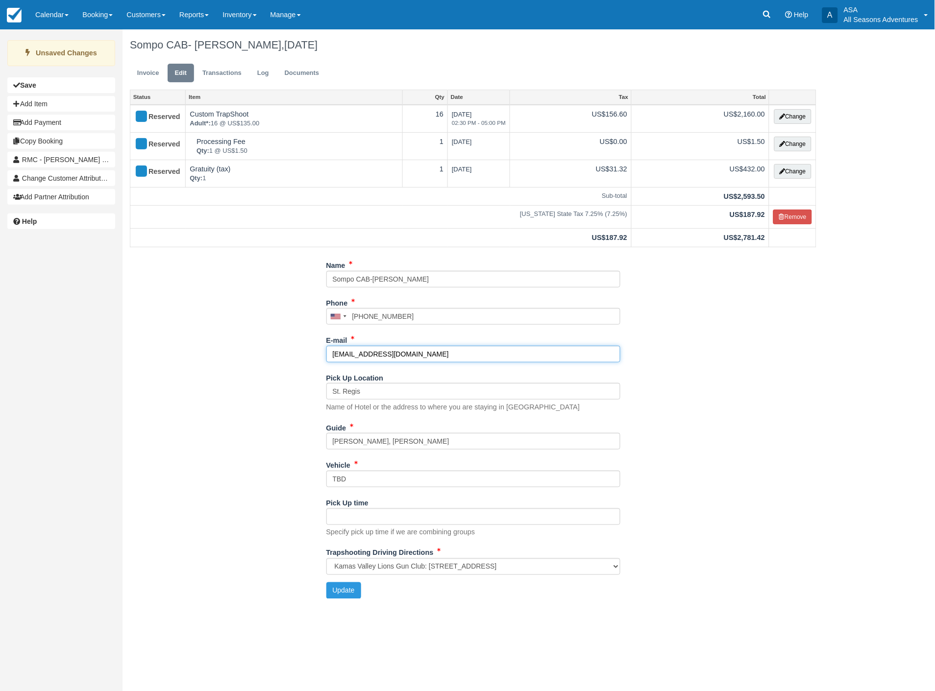
type input "(435) 640-1576"
drag, startPoint x: 432, startPoint y: 351, endPoint x: 325, endPoint y: 359, distance: 106.6
click at [325, 359] on div "Name Sompo CAB-Chelsea Steinbach Phone United States +1 Canada +1 United Kingdo…" at bounding box center [472, 431] width 701 height 349
type input "[EMAIL_ADDRESS][DOMAIN_NAME]"
click at [337, 590] on button "Update" at bounding box center [343, 591] width 35 height 17
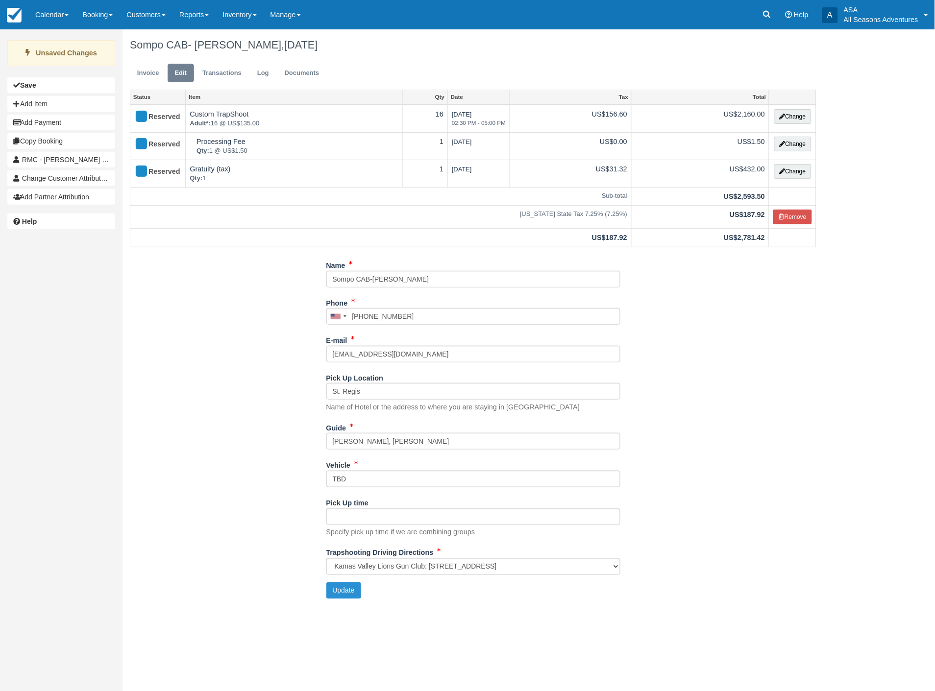
type input "+14356401576"
click at [147, 75] on link "Invoice" at bounding box center [148, 73] width 37 height 19
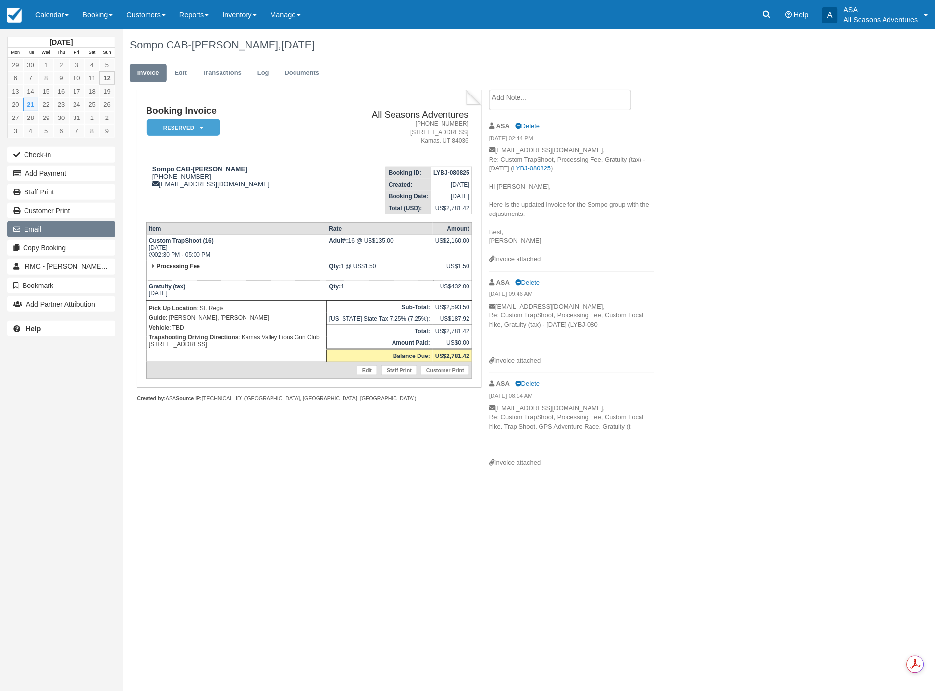
click at [30, 225] on button "Email" at bounding box center [61, 229] width 108 height 16
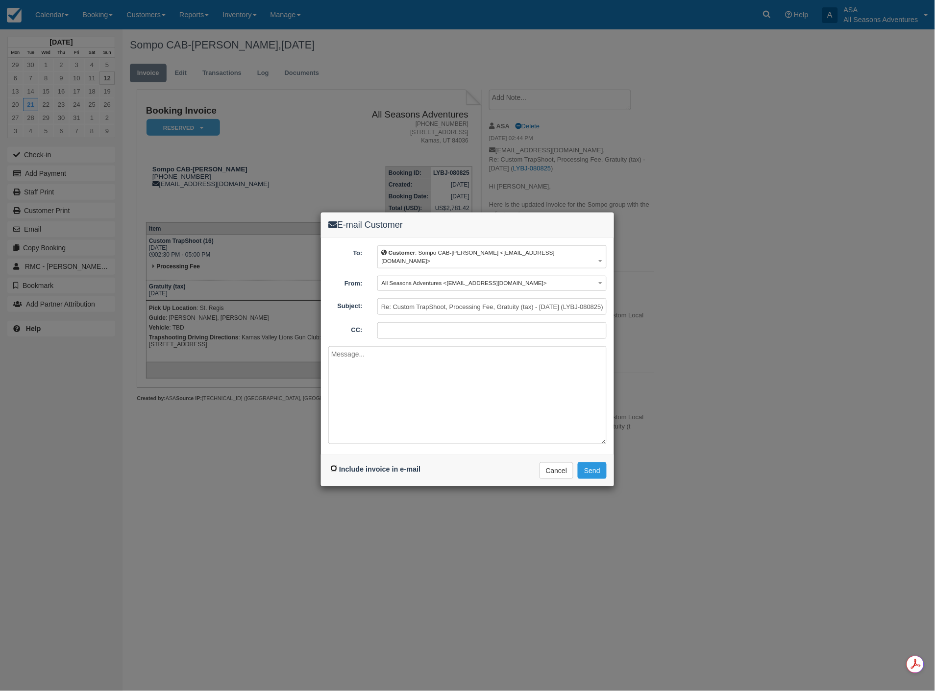
click at [333, 465] on input "Include invoice in e-mail" at bounding box center [334, 468] width 6 height 6
checkbox input "true"
click at [594, 464] on button "Send" at bounding box center [592, 470] width 29 height 17
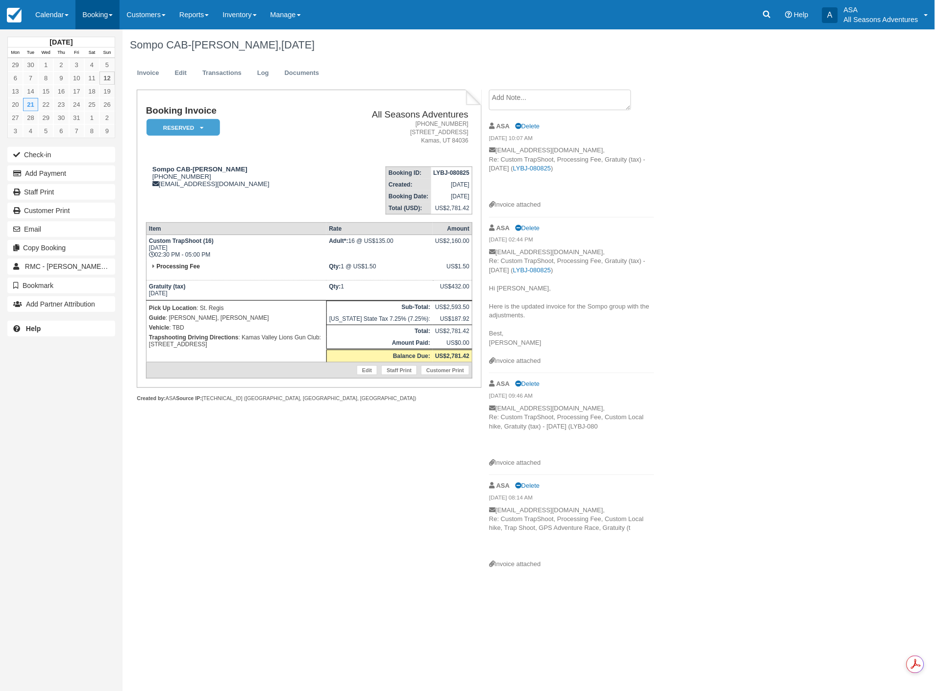
click at [99, 15] on link "Booking" at bounding box center [97, 14] width 44 height 29
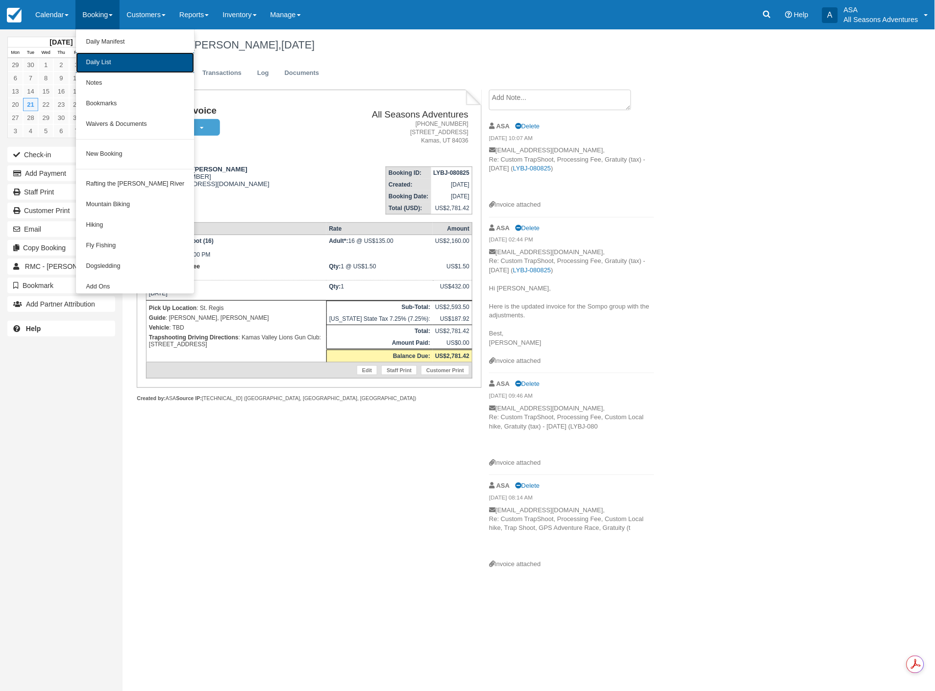
click at [95, 55] on link "Daily List" at bounding box center [135, 62] width 118 height 21
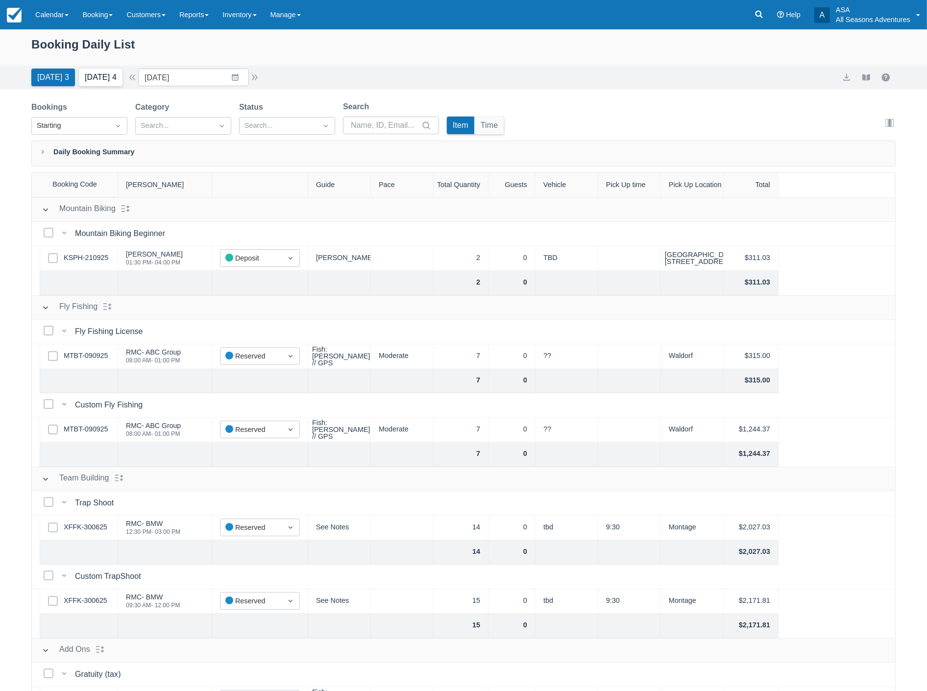
click at [108, 79] on button "Tomorrow 4" at bounding box center [101, 78] width 44 height 18
type input "10/13/25"
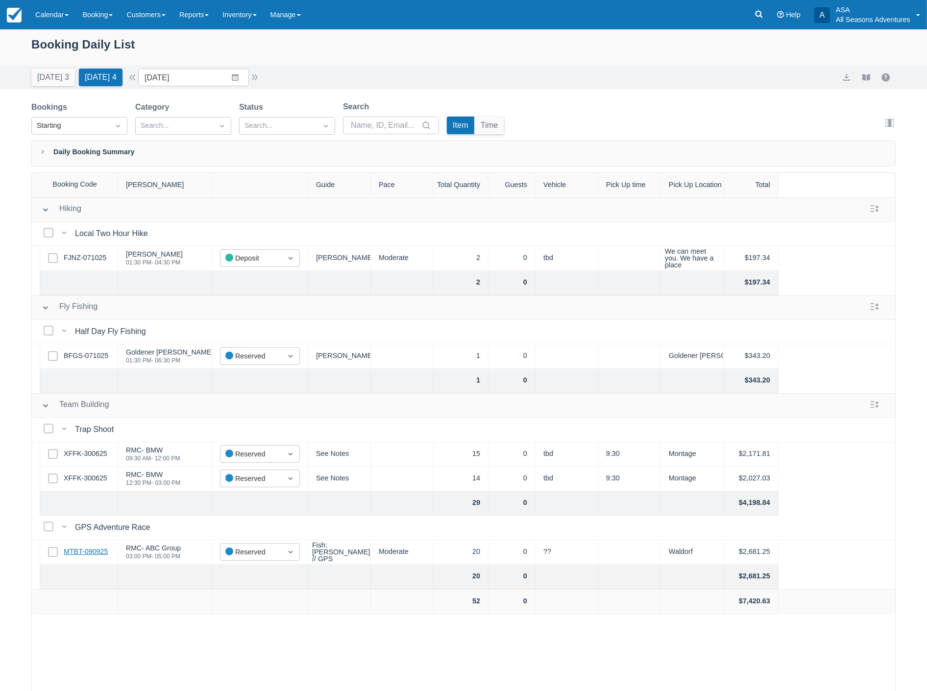
click at [82, 551] on link "MTBT-090925" at bounding box center [86, 552] width 44 height 11
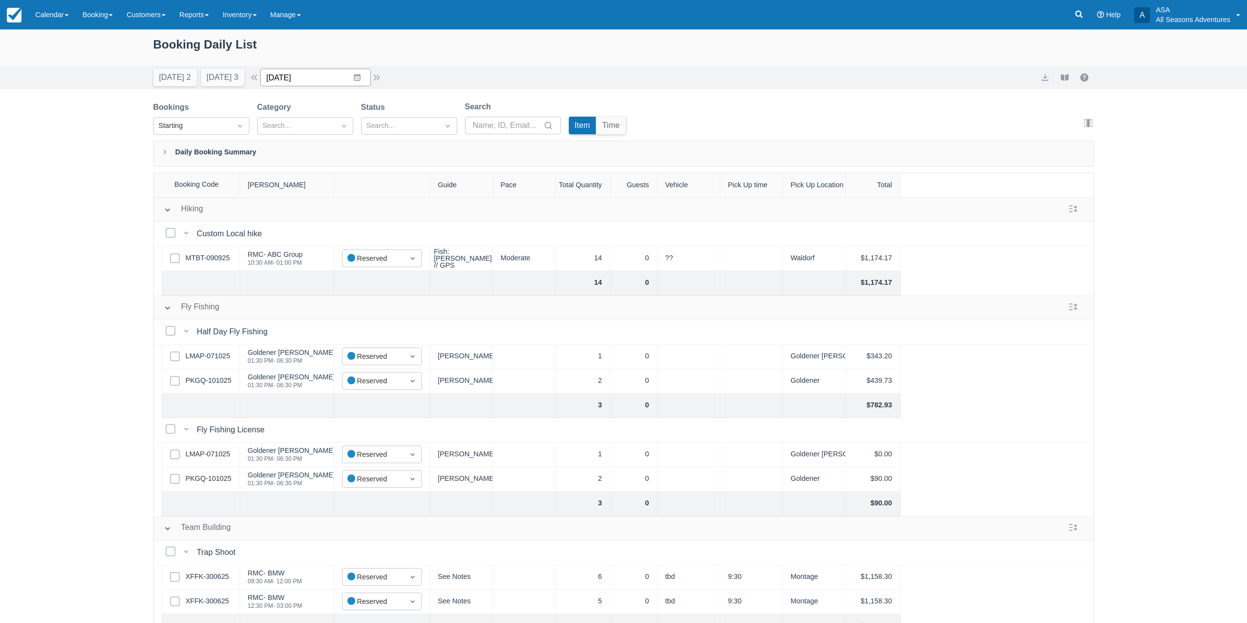
drag, startPoint x: 0, startPoint y: 0, endPoint x: 315, endPoint y: 74, distance: 323.1
click at [315, 74] on input "10/14/25" at bounding box center [315, 78] width 111 height 18
click at [309, 171] on td "6" at bounding box center [299, 171] width 19 height 19
type input "[DATE]"
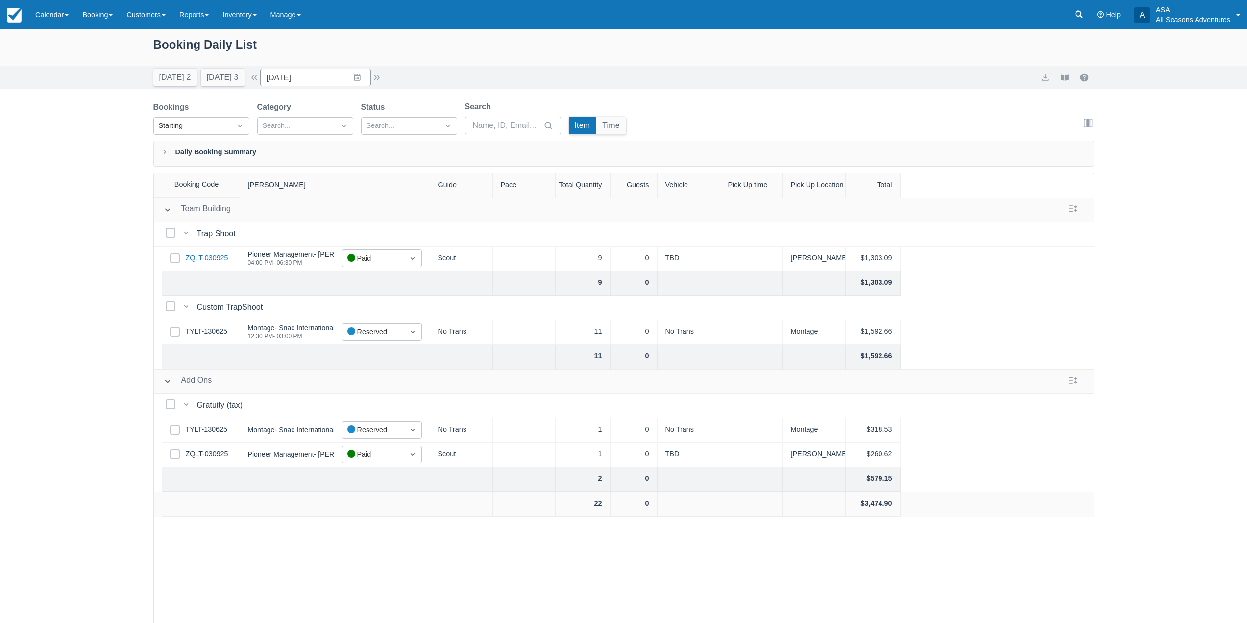
click at [207, 254] on link "ZQLT-030925" at bounding box center [207, 258] width 43 height 11
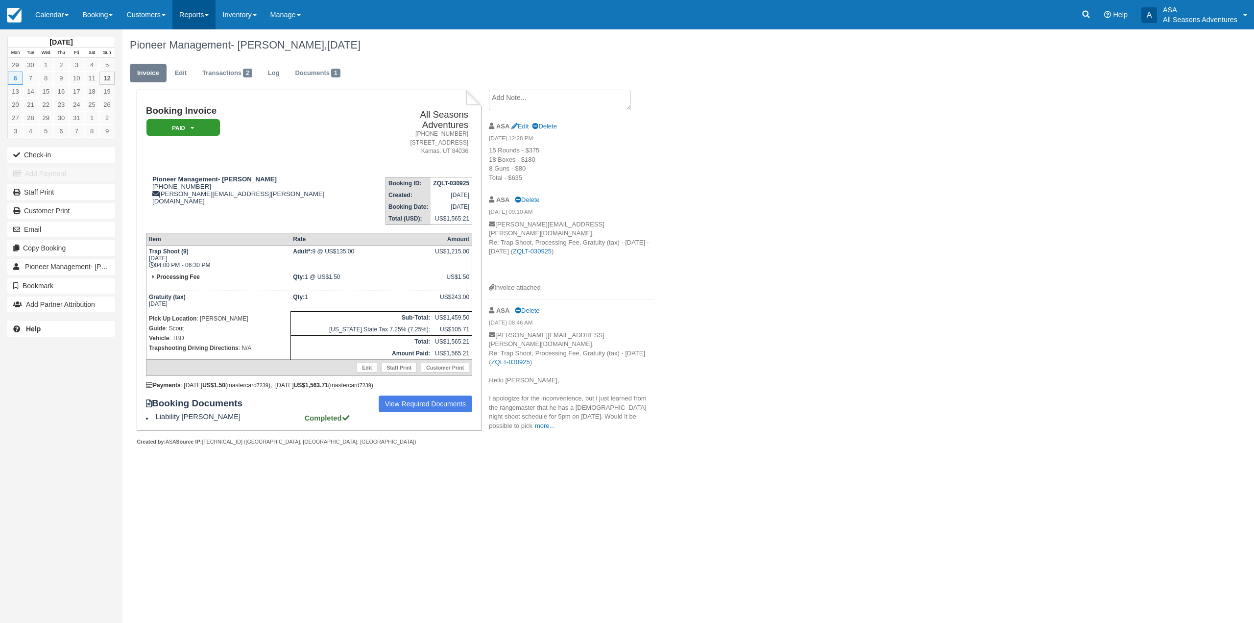
click at [204, 21] on link "Reports" at bounding box center [193, 14] width 43 height 29
click at [211, 88] on link "Transactions" at bounding box center [211, 83] width 77 height 21
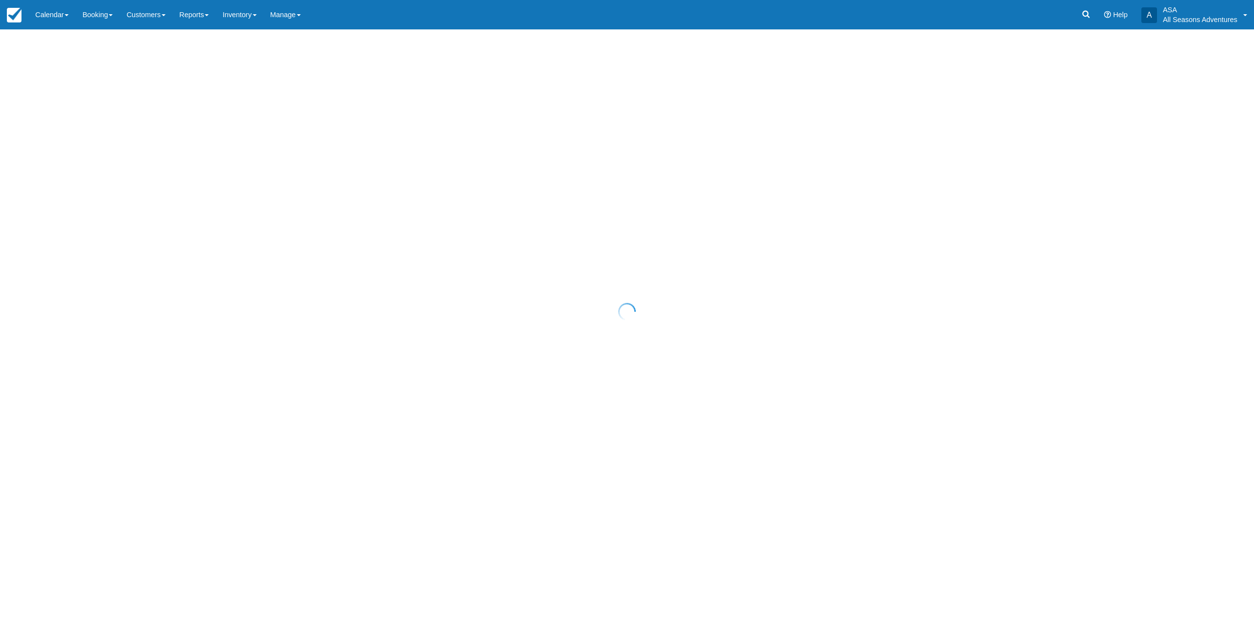
select select "10"
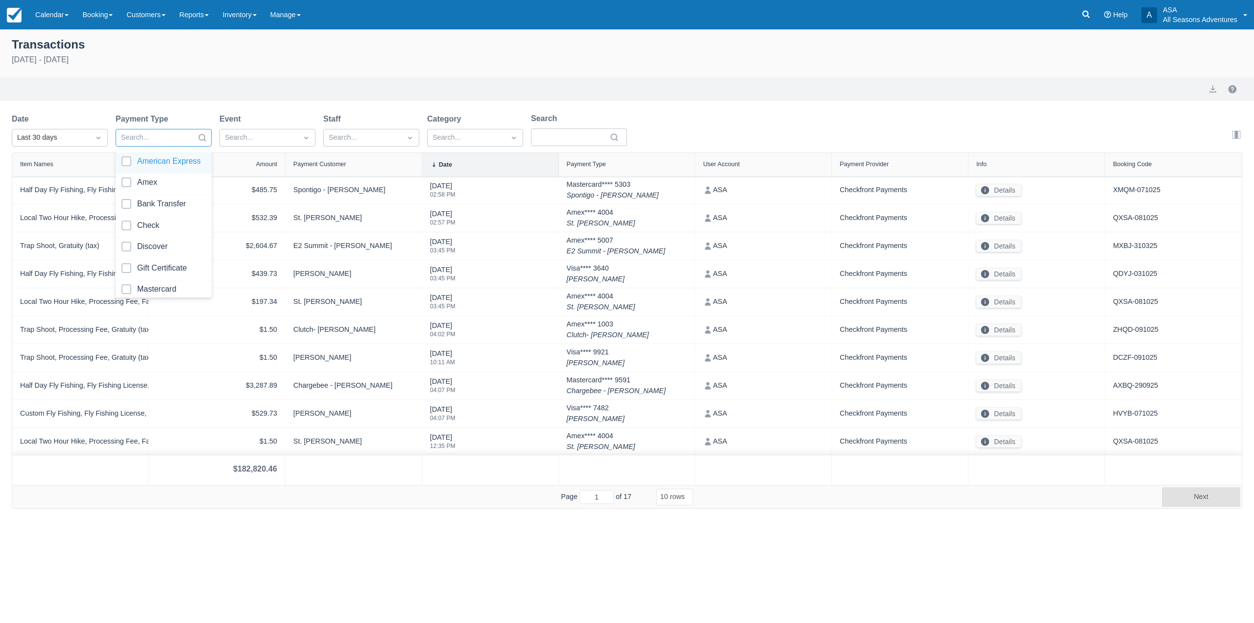
click at [133, 134] on div at bounding box center [155, 137] width 68 height 13
click at [62, 135] on div "Last 30 days" at bounding box center [51, 137] width 68 height 11
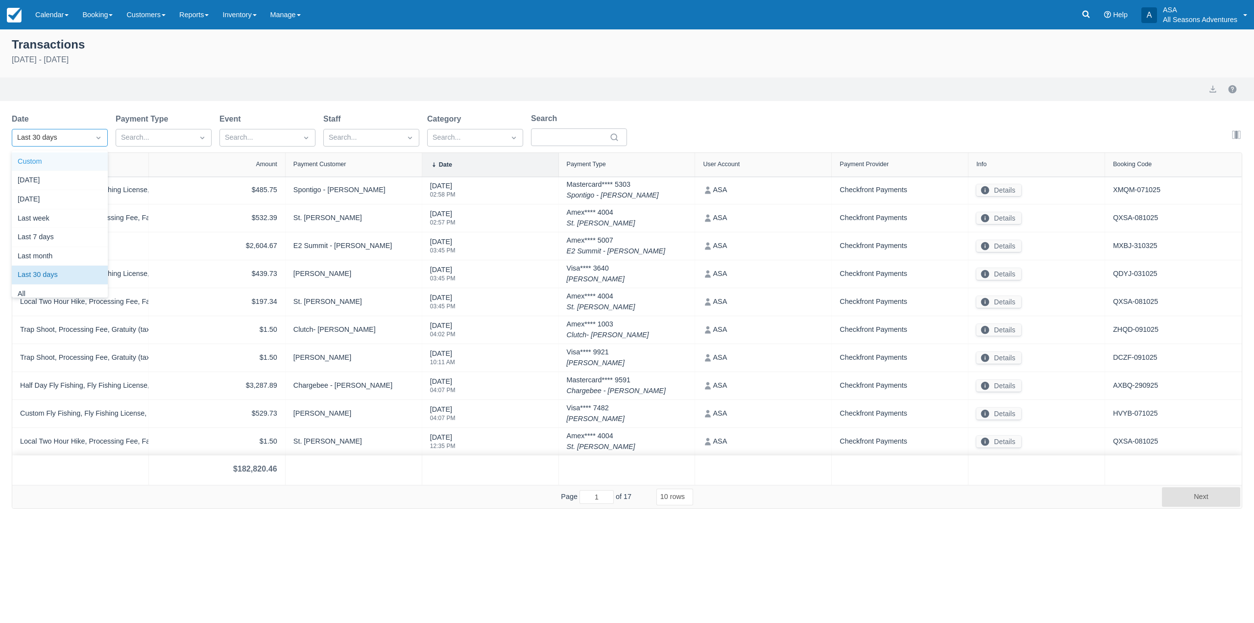
click at [52, 163] on div "Custom" at bounding box center [60, 161] width 96 height 19
select select "10"
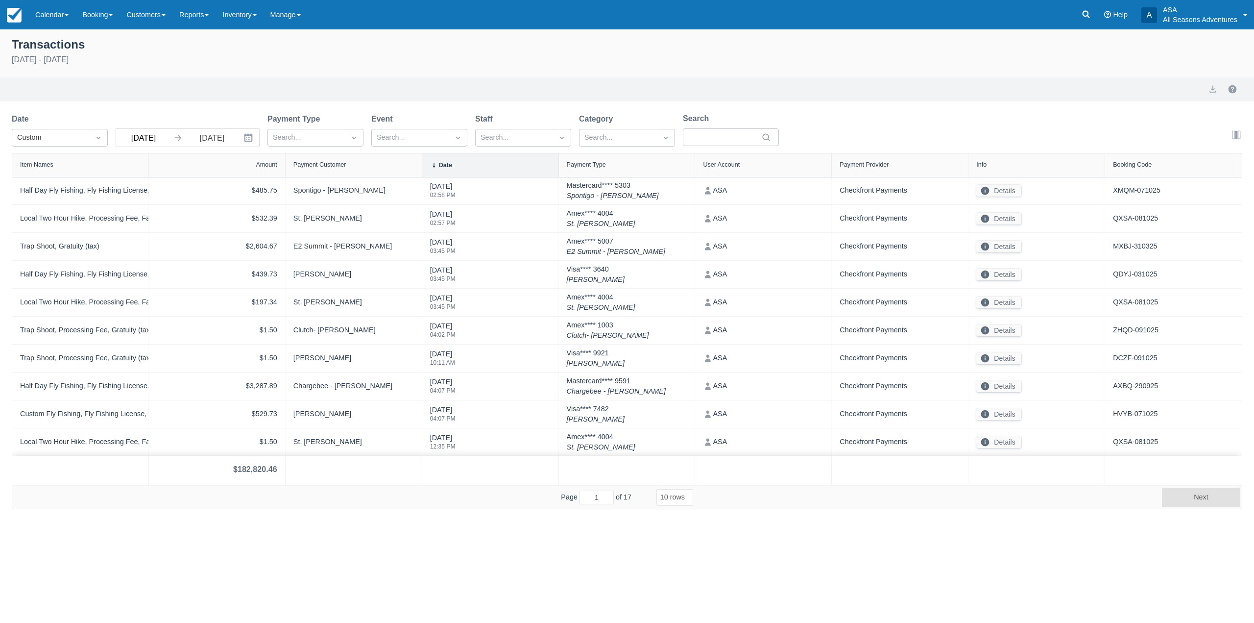
click at [125, 142] on input "09/12/25" at bounding box center [143, 138] width 55 height 18
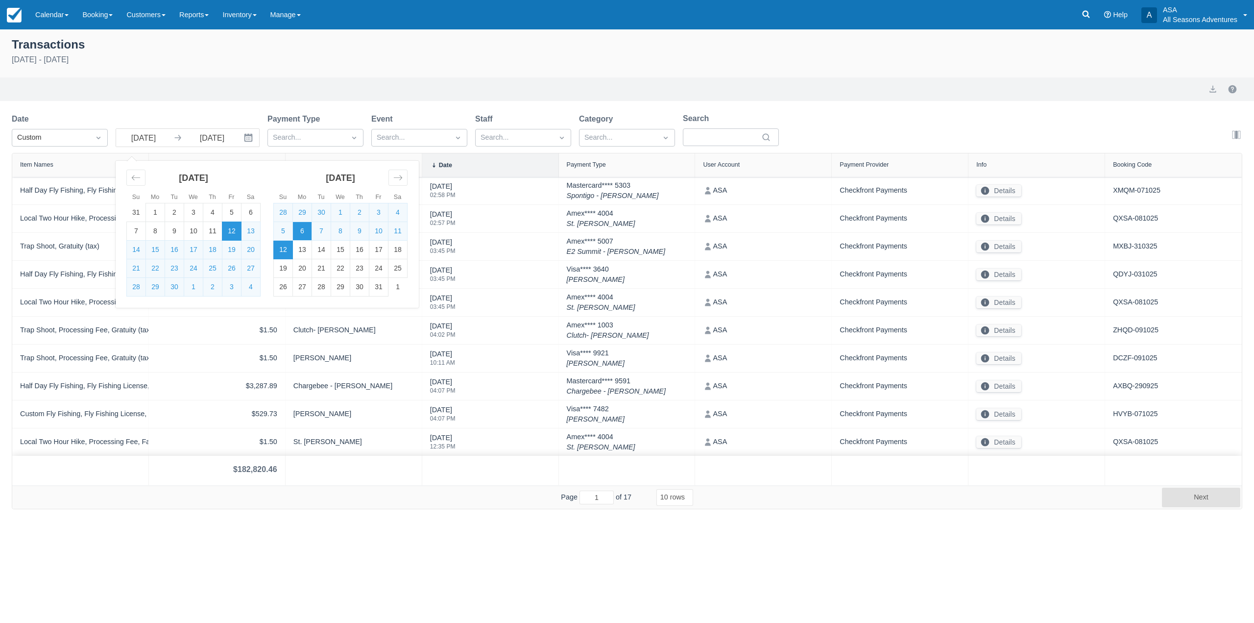
click at [305, 228] on td "6" at bounding box center [302, 231] width 19 height 19
type input "10/06/25"
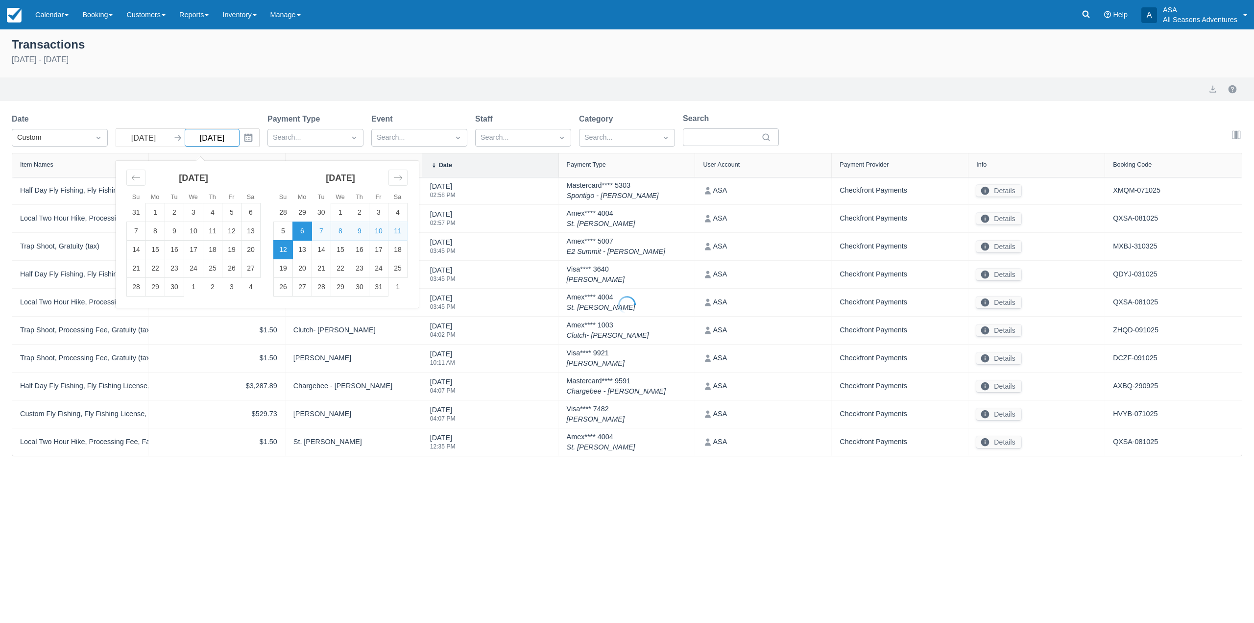
select select "10"
click at [305, 228] on td "6" at bounding box center [302, 231] width 19 height 19
type input "10/06/25"
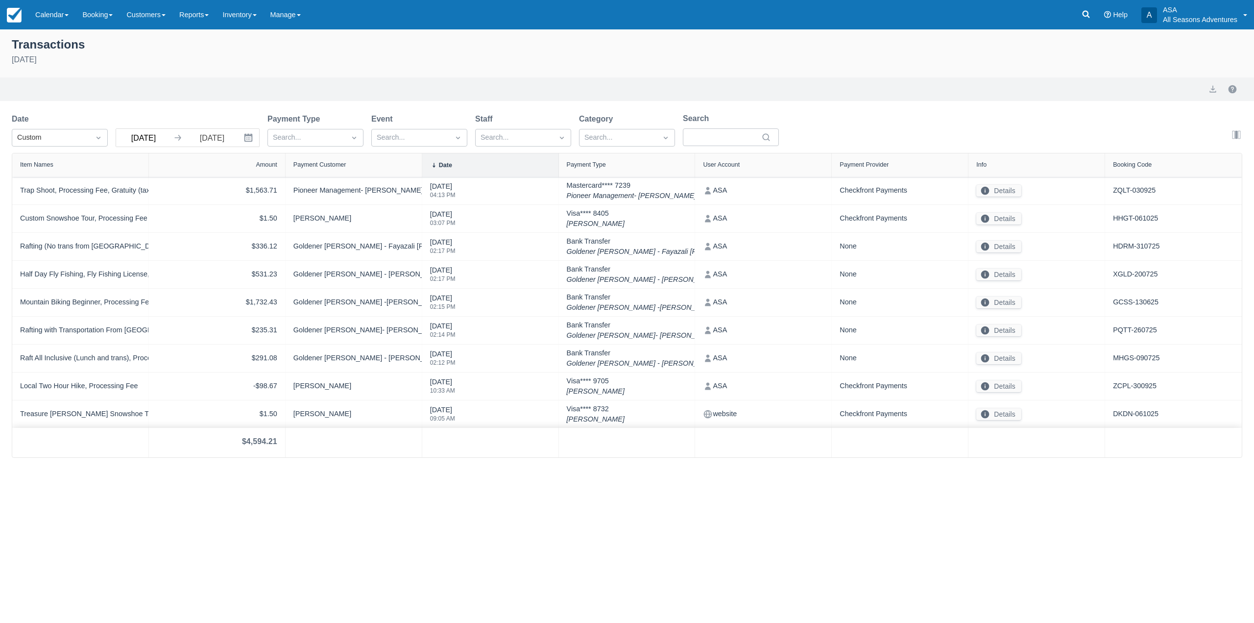
click at [156, 140] on input "10/06/25" at bounding box center [143, 138] width 55 height 18
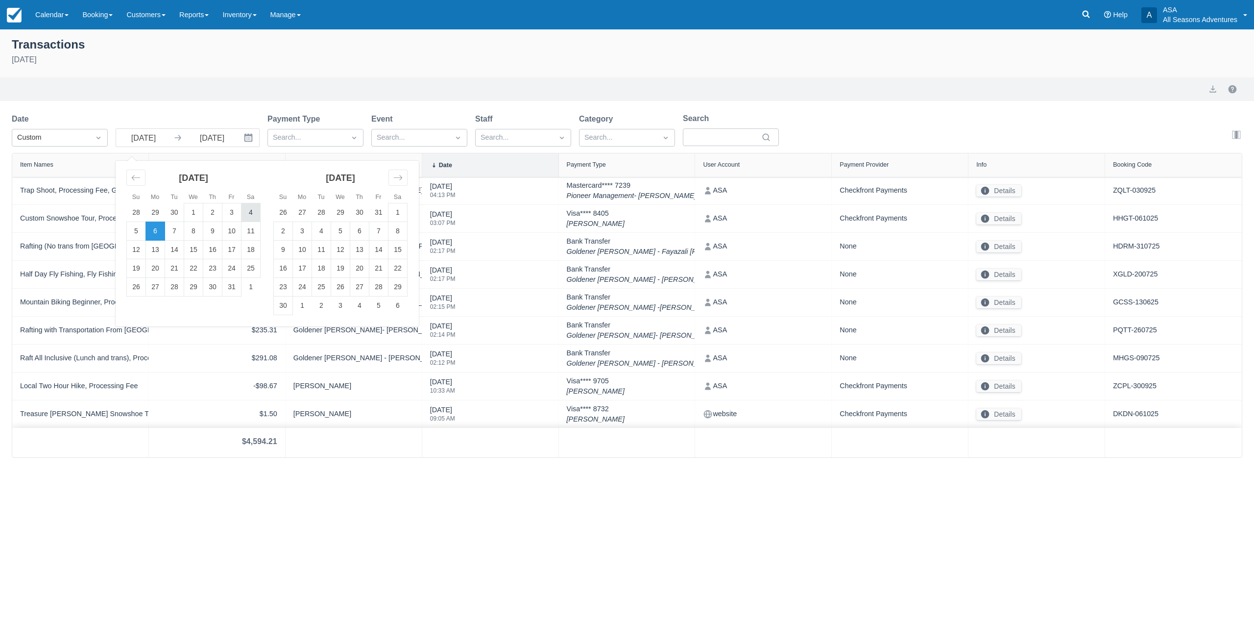
click at [251, 212] on td "4" at bounding box center [251, 212] width 19 height 19
type input "10/04/25"
select select "10"
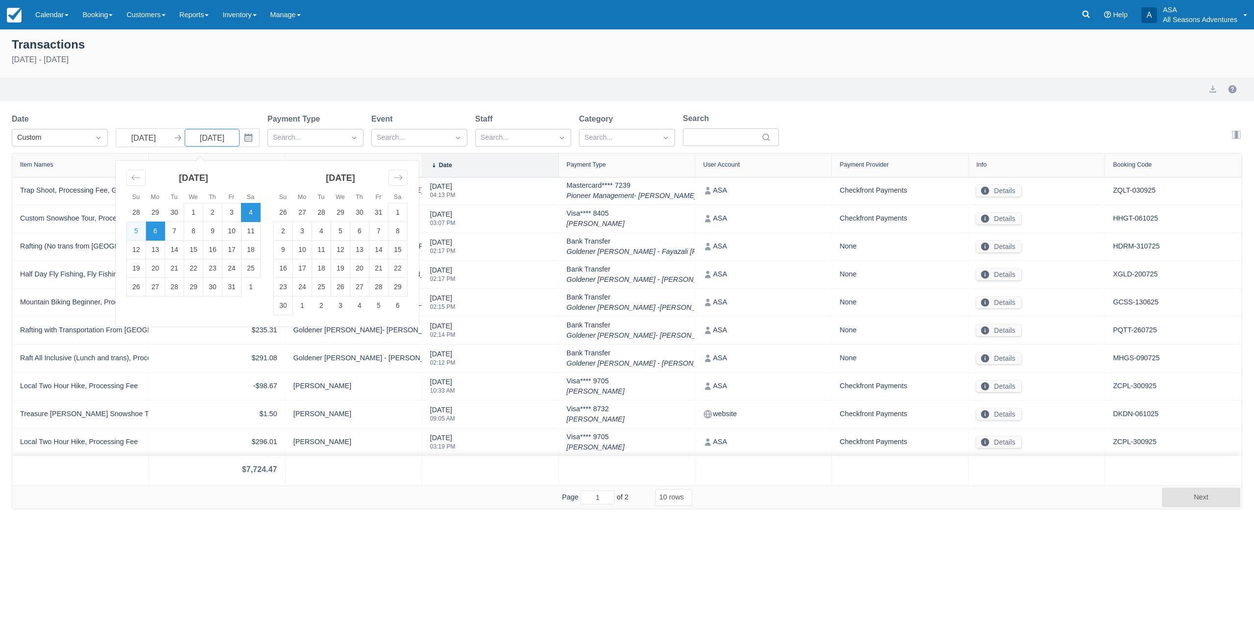
click at [422, 77] on div "Transactions October 4th - October 6th 2025" at bounding box center [627, 56] width 1254 height 42
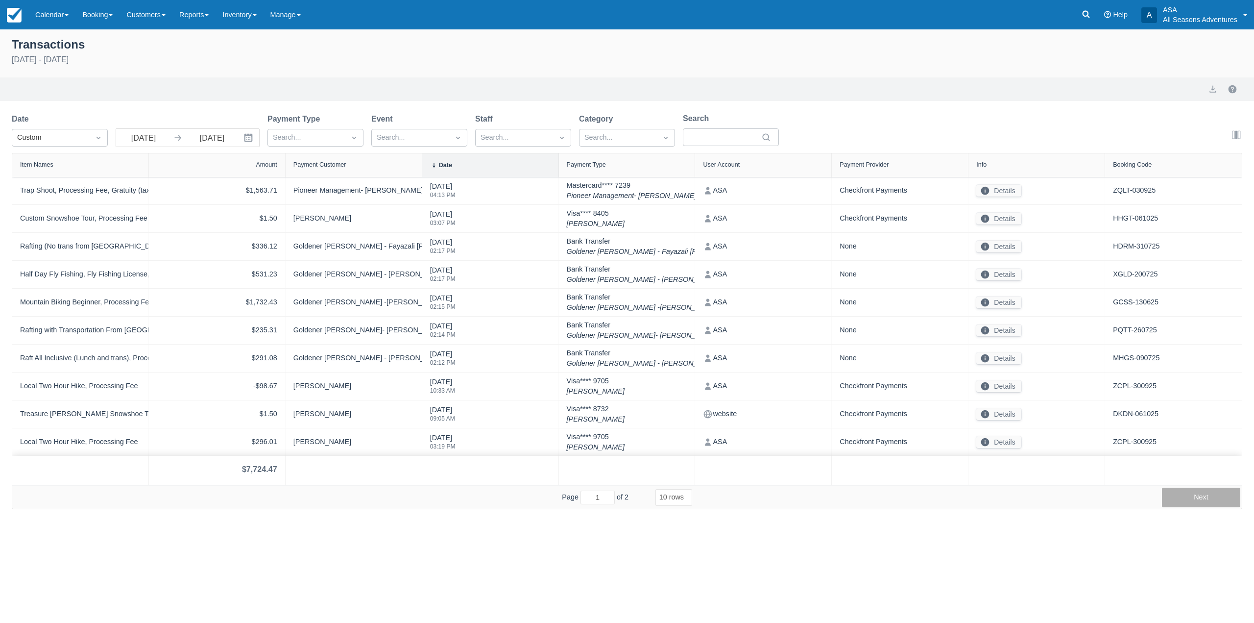
click at [1204, 493] on button "Next" at bounding box center [1201, 497] width 78 height 20
type input "2"
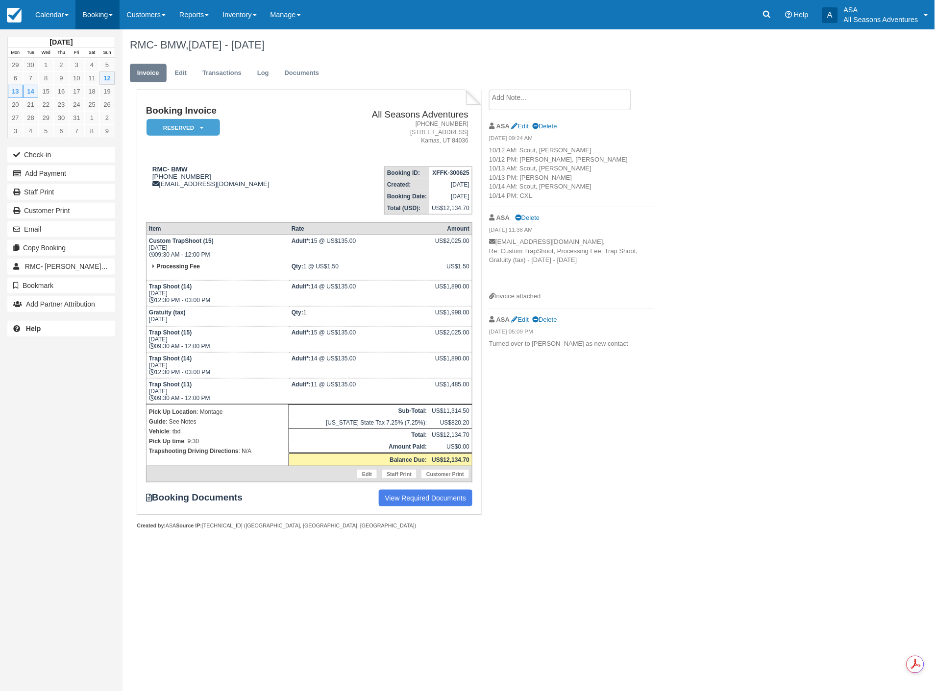
click at [99, 16] on link "Booking" at bounding box center [97, 14] width 44 height 29
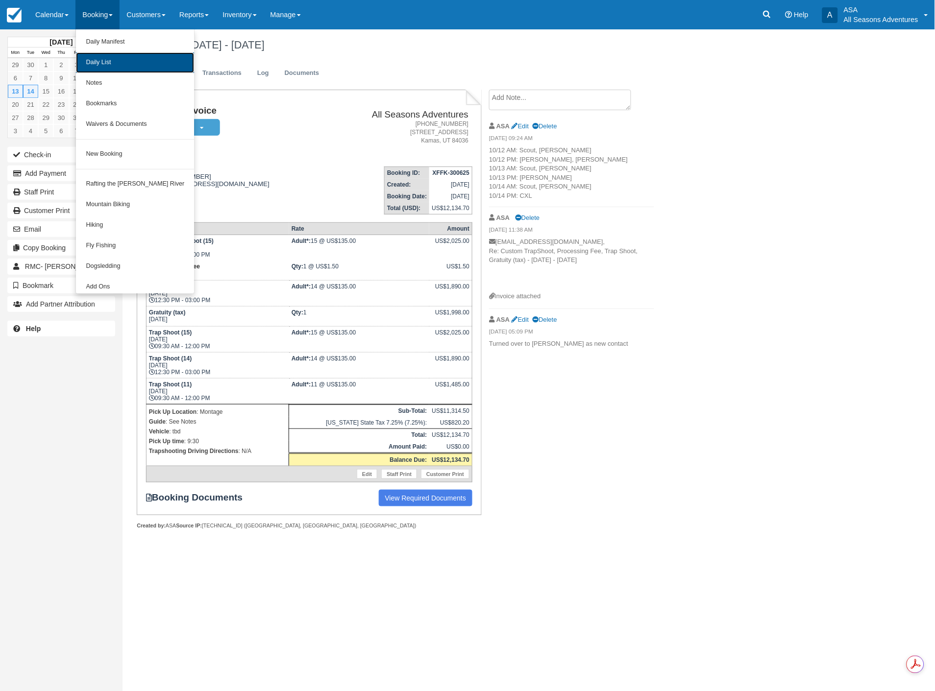
click at [112, 65] on link "Daily List" at bounding box center [135, 62] width 118 height 21
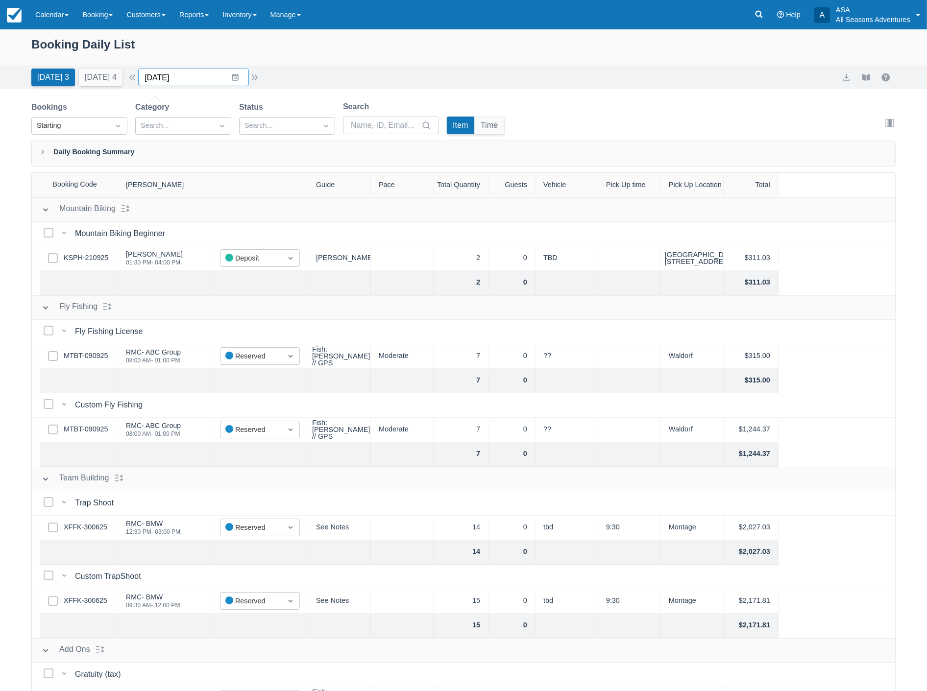
click at [195, 78] on input "[DATE]" at bounding box center [193, 78] width 111 height 18
click at [242, 211] on td "23" at bounding box center [235, 208] width 19 height 19
type input "10/23/25"
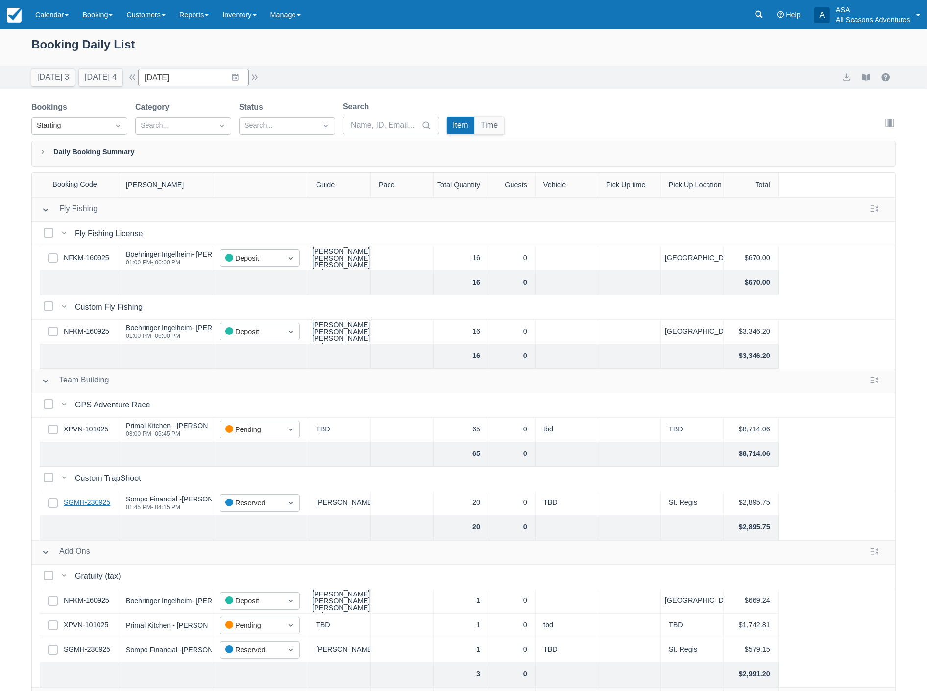
click at [90, 502] on link "SGMH-230925" at bounding box center [87, 503] width 47 height 11
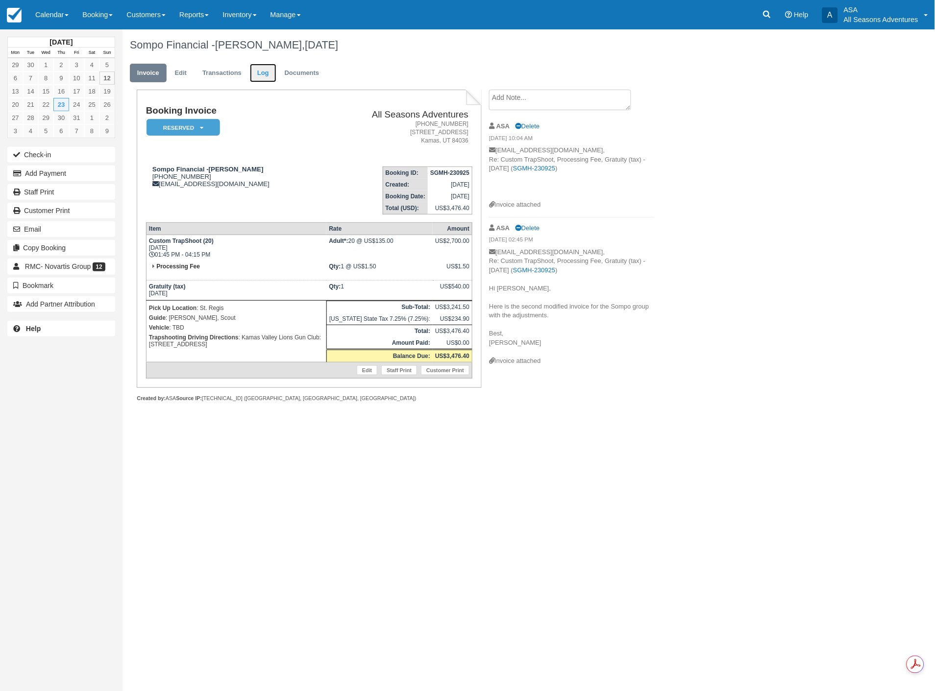
click at [262, 73] on link "Log" at bounding box center [263, 73] width 26 height 19
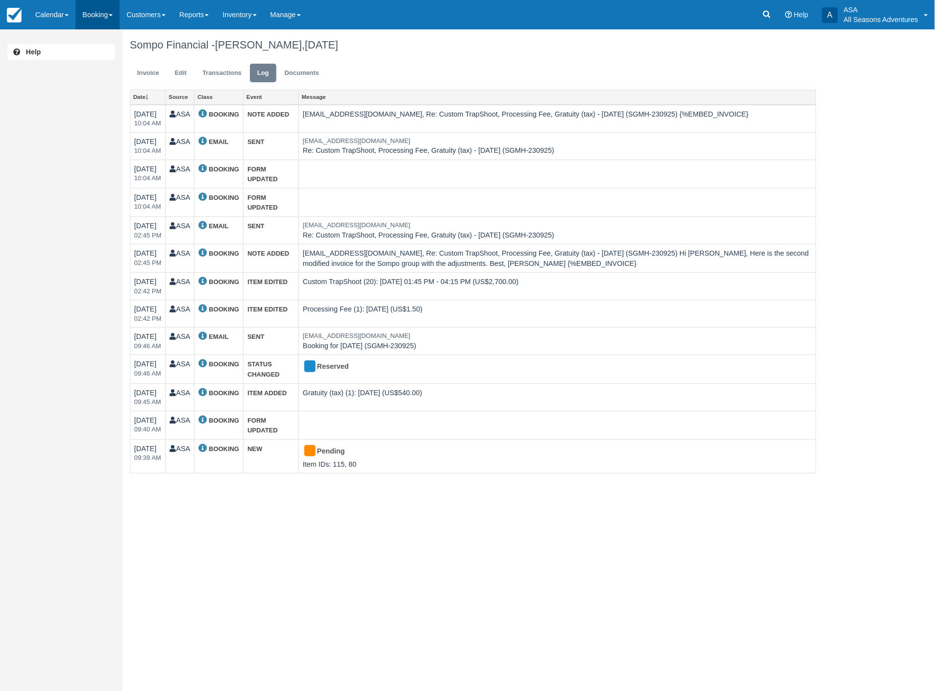
click at [105, 15] on link "Booking" at bounding box center [97, 14] width 44 height 29
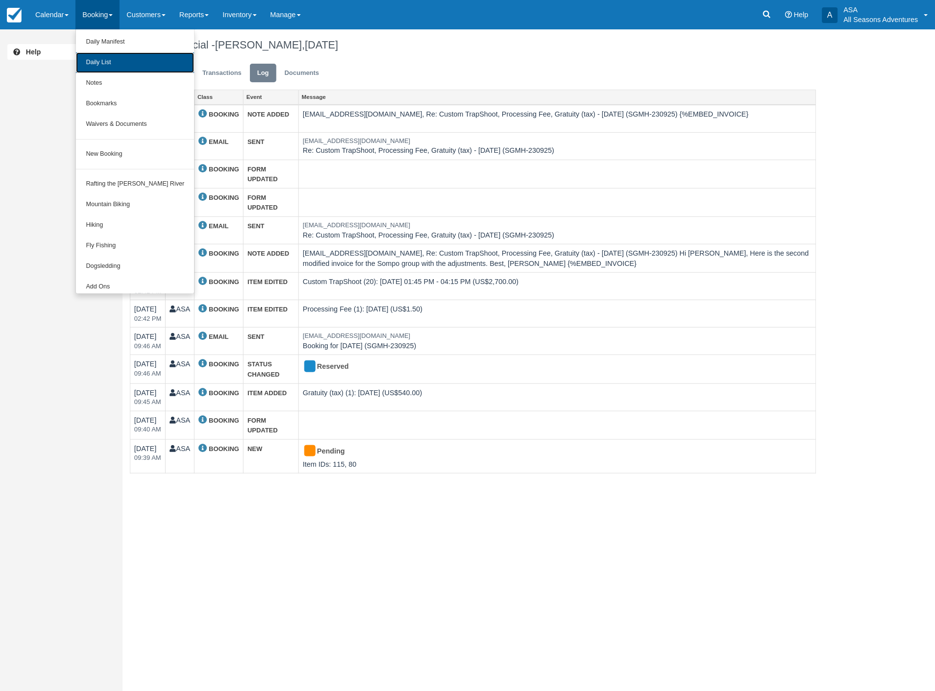
click at [111, 62] on link "Daily List" at bounding box center [135, 62] width 118 height 21
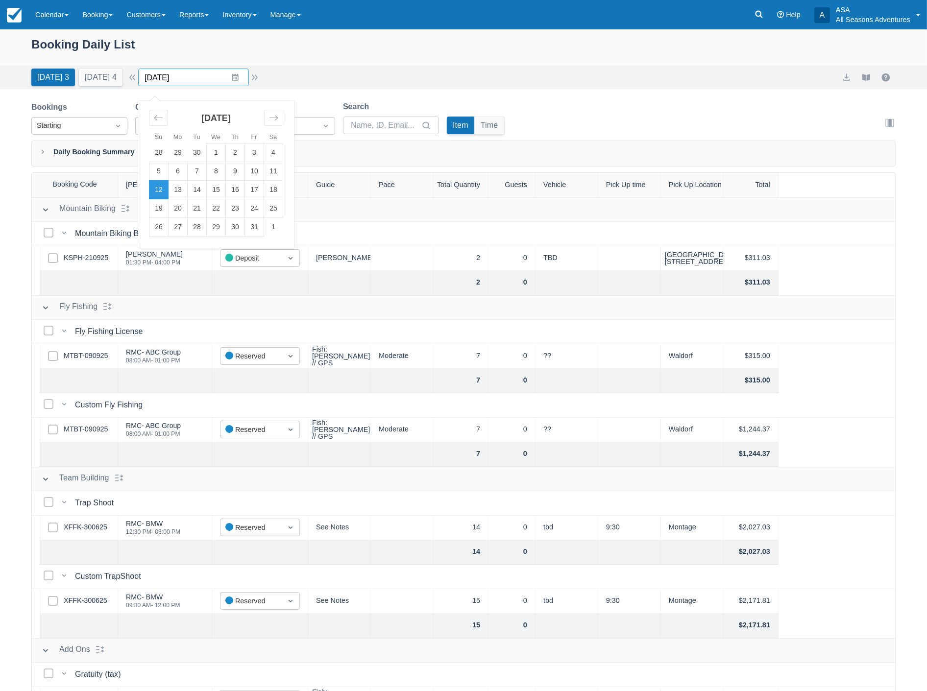
click at [217, 71] on input "[DATE]" at bounding box center [193, 78] width 111 height 18
click at [204, 207] on td "21" at bounding box center [197, 208] width 19 height 19
type input "10/21/25"
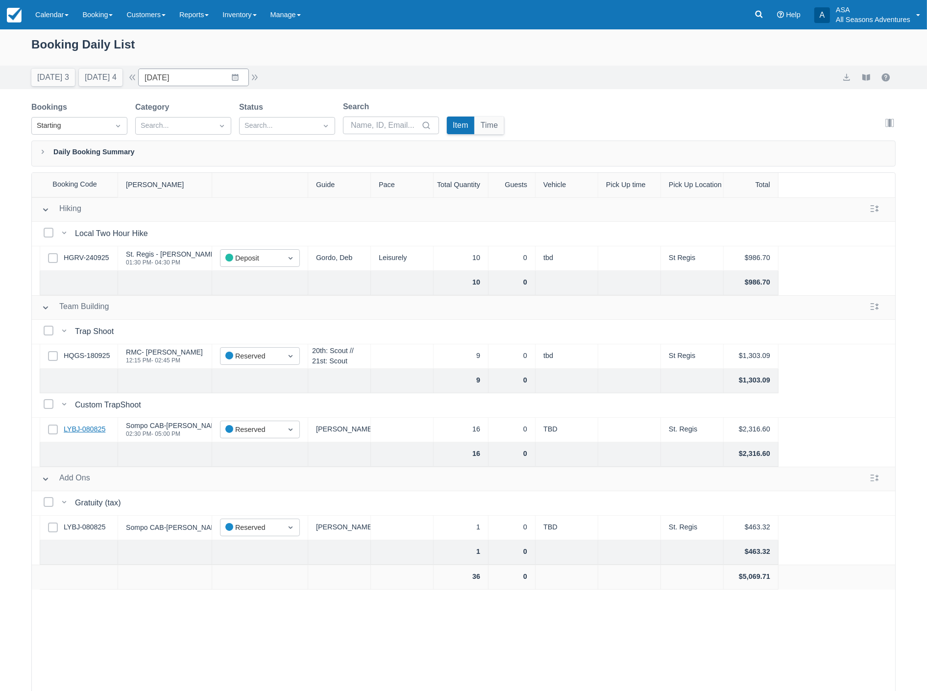
click at [78, 425] on link "LYBJ-080825" at bounding box center [85, 429] width 42 height 11
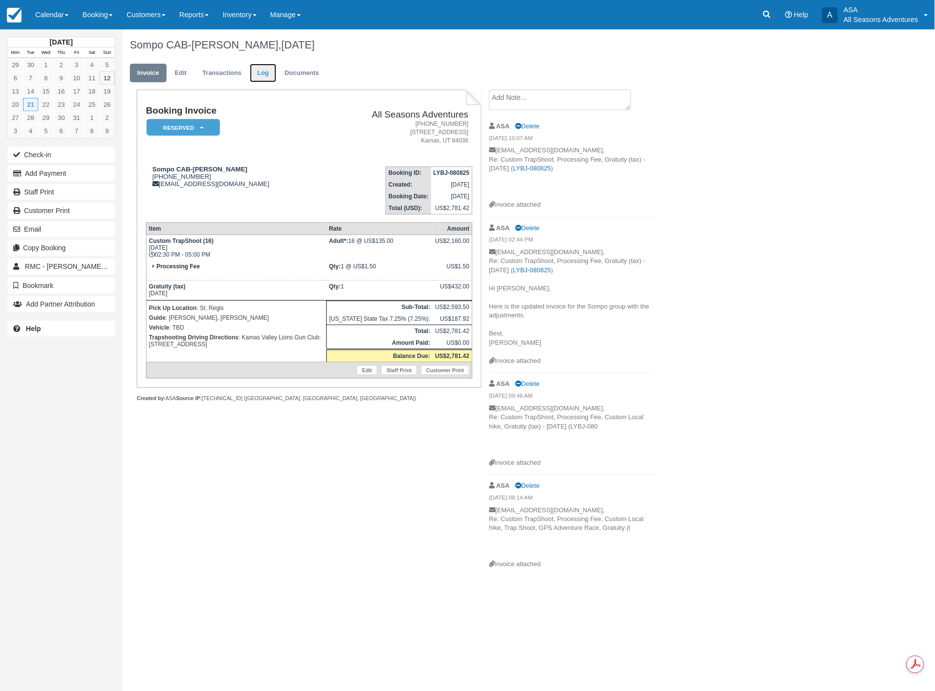
click at [265, 74] on link "Log" at bounding box center [263, 73] width 26 height 19
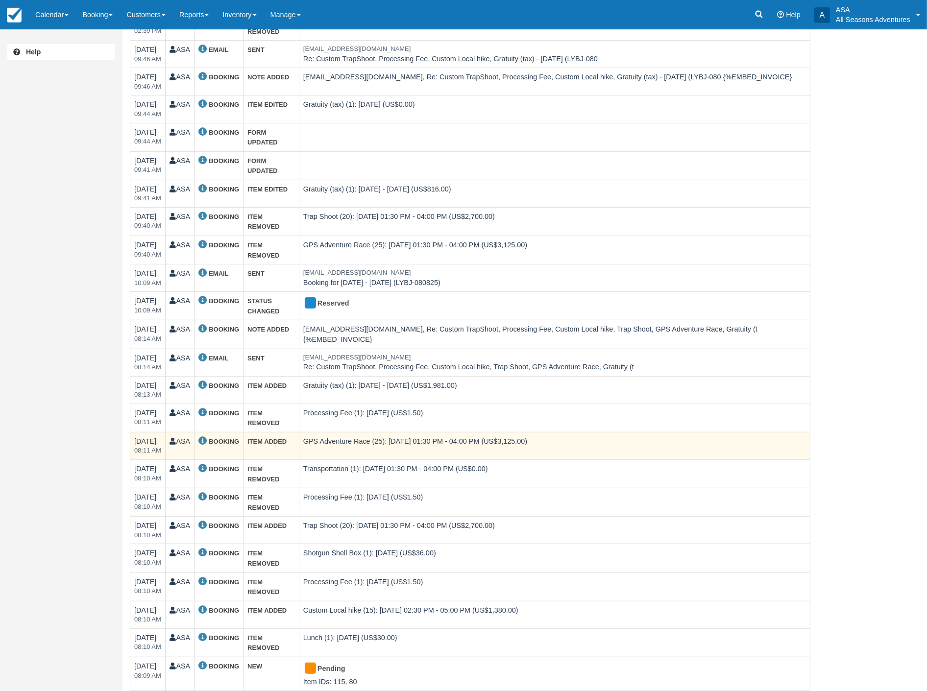
scroll to position [456, 0]
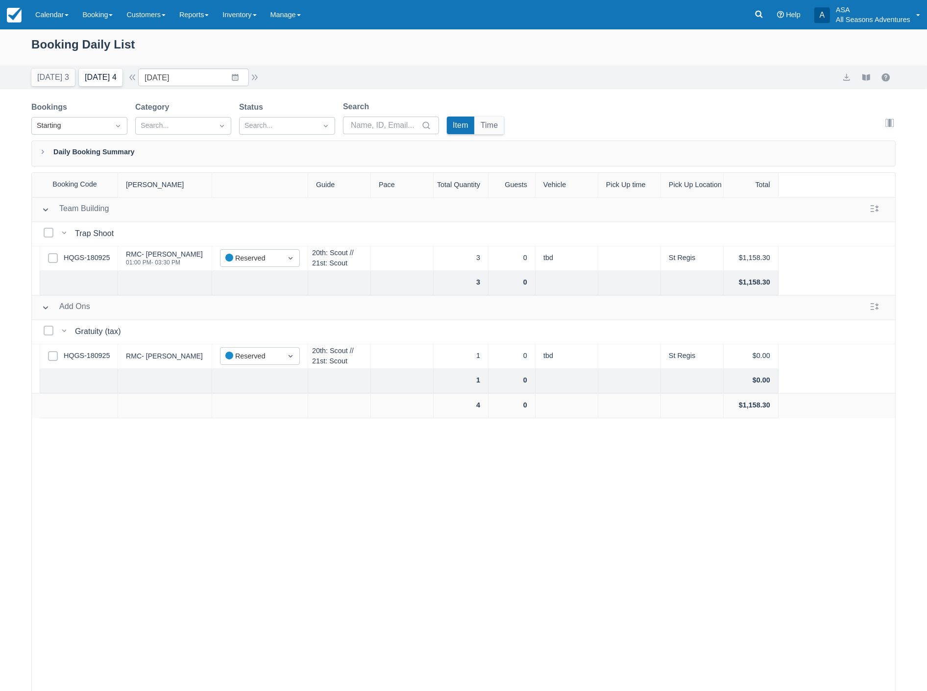
click at [104, 74] on button "Tomorrow 4" at bounding box center [101, 78] width 44 height 18
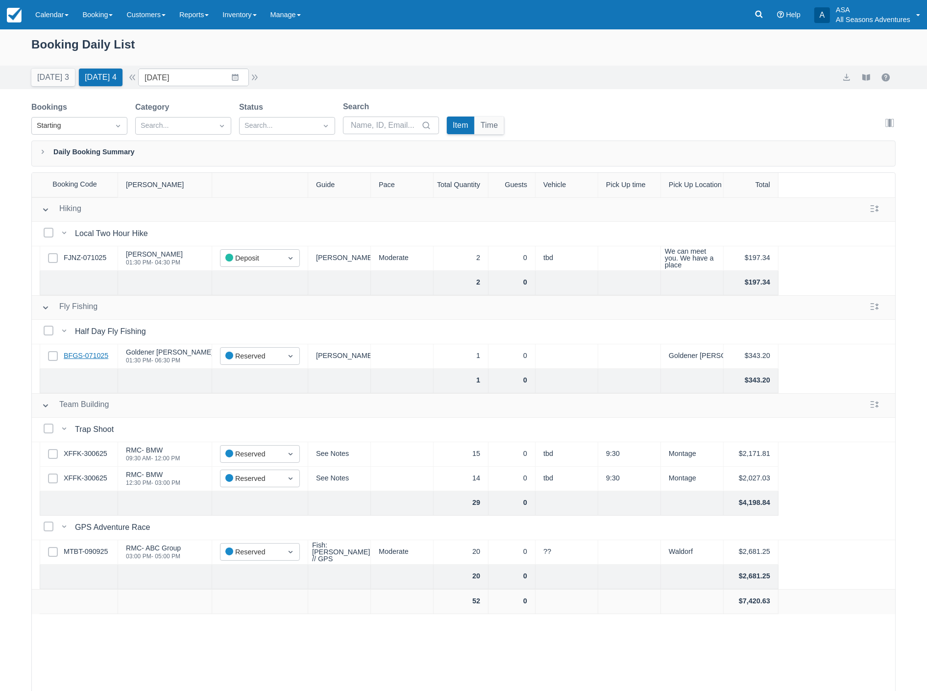
click at [82, 359] on link "BFGS-071025" at bounding box center [86, 356] width 45 height 11
click at [202, 76] on input "10/13/25" at bounding box center [193, 78] width 111 height 18
click at [369, 155] on div "Daily Booking Summary" at bounding box center [463, 154] width 864 height 26
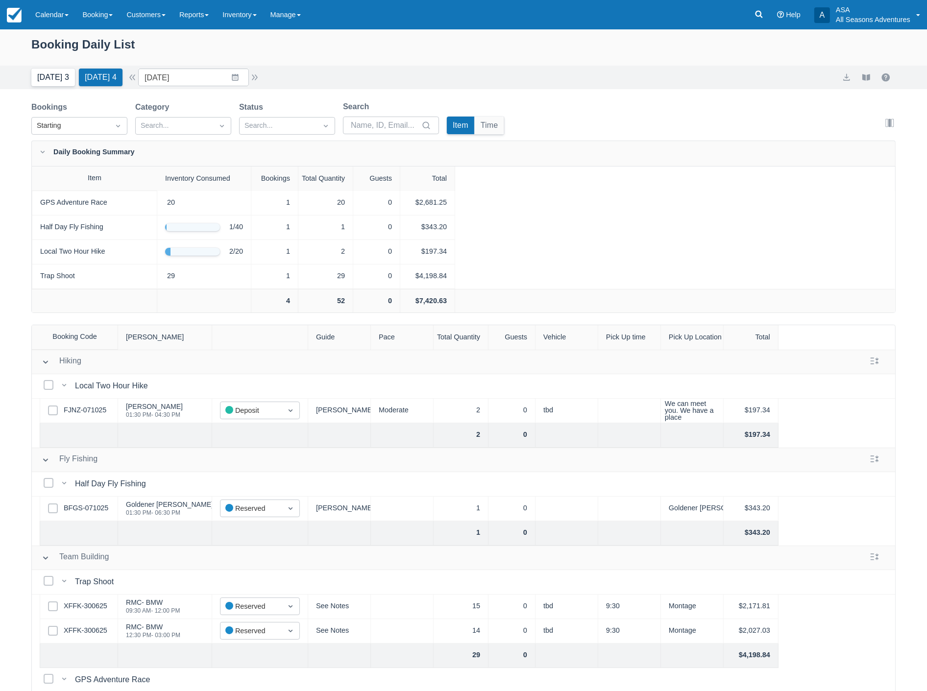
click at [47, 80] on button "Today 3" at bounding box center [53, 78] width 44 height 18
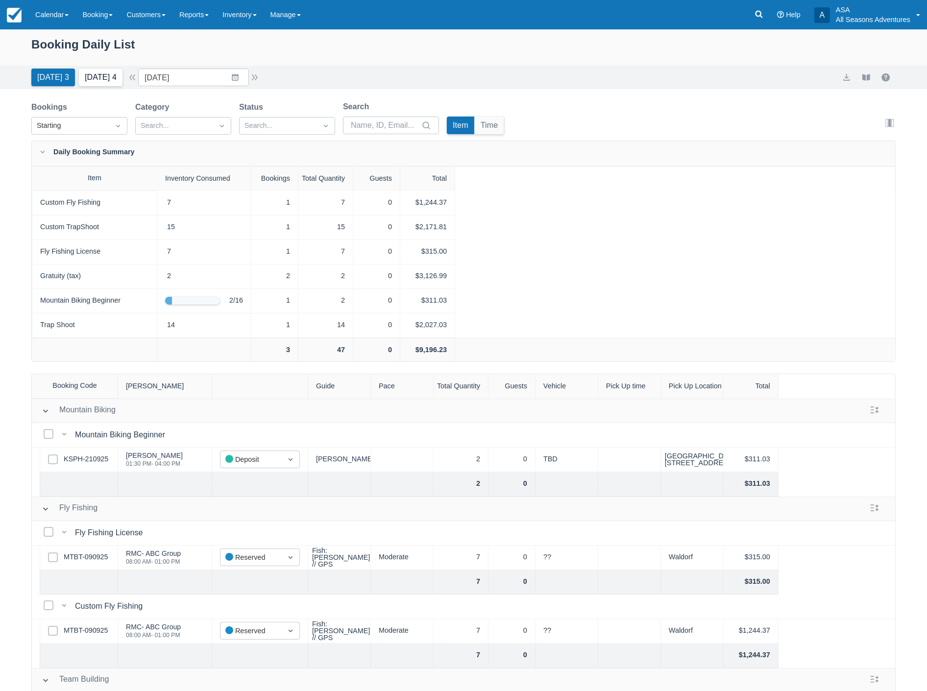
click at [106, 80] on button "Tomorrow 4" at bounding box center [101, 78] width 44 height 18
type input "10/13/25"
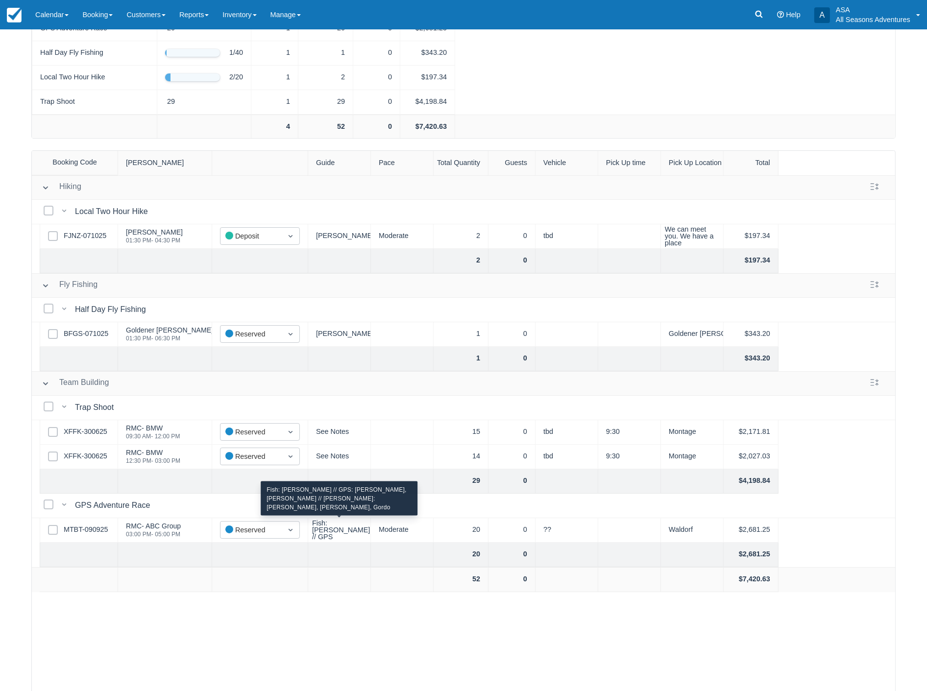
scroll to position [147, 0]
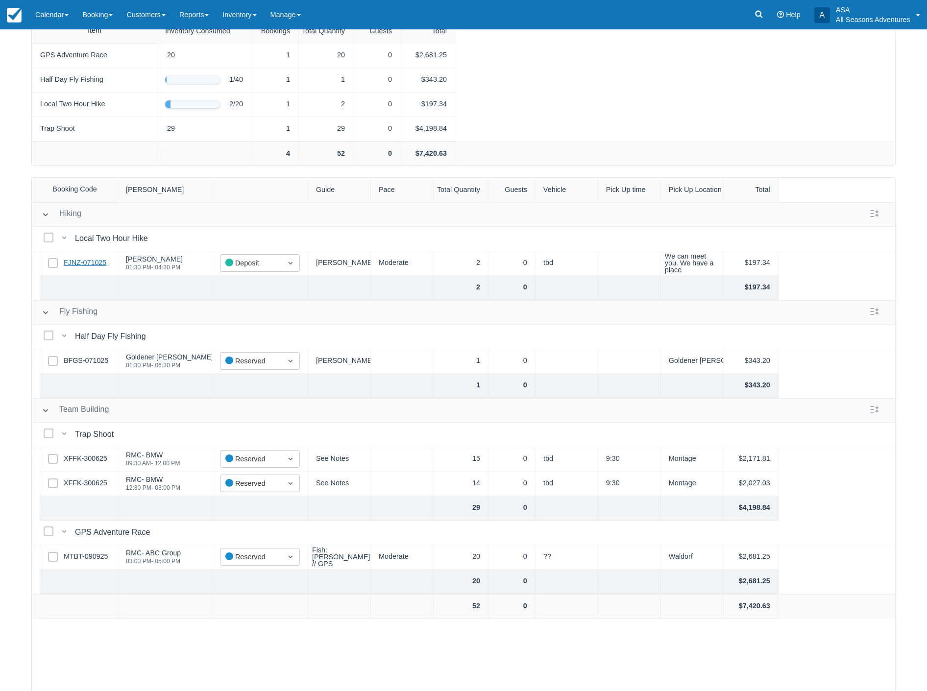
click at [81, 263] on link "FJNZ-071025" at bounding box center [85, 263] width 43 height 11
click at [665, 71] on div "Half Day Fly Fishing 1 / 40 1 1 0 $343.20" at bounding box center [463, 80] width 863 height 24
click at [86, 459] on link "XFFK-300625" at bounding box center [86, 459] width 44 height 11
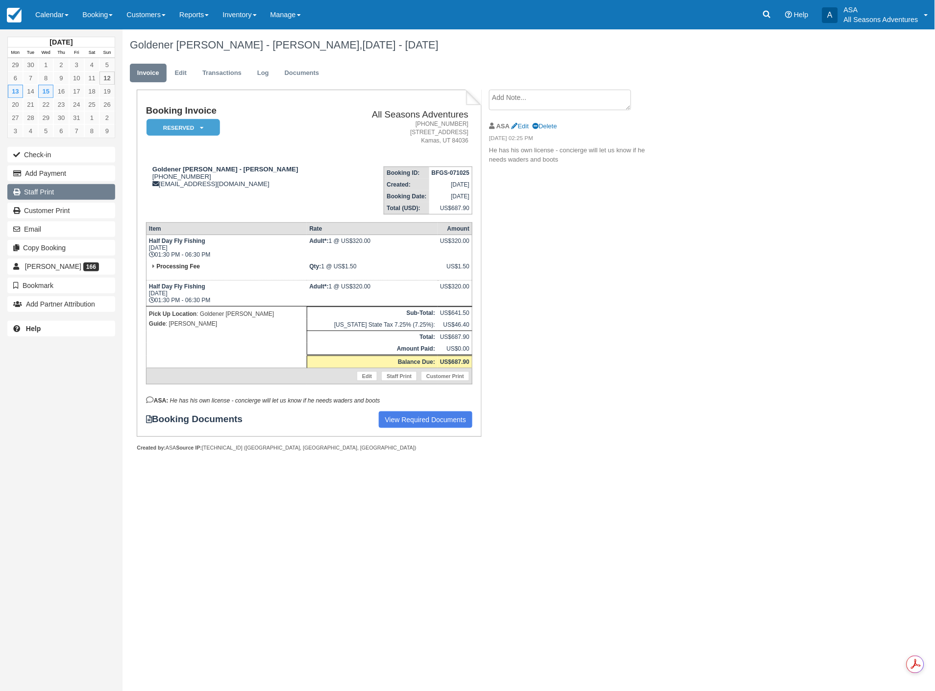
click at [46, 193] on link "Staff Print" at bounding box center [61, 192] width 108 height 16
drag, startPoint x: 706, startPoint y: 256, endPoint x: 706, endPoint y: 249, distance: 7.4
click at [706, 249] on div "Goldener [PERSON_NAME] - [PERSON_NAME], [DATE] - [DATE] Invoice Edit Transactio…" at bounding box center [472, 251] width 701 height 444
click at [772, 141] on div "Goldener [PERSON_NAME] - [PERSON_NAME], [DATE] - [DATE] Invoice Edit Transactio…" at bounding box center [472, 251] width 701 height 444
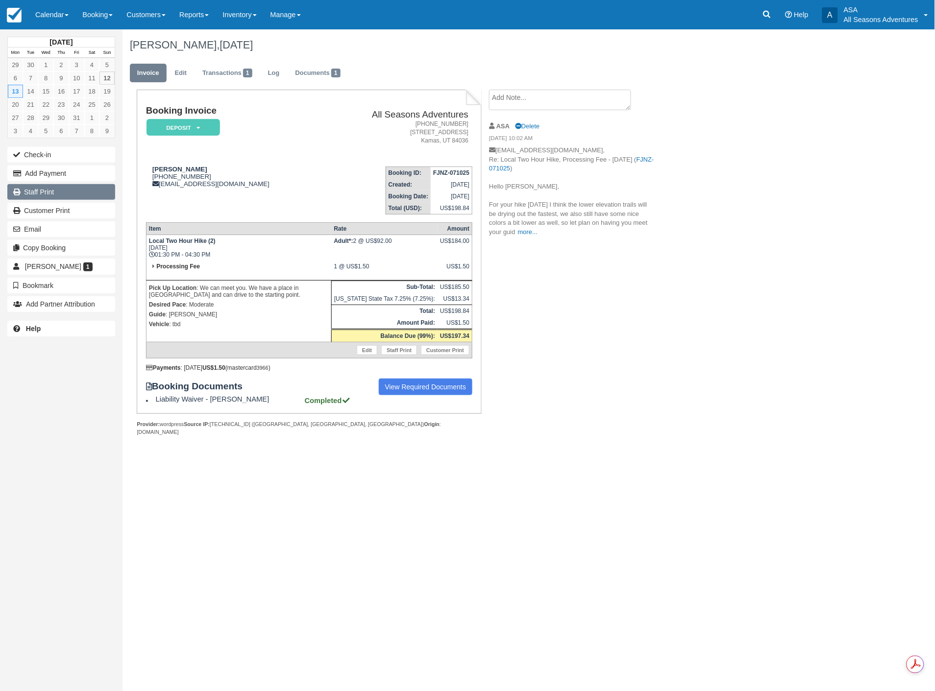
click at [55, 192] on link "Staff Print" at bounding box center [61, 192] width 108 height 16
